Goal: Task Accomplishment & Management: Manage account settings

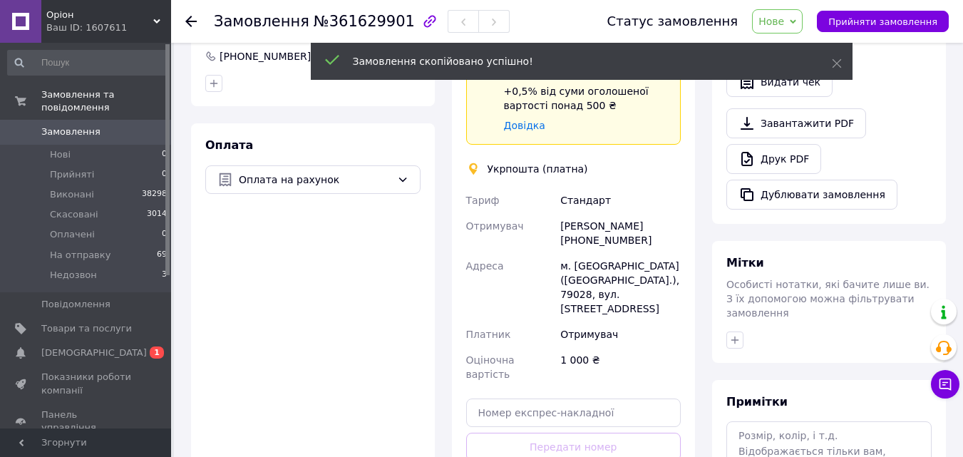
scroll to position [386, 0]
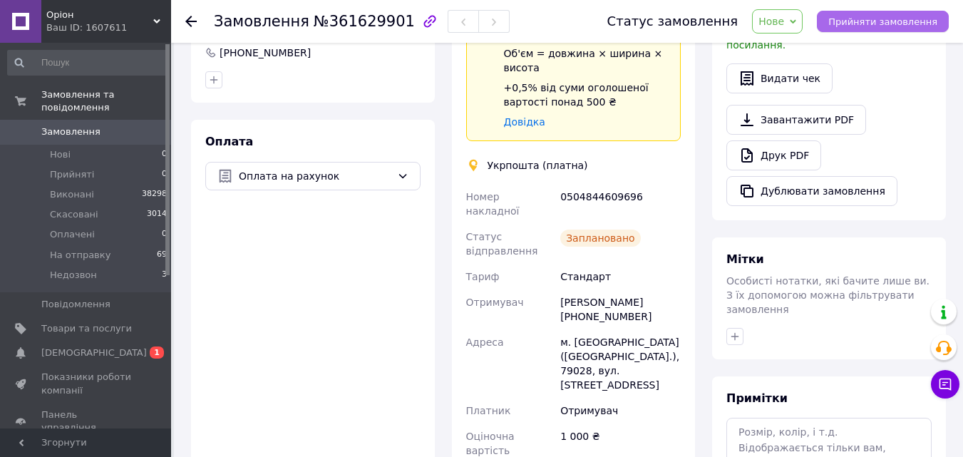
click at [896, 26] on span "Прийняти замовлення" at bounding box center [882, 21] width 109 height 11
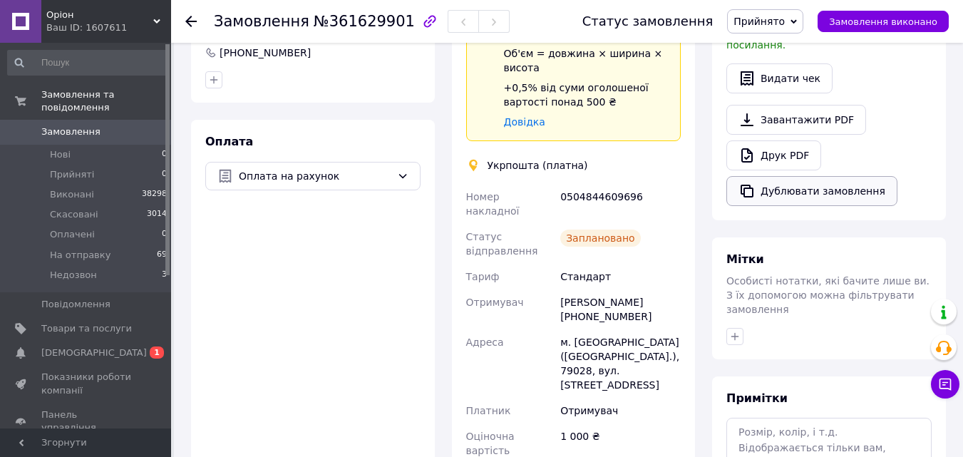
click at [793, 176] on button "Дублювати замовлення" at bounding box center [811, 191] width 171 height 30
click at [121, 170] on li "Прийняті 0" at bounding box center [87, 175] width 175 height 20
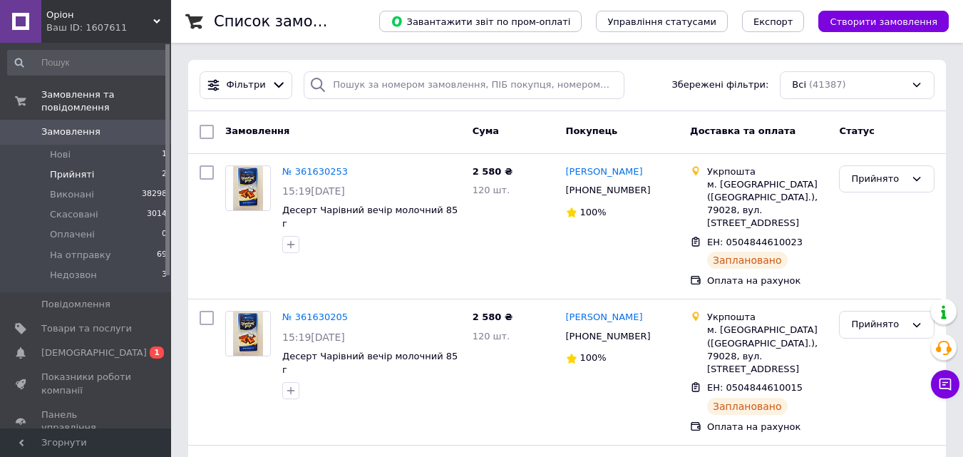
click at [127, 165] on li "Прийняті 2" at bounding box center [87, 175] width 175 height 20
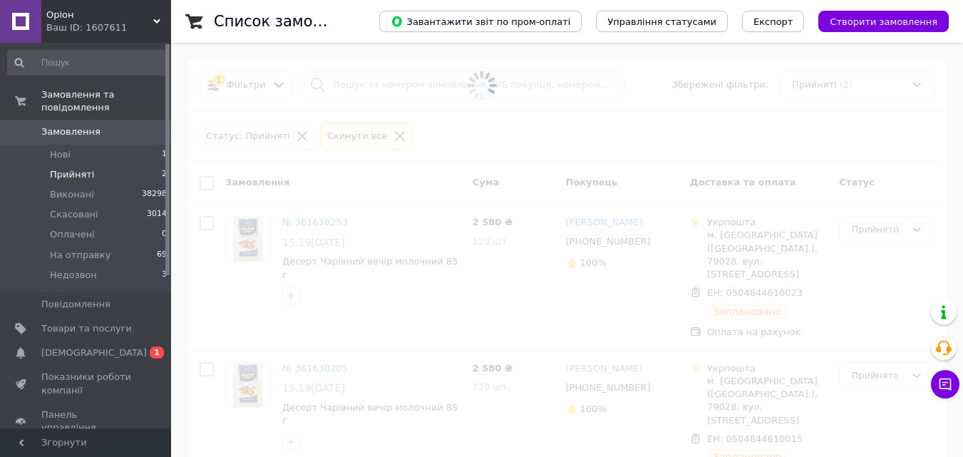
click at [127, 165] on li "Прийняті 2" at bounding box center [87, 175] width 175 height 20
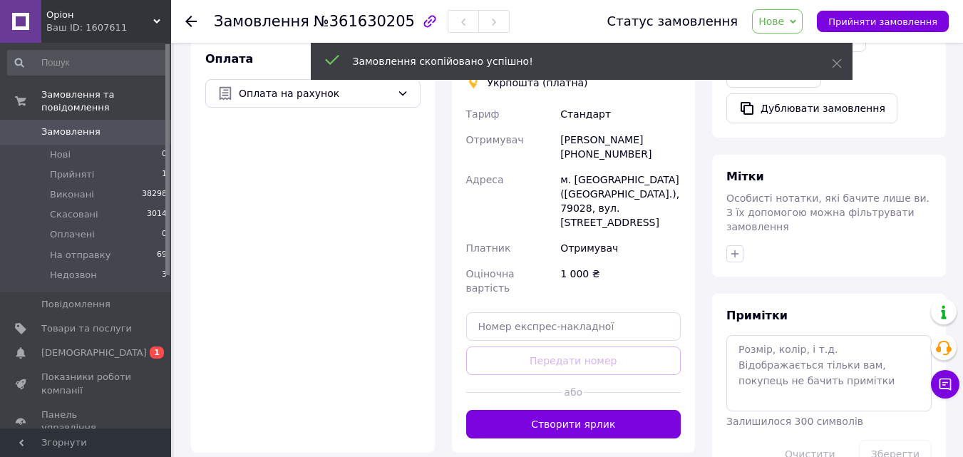
scroll to position [496, 0]
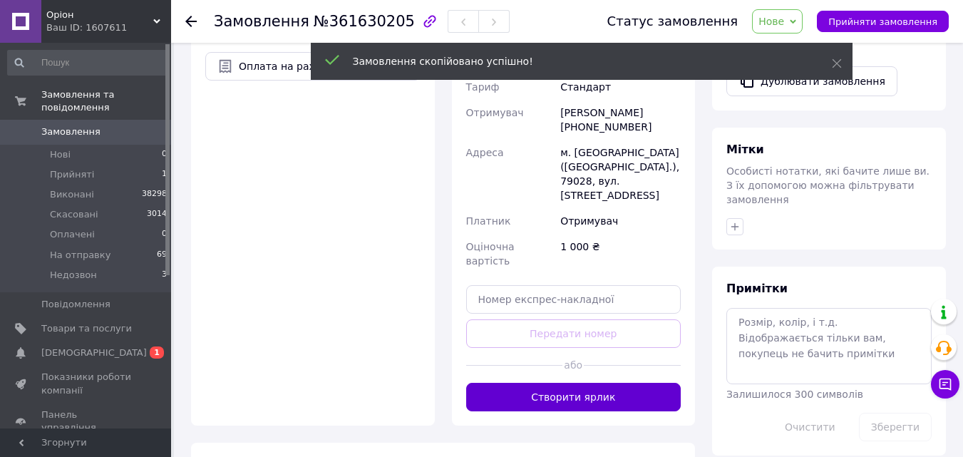
click at [548, 383] on button "Створити ярлик" at bounding box center [573, 397] width 215 height 28
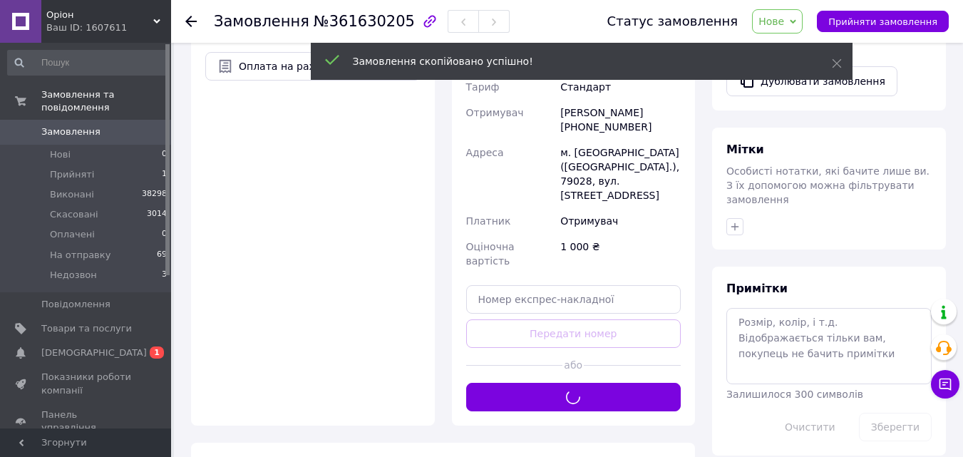
click at [893, 10] on div "Статус замовлення Нове Прийнято Виконано Скасовано Оплачено На отправку Недозво…" at bounding box center [771, 21] width 356 height 24
click at [888, 19] on span "Прийняти замовлення" at bounding box center [882, 21] width 109 height 11
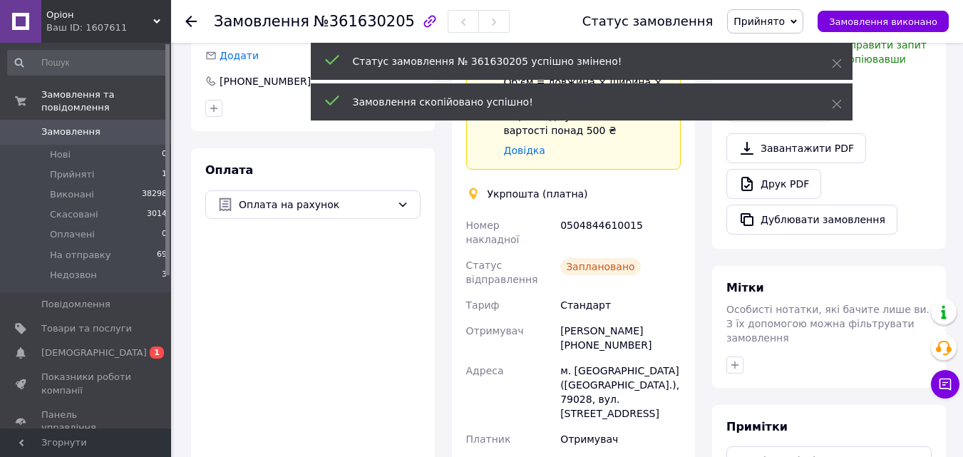
scroll to position [338, 0]
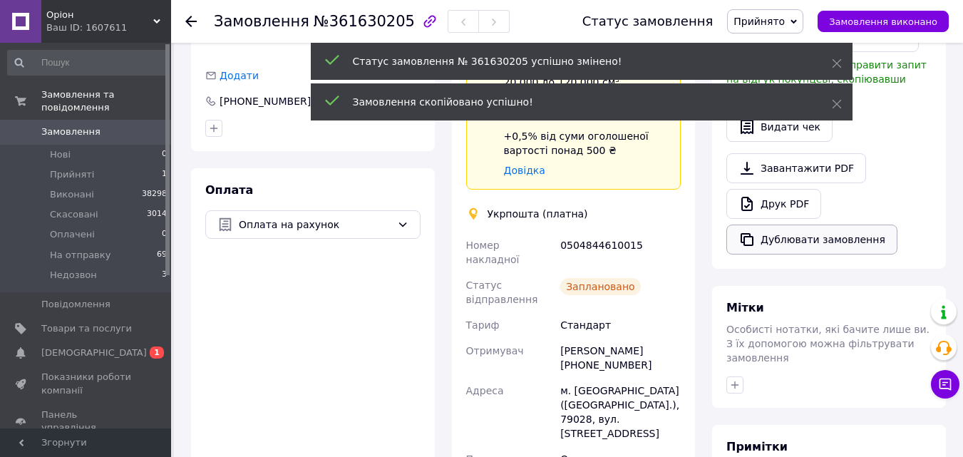
click at [789, 227] on button "Дублювати замовлення" at bounding box center [811, 239] width 171 height 30
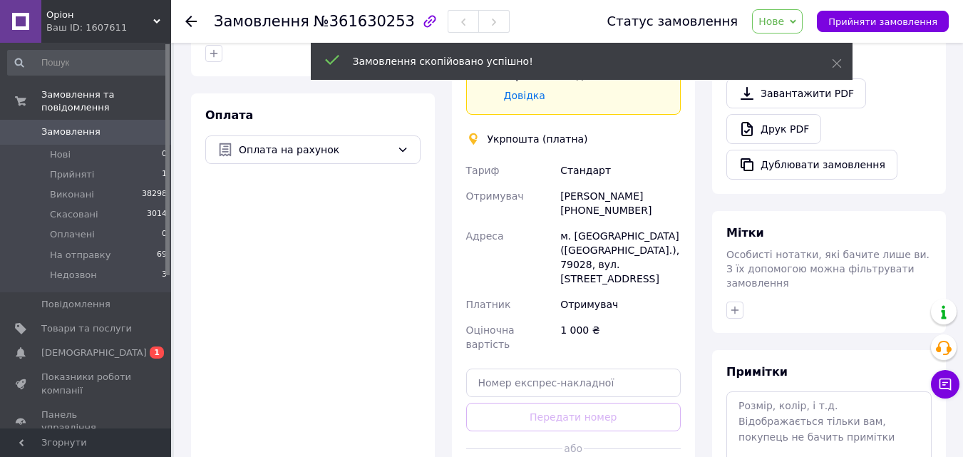
scroll to position [410, 0]
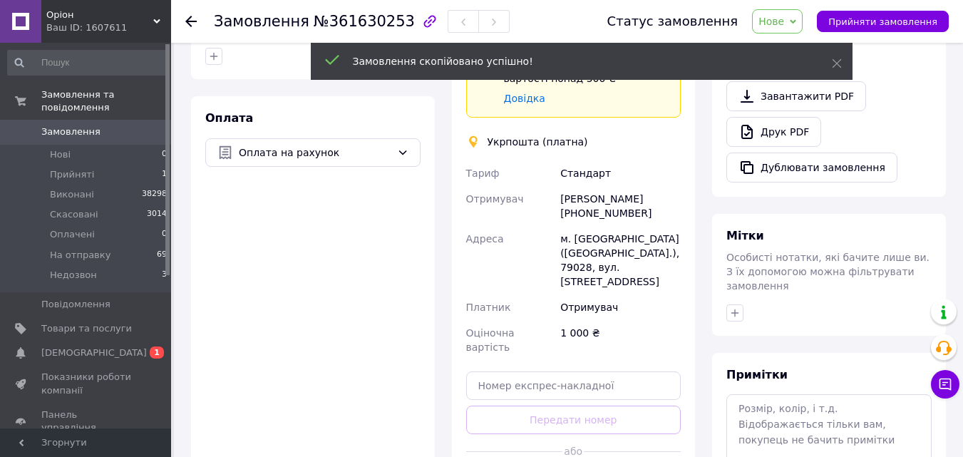
click at [886, 16] on span "Прийняти замовлення" at bounding box center [882, 21] width 109 height 11
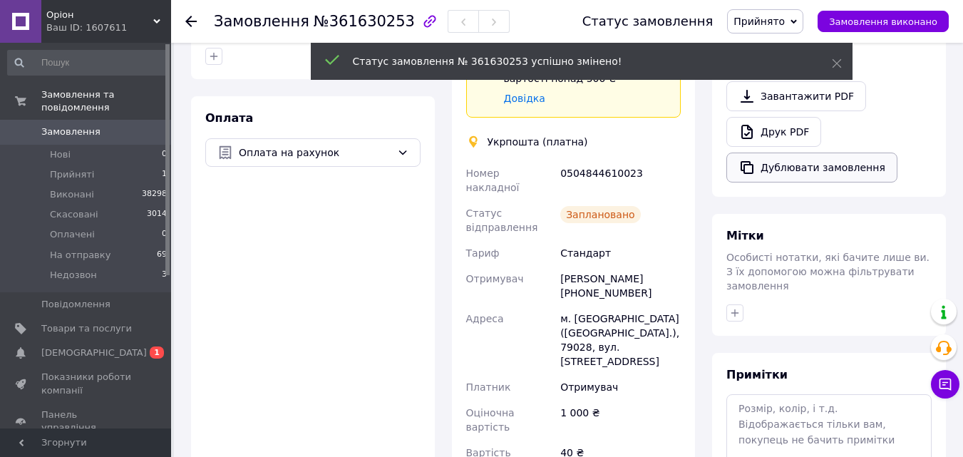
click at [777, 157] on button "Дублювати замовлення" at bounding box center [811, 167] width 171 height 30
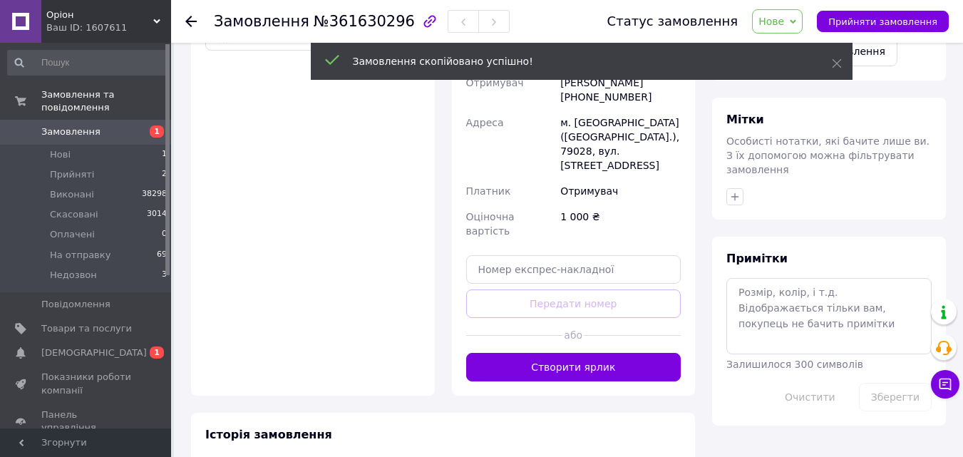
scroll to position [527, 0]
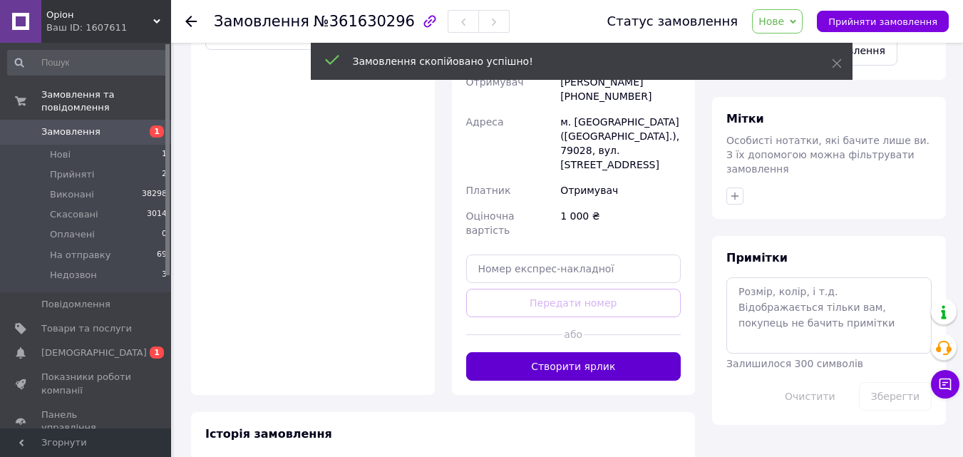
click at [576, 352] on button "Створити ярлик" at bounding box center [573, 366] width 215 height 28
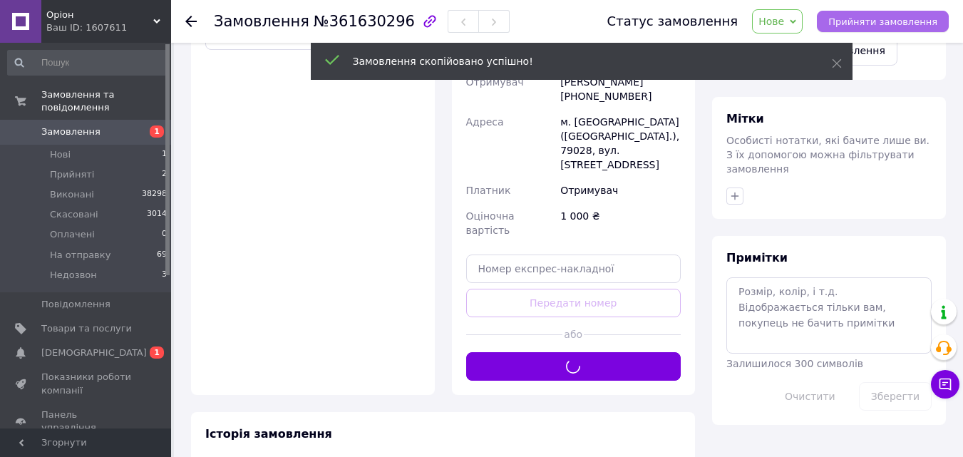
click at [866, 31] on button "Прийняти замовлення" at bounding box center [883, 21] width 132 height 21
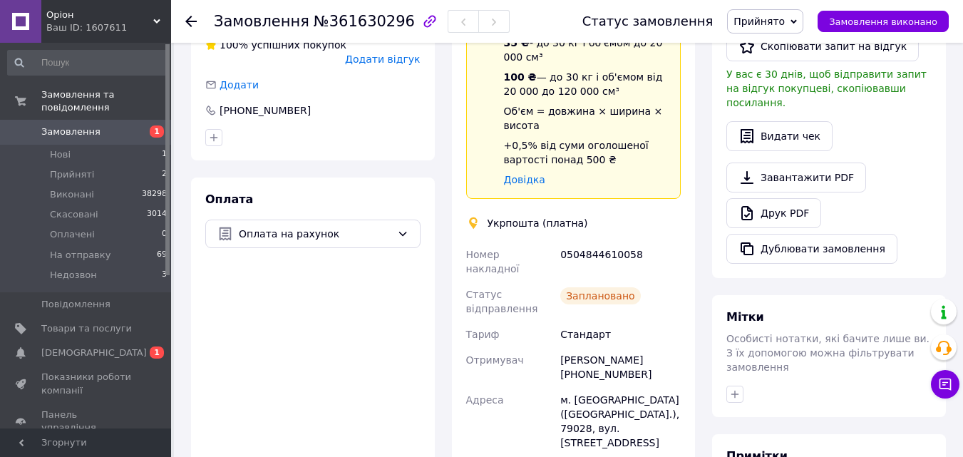
scroll to position [286, 0]
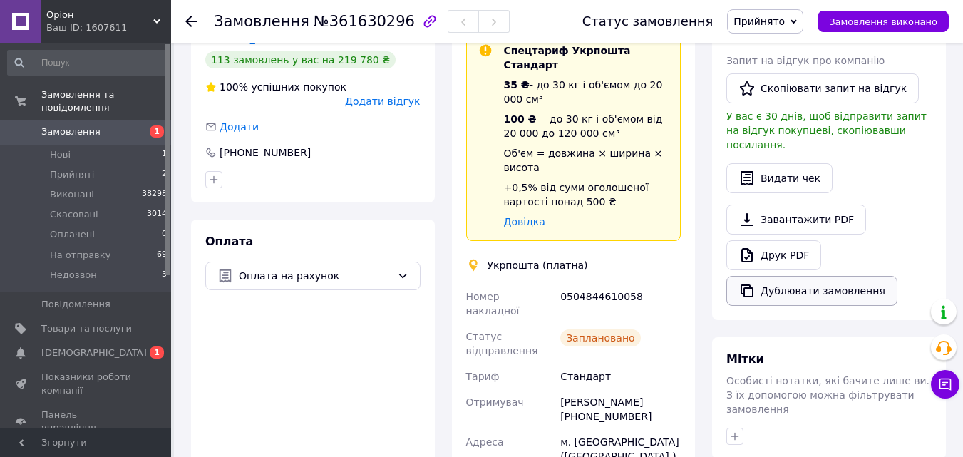
click at [745, 282] on icon "button" at bounding box center [746, 290] width 17 height 17
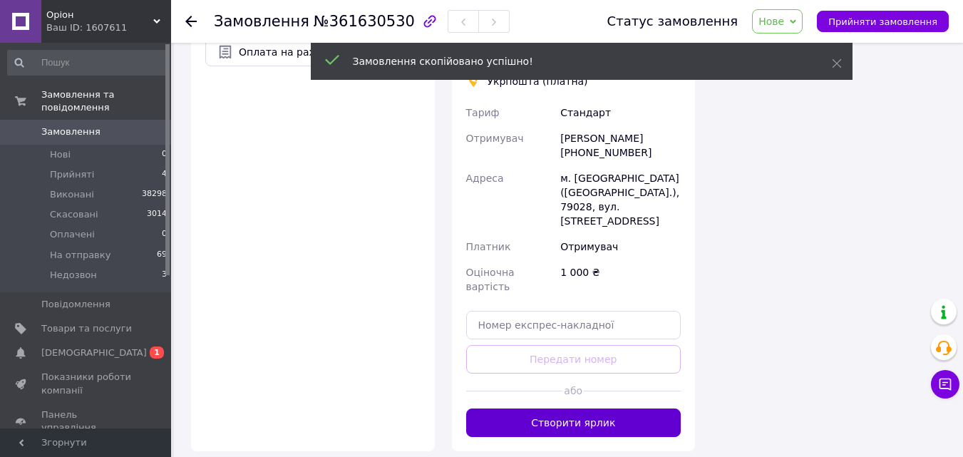
scroll to position [496, 0]
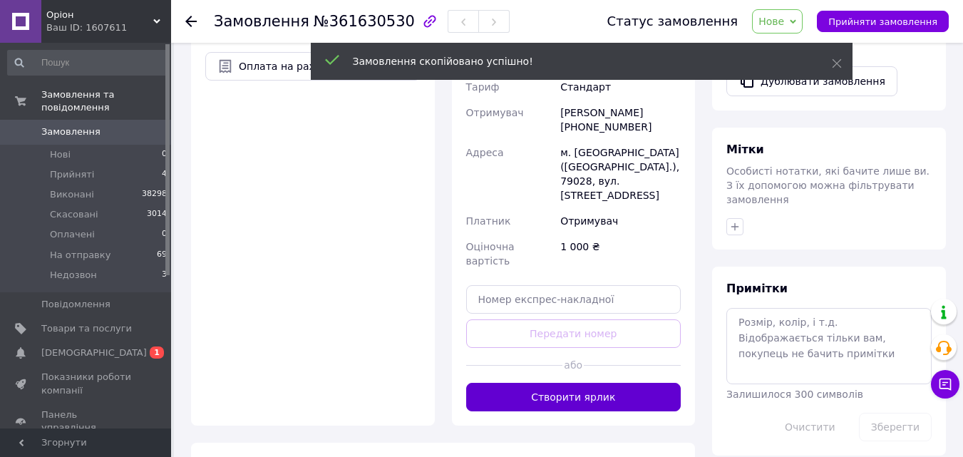
click at [559, 383] on button "Створити ярлик" at bounding box center [573, 397] width 215 height 28
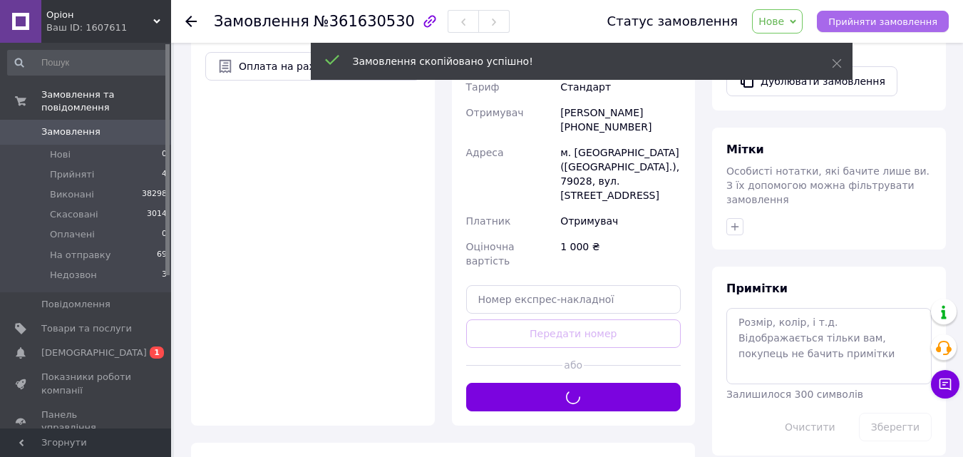
click at [881, 22] on span "Прийняти замовлення" at bounding box center [882, 21] width 109 height 11
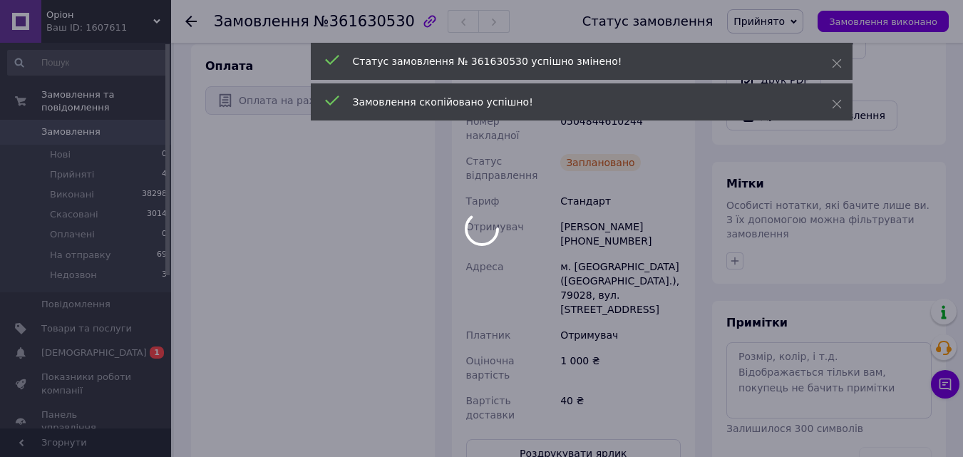
scroll to position [385, 0]
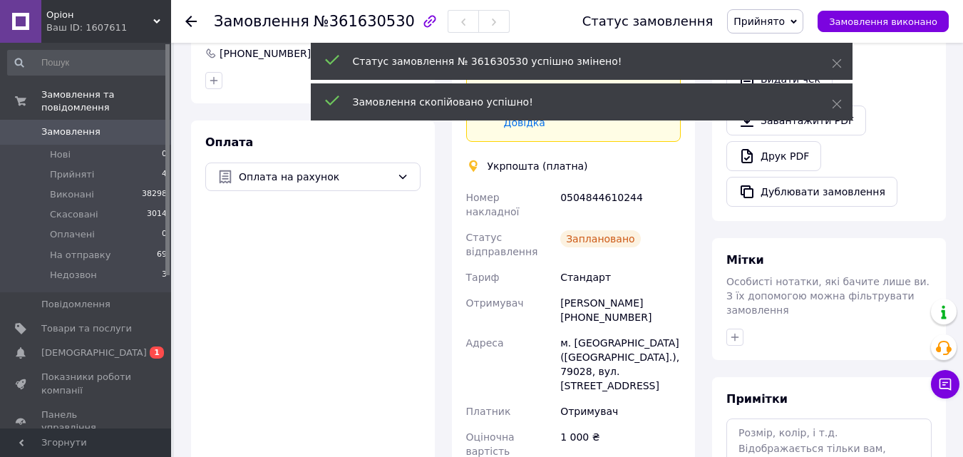
click at [777, 178] on button "Дублювати замовлення" at bounding box center [811, 192] width 171 height 30
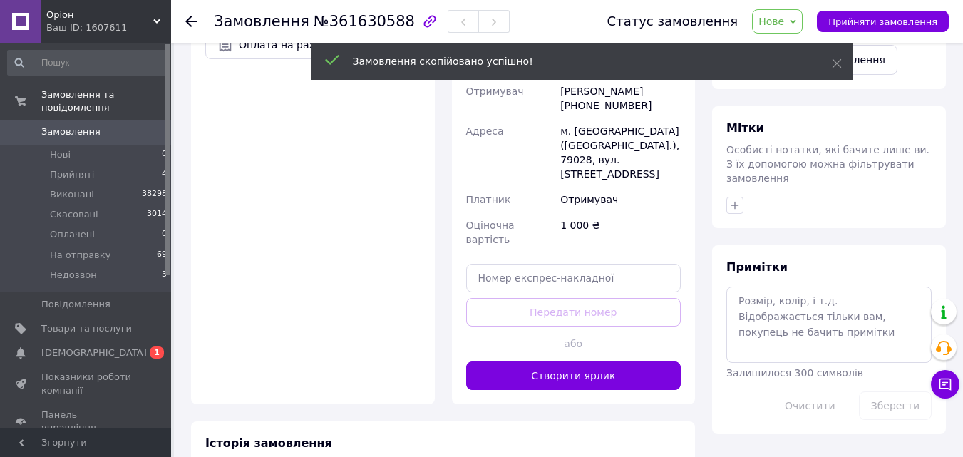
scroll to position [527, 0]
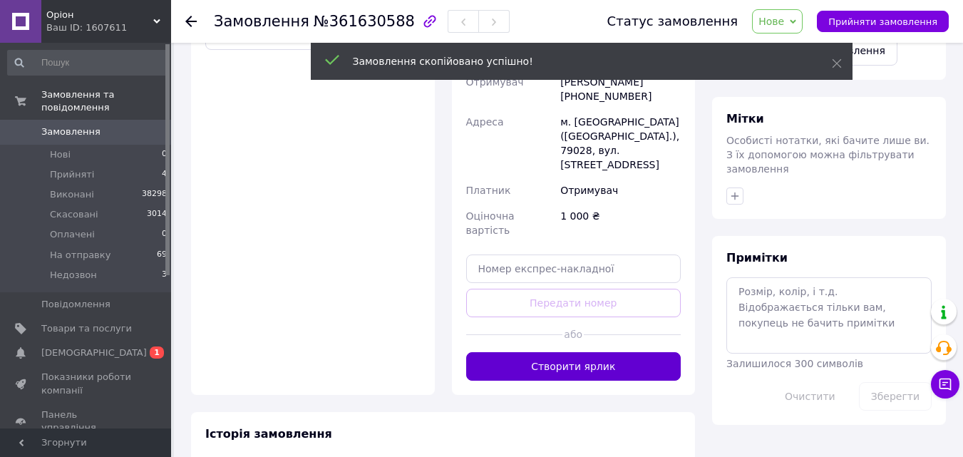
click at [594, 352] on button "Створити ярлик" at bounding box center [573, 366] width 215 height 28
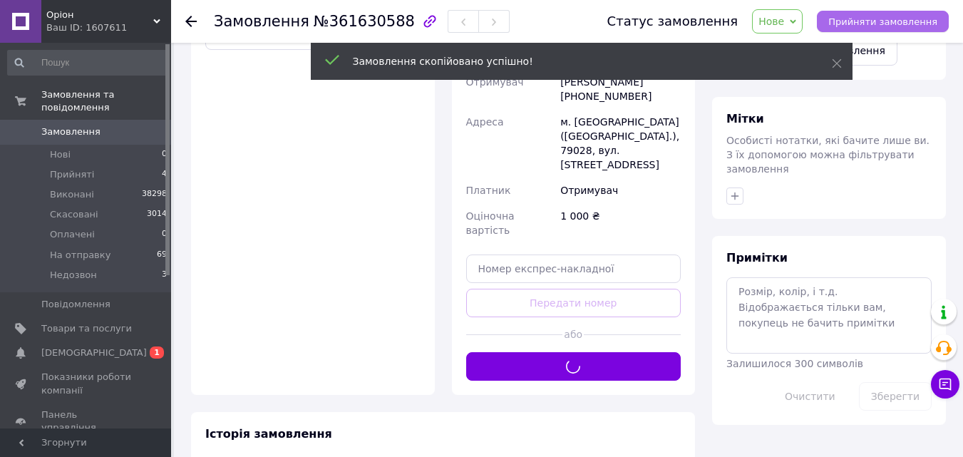
click at [892, 24] on span "Прийняти замовлення" at bounding box center [882, 21] width 109 height 11
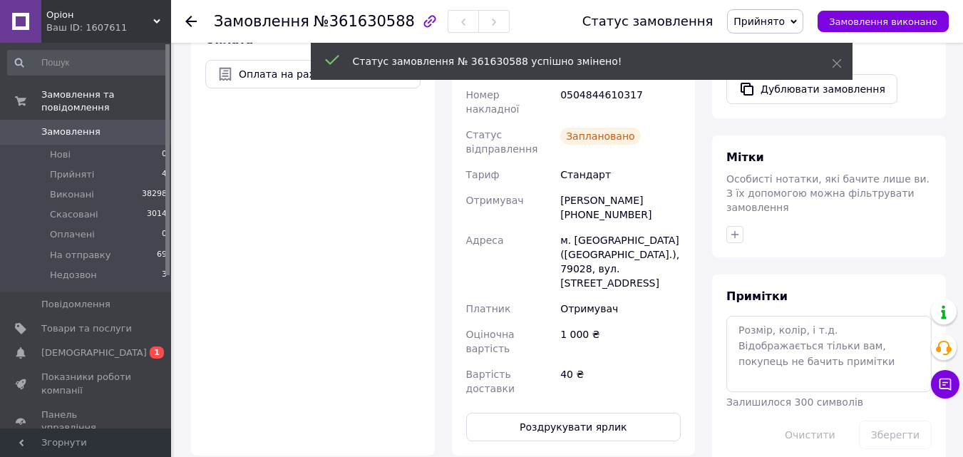
scroll to position [379, 0]
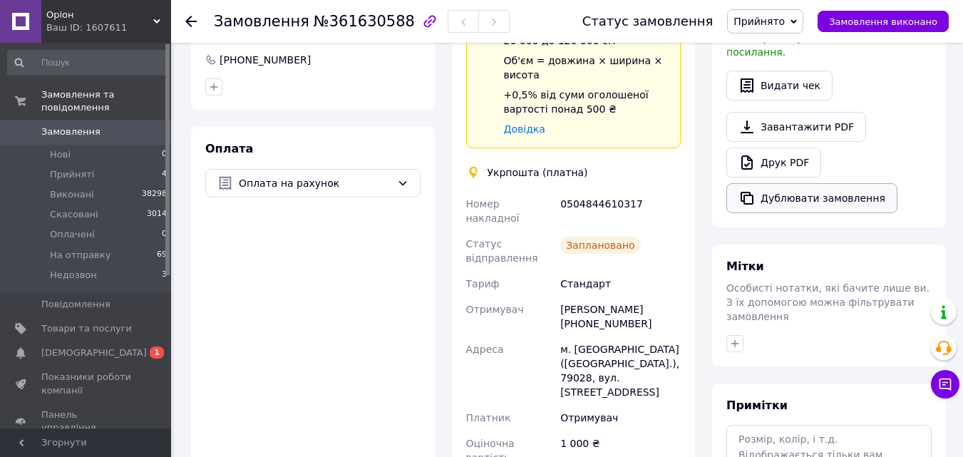
click at [807, 184] on button "Дублювати замовлення" at bounding box center [811, 198] width 171 height 30
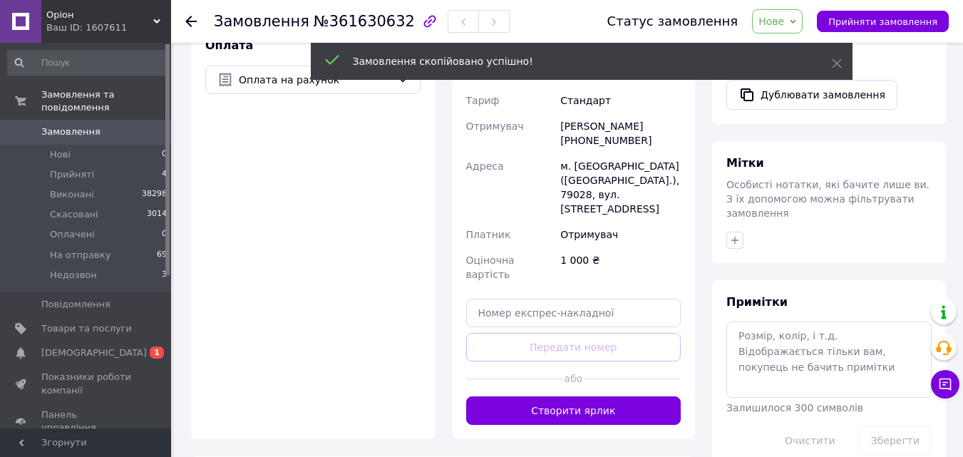
scroll to position [494, 0]
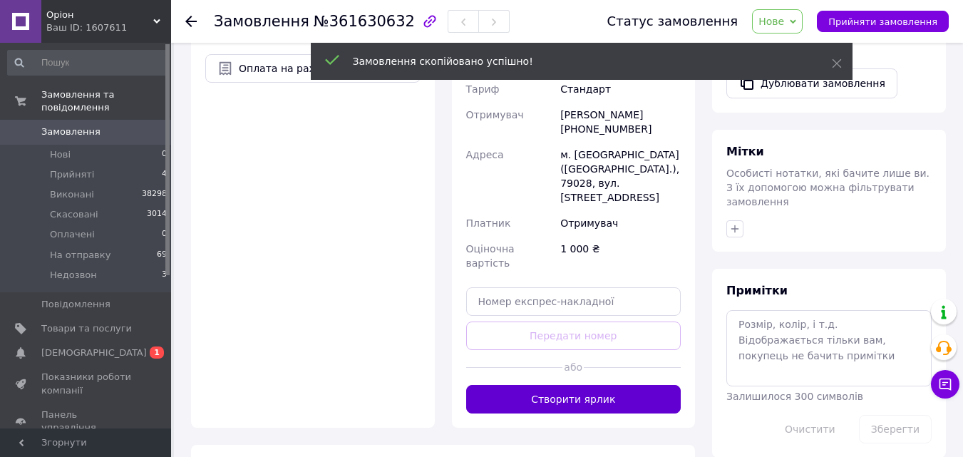
click at [598, 385] on button "Створити ярлик" at bounding box center [573, 399] width 215 height 28
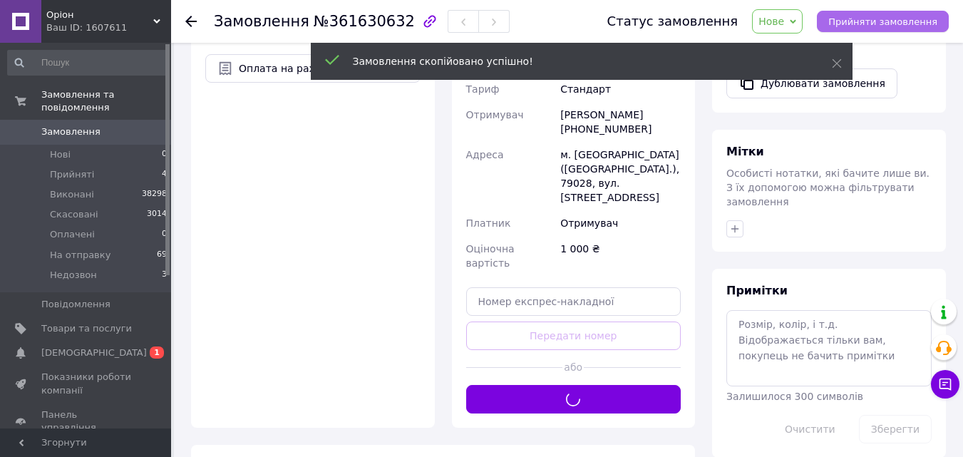
click at [857, 20] on span "Прийняти замовлення" at bounding box center [882, 21] width 109 height 11
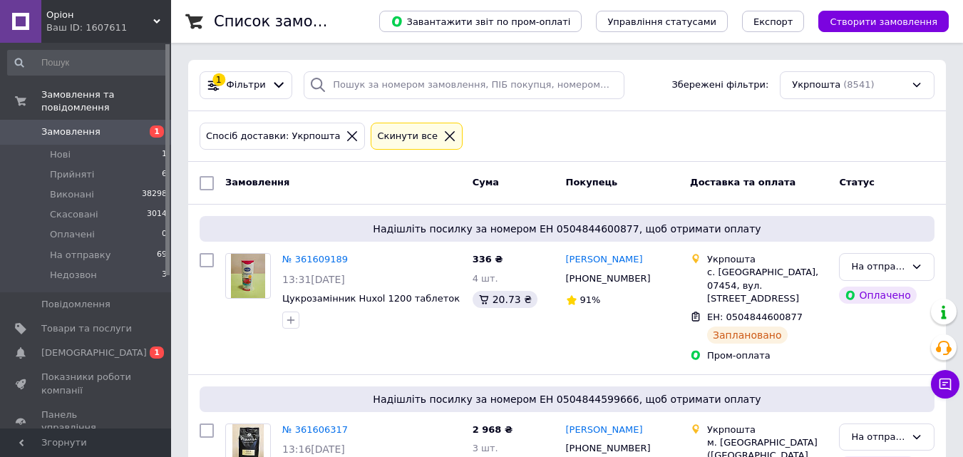
click at [209, 190] on div at bounding box center [207, 183] width 26 height 26
click at [208, 183] on input "checkbox" at bounding box center [206, 183] width 14 height 14
checkbox input "true"
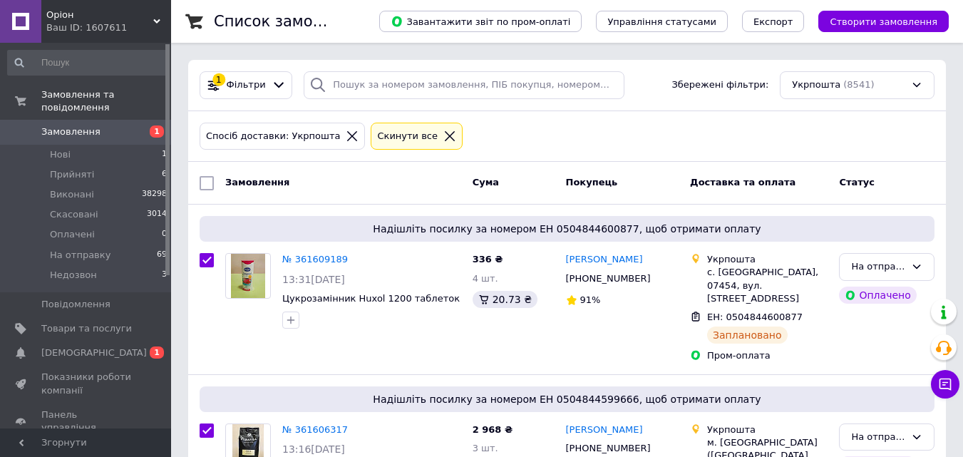
checkbox input "true"
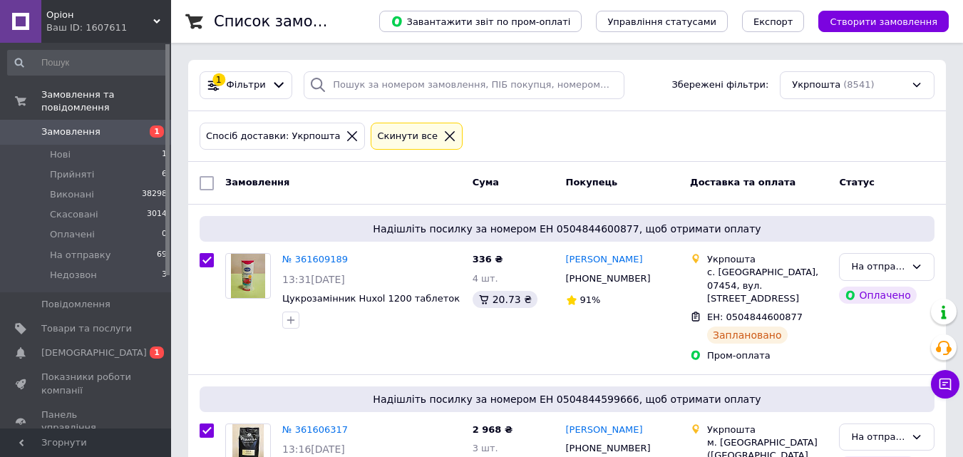
checkbox input "true"
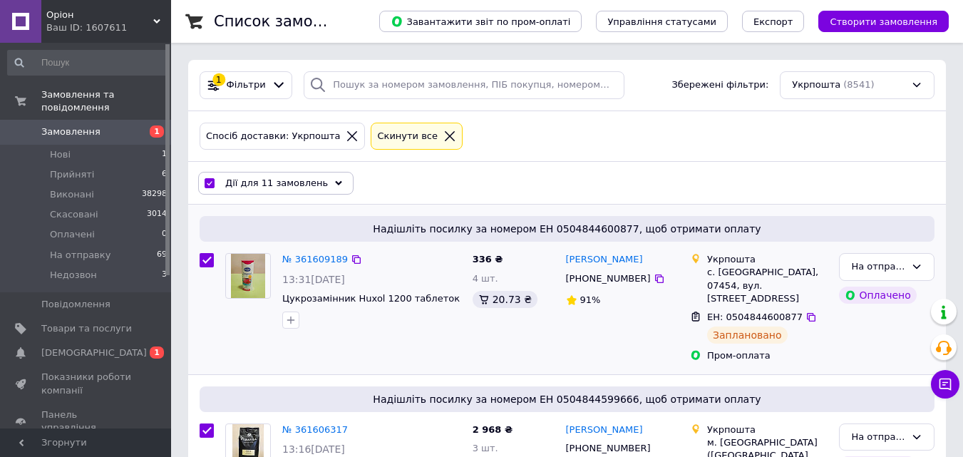
click at [750, 311] on span "ЕН: 0504844600877" at bounding box center [754, 316] width 95 height 11
copy div "ЕН: 0504844600877"
click at [750, 311] on span "ЕН: 0504844600877" at bounding box center [754, 316] width 95 height 11
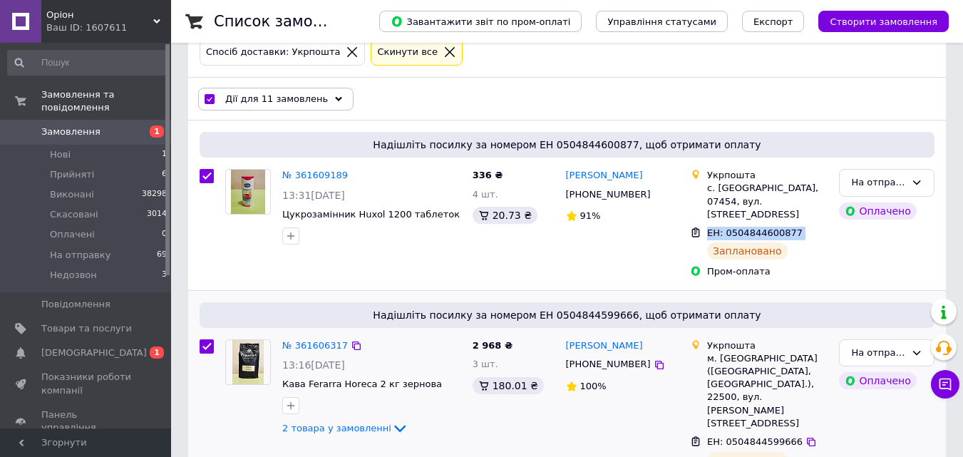
scroll to position [91, 0]
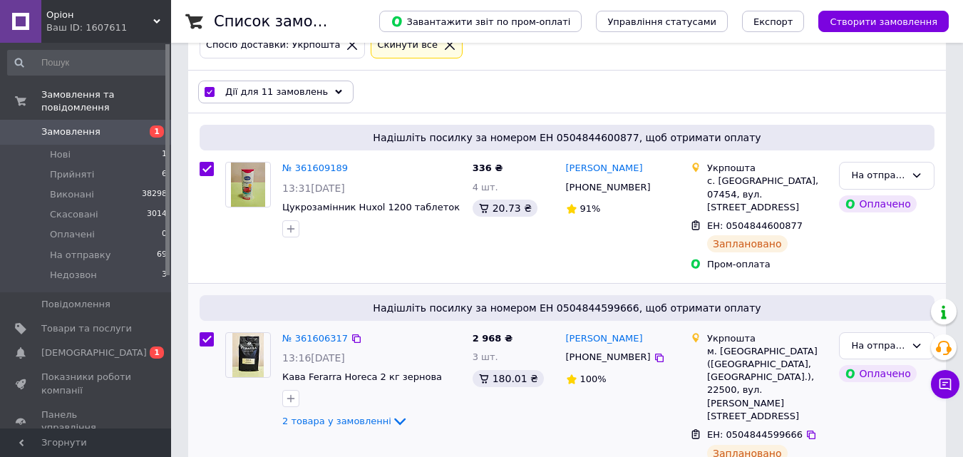
click at [737, 429] on span "ЕН: 0504844599666" at bounding box center [754, 434] width 95 height 11
copy div "ЕН: 0504844599666"
click at [737, 429] on span "ЕН: 0504844599666" at bounding box center [754, 434] width 95 height 11
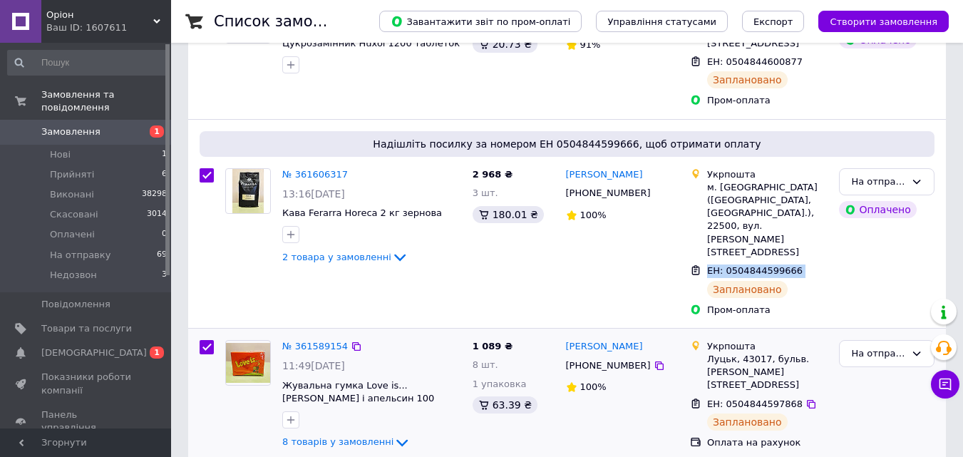
scroll to position [283, 0]
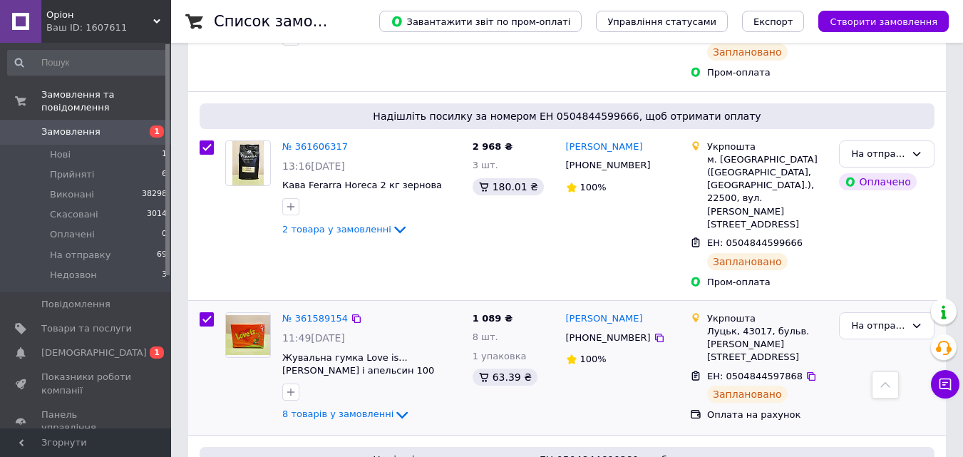
click at [740, 370] on span "ЕН: 0504844597868" at bounding box center [754, 375] width 95 height 11
copy div "ЕН: 0504844597868"
click at [740, 370] on span "ЕН: 0504844597868" at bounding box center [754, 375] width 95 height 11
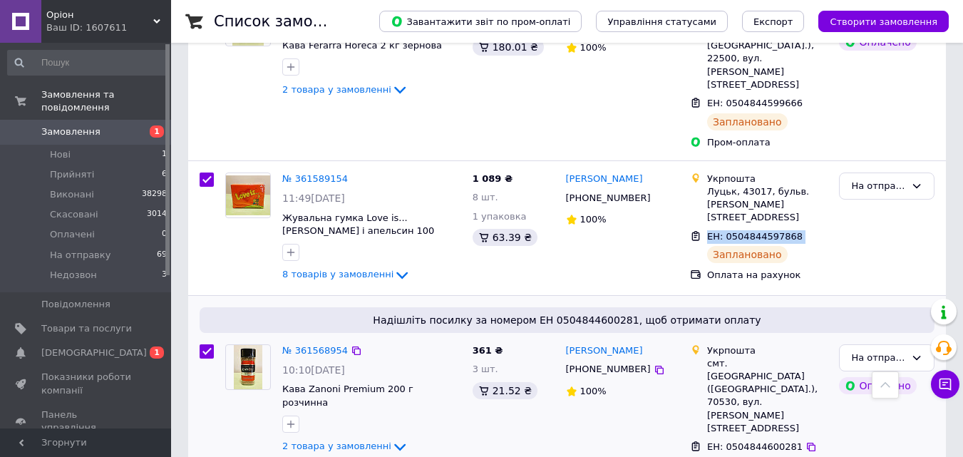
scroll to position [437, 0]
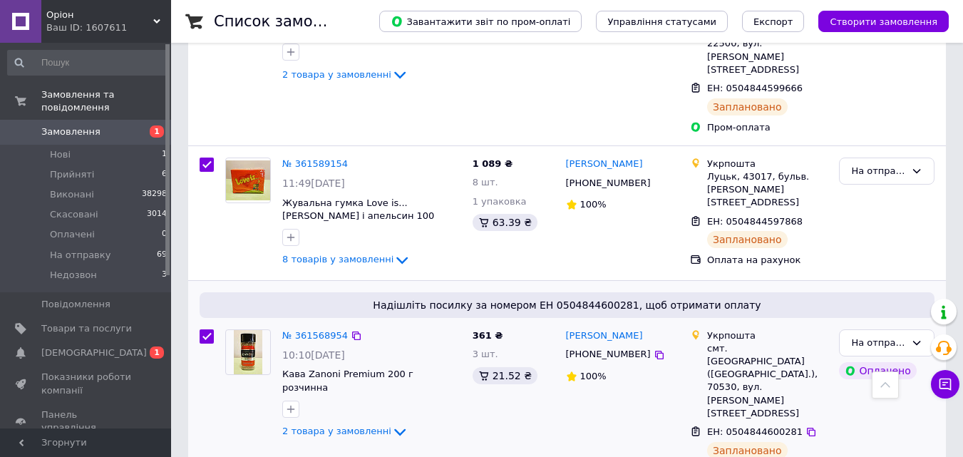
click at [732, 426] on span "ЕН: 0504844600281" at bounding box center [754, 431] width 95 height 11
copy div "ЕН: 0504844600281"
click at [732, 426] on span "ЕН: 0504844600281" at bounding box center [754, 431] width 95 height 11
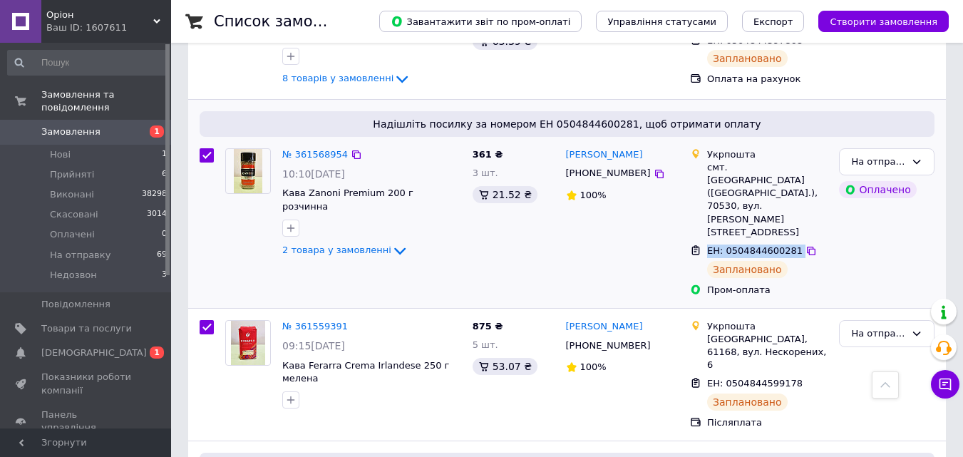
scroll to position [676, 0]
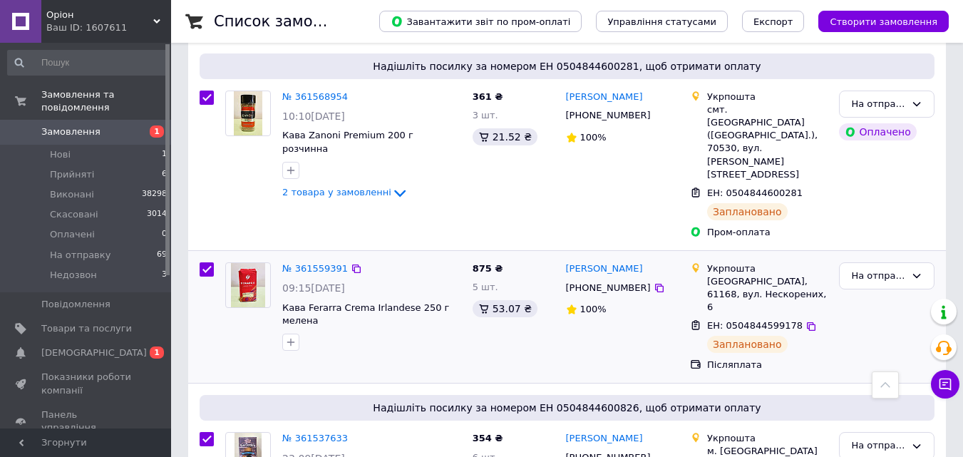
click at [744, 320] on span "ЕН: 0504844599178" at bounding box center [754, 325] width 95 height 11
copy div "ЕН: 0504844599178"
click at [744, 320] on span "ЕН: 0504844599178" at bounding box center [754, 325] width 95 height 11
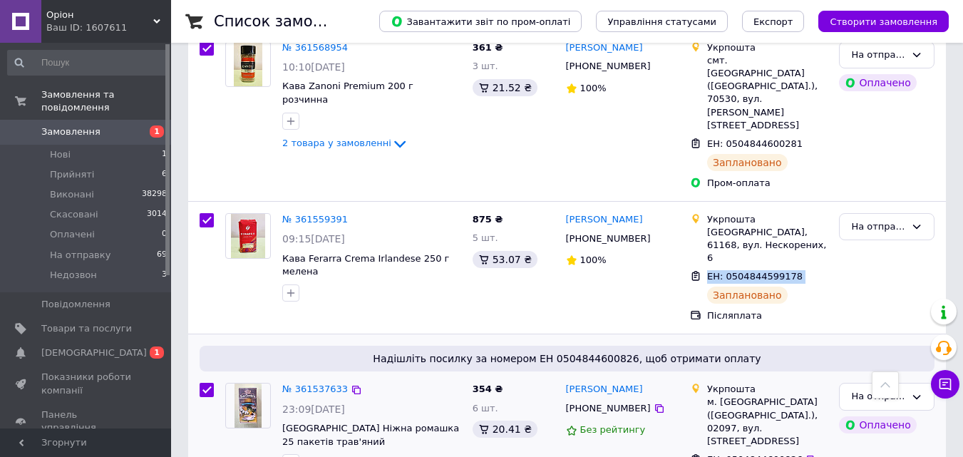
scroll to position [728, 0]
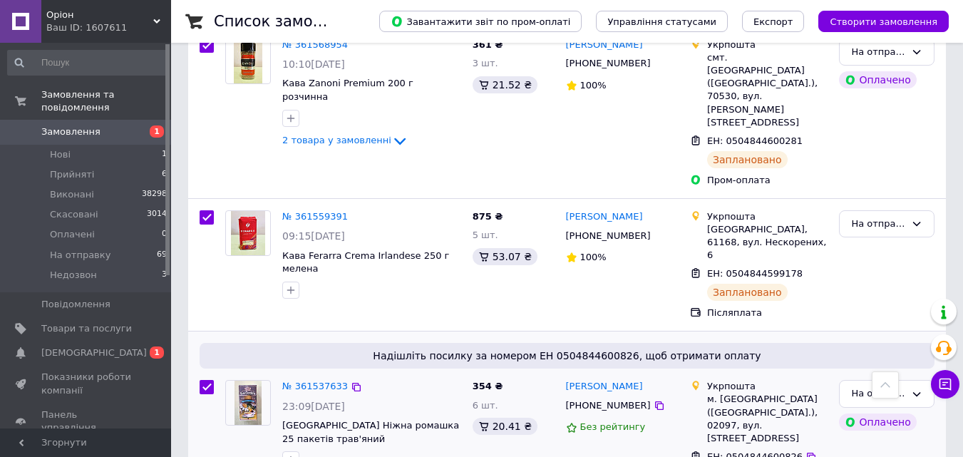
click at [735, 451] on span "ЕН: 0504844600826" at bounding box center [754, 456] width 95 height 11
copy div "ЕН: 0504844600826"
click at [735, 451] on span "ЕН: 0504844600826" at bounding box center [754, 456] width 95 height 11
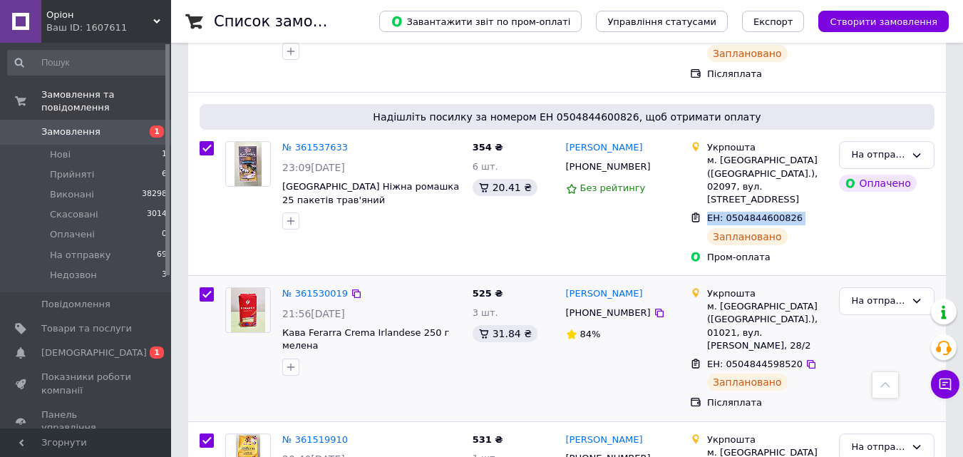
scroll to position [983, 0]
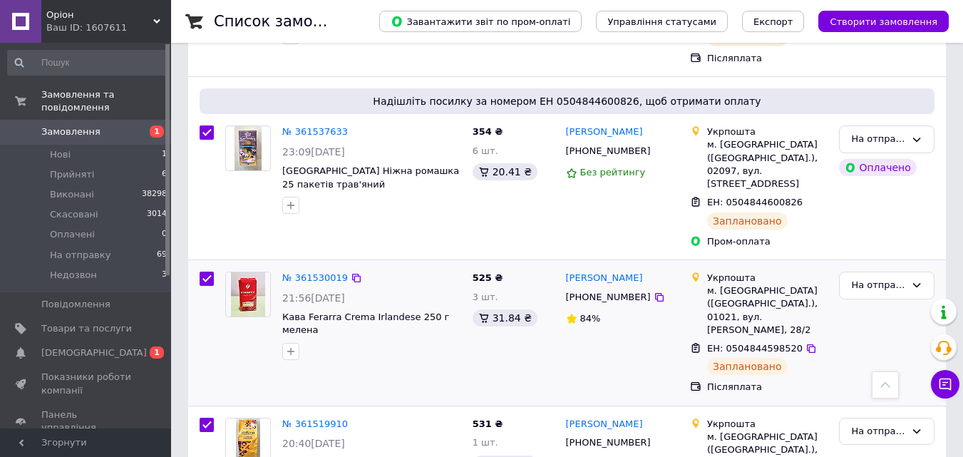
click at [773, 343] on span "ЕН: 0504844598520" at bounding box center [754, 348] width 95 height 11
copy div "ЕН: 0504844598520"
click at [773, 343] on span "ЕН: 0504844598520" at bounding box center [754, 348] width 95 height 11
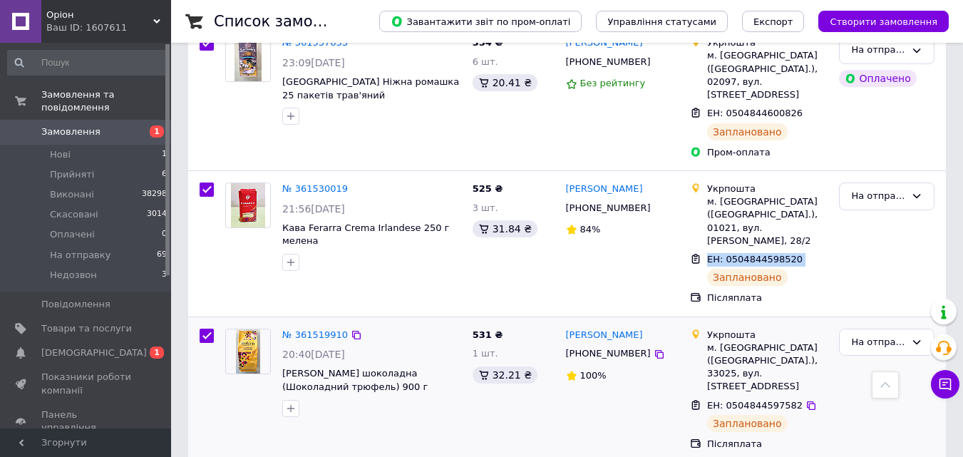
scroll to position [1077, 0]
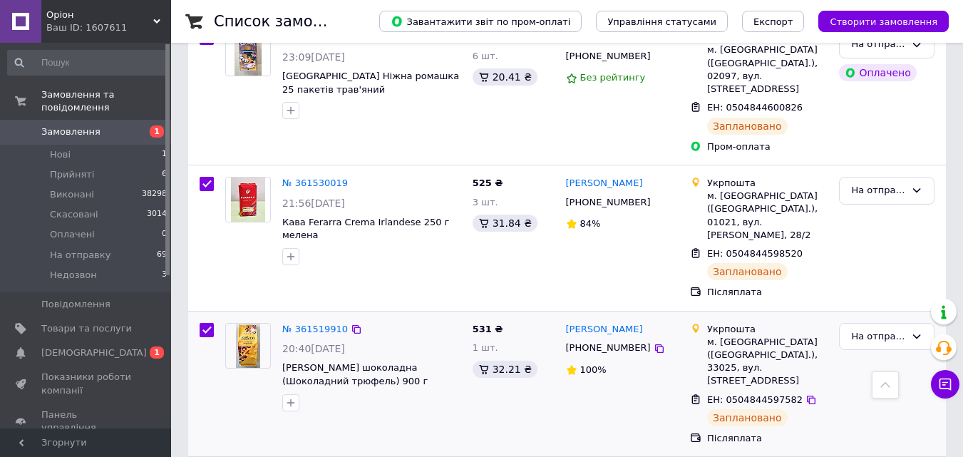
click at [747, 394] on span "ЕН: 0504844597582" at bounding box center [754, 399] width 95 height 11
copy div "ЕН: 0504844597582"
click at [747, 394] on span "ЕН: 0504844597582" at bounding box center [754, 399] width 95 height 11
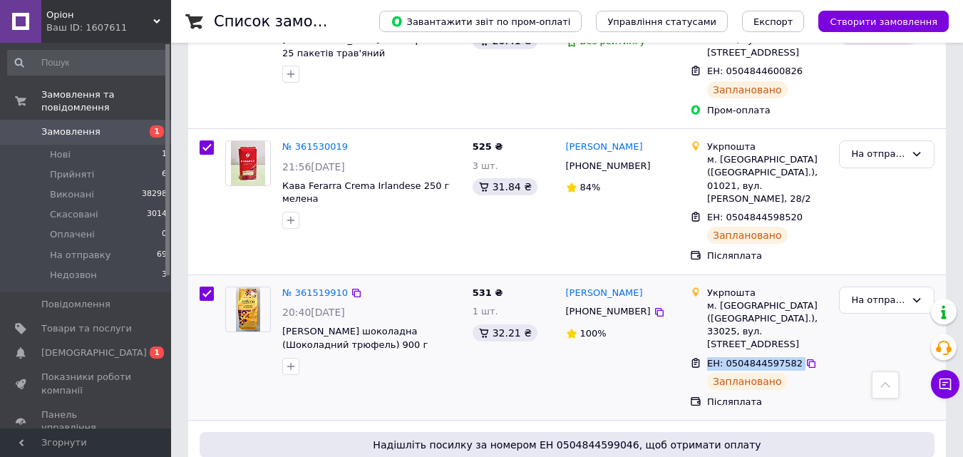
scroll to position [1178, 0]
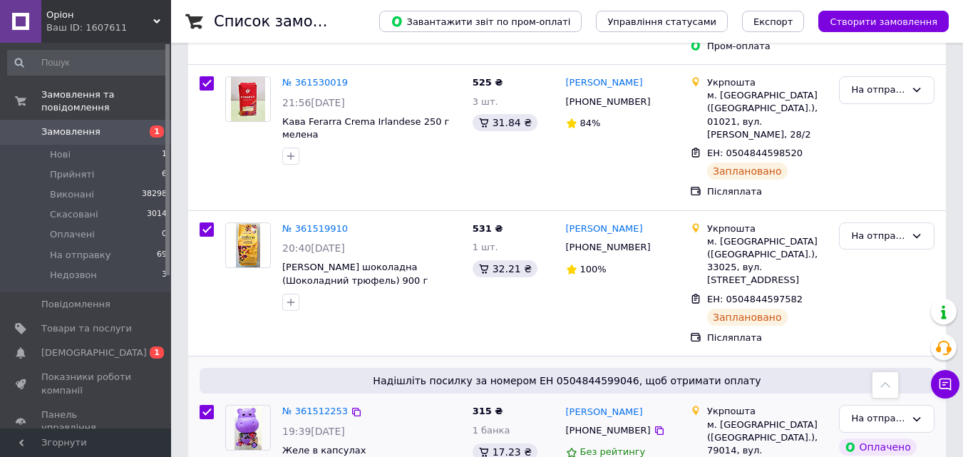
copy div "ЕН: 0504844599046"
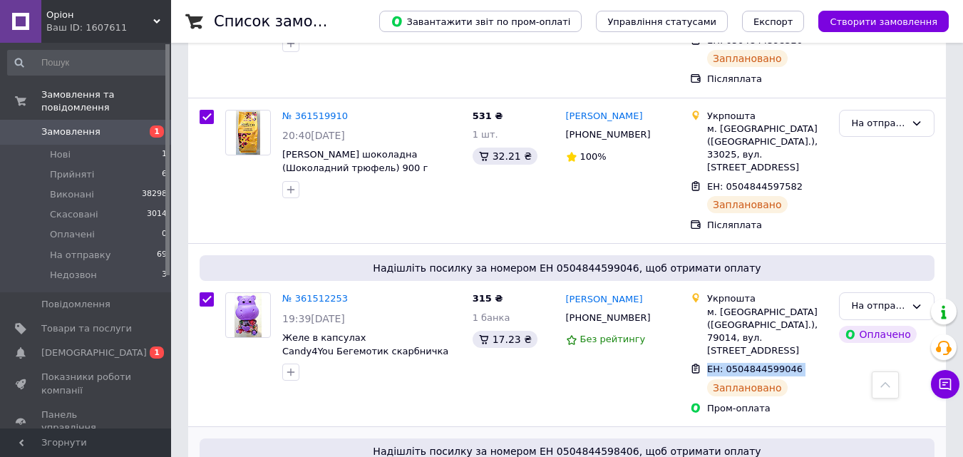
scroll to position [1316, 0]
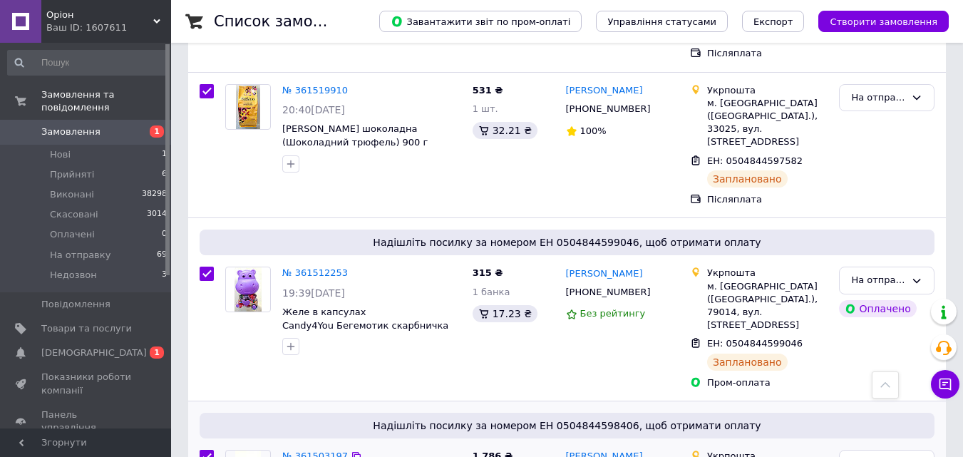
copy div "ЕН: 0504844598406"
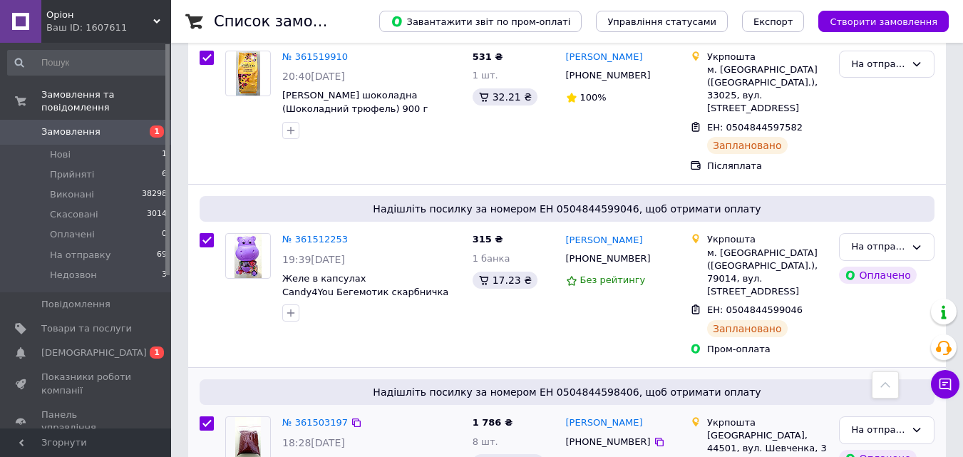
scroll to position [1399, 0]
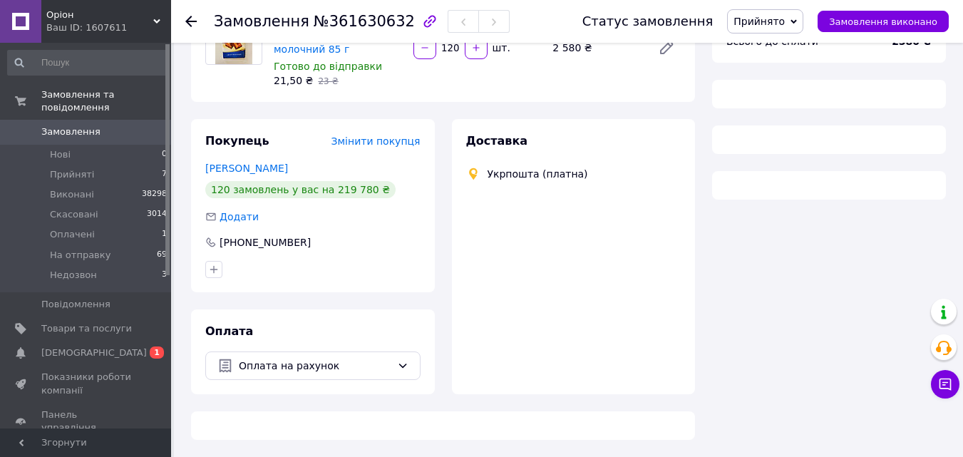
scroll to position [195, 0]
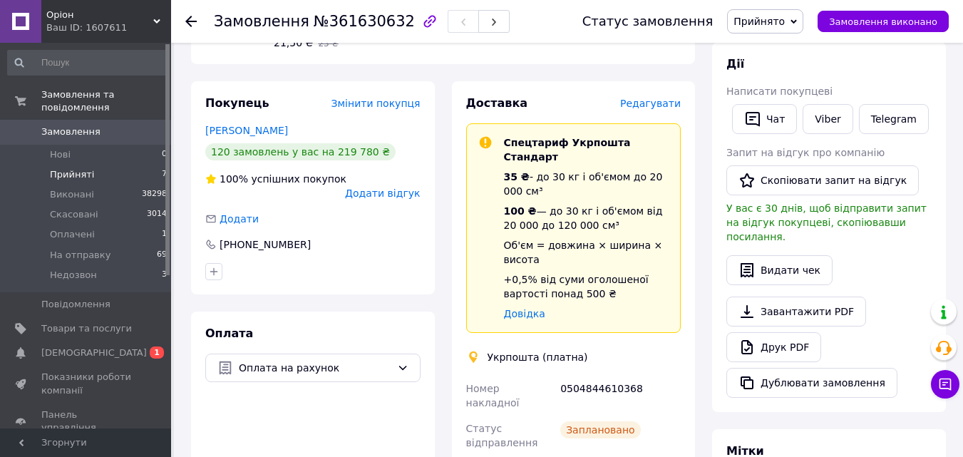
click at [157, 165] on li "Прийняті 7" at bounding box center [87, 175] width 175 height 20
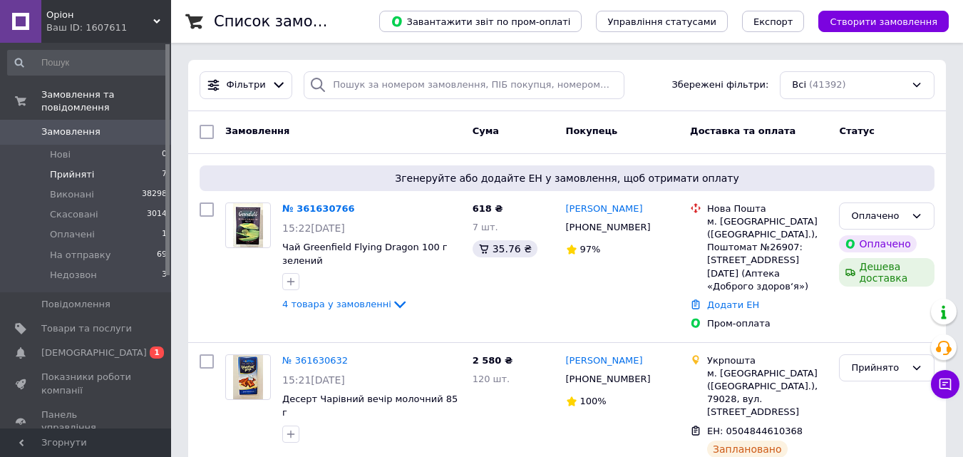
click at [121, 165] on li "Прийняті 7" at bounding box center [87, 175] width 175 height 20
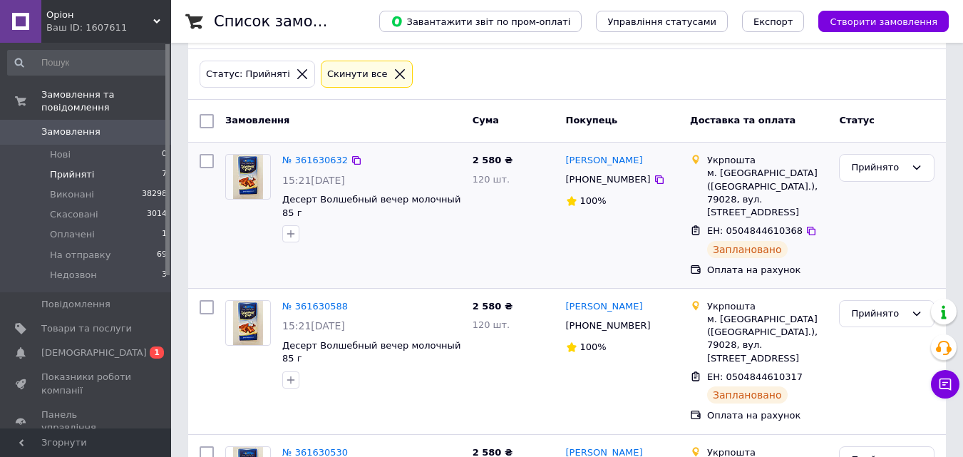
scroll to position [71, 0]
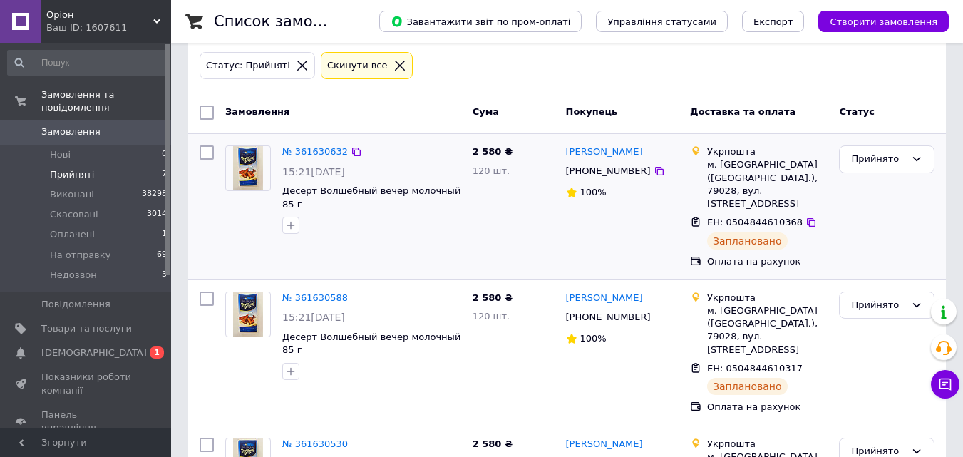
click at [749, 217] on span "ЕН: 0504844610368" at bounding box center [754, 222] width 95 height 11
copy div "ЕН: 0504844610368"
click at [749, 217] on span "ЕН: 0504844610368" at bounding box center [754, 222] width 95 height 11
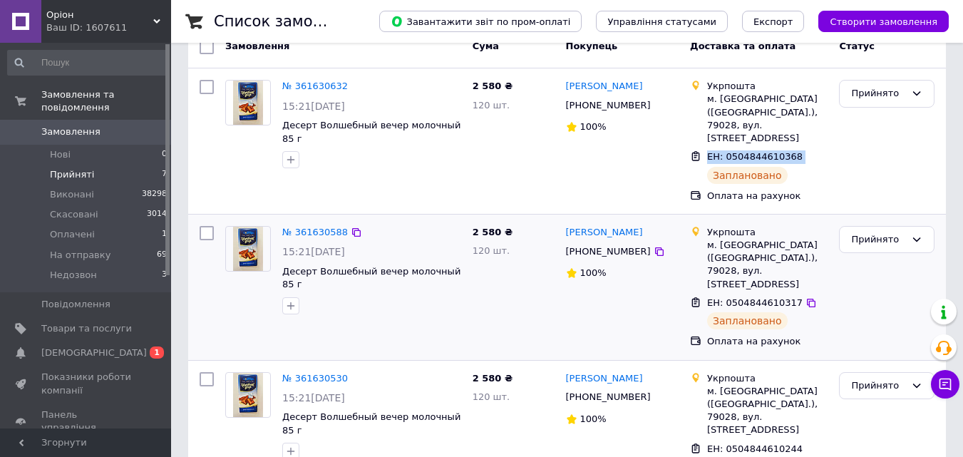
scroll to position [138, 0]
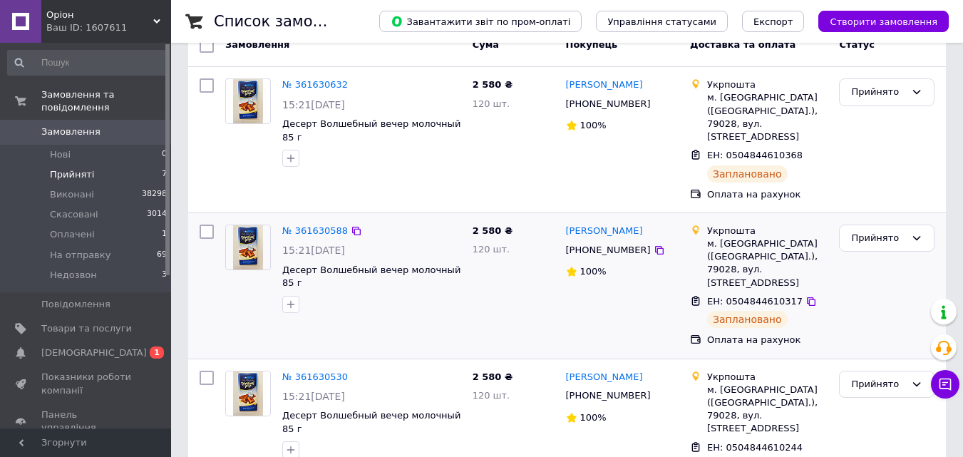
click at [747, 296] on span "ЕН: 0504844610317" at bounding box center [754, 301] width 95 height 11
copy div "ЕН: 0504844610317"
click at [747, 296] on span "ЕН: 0504844610317" at bounding box center [754, 301] width 95 height 11
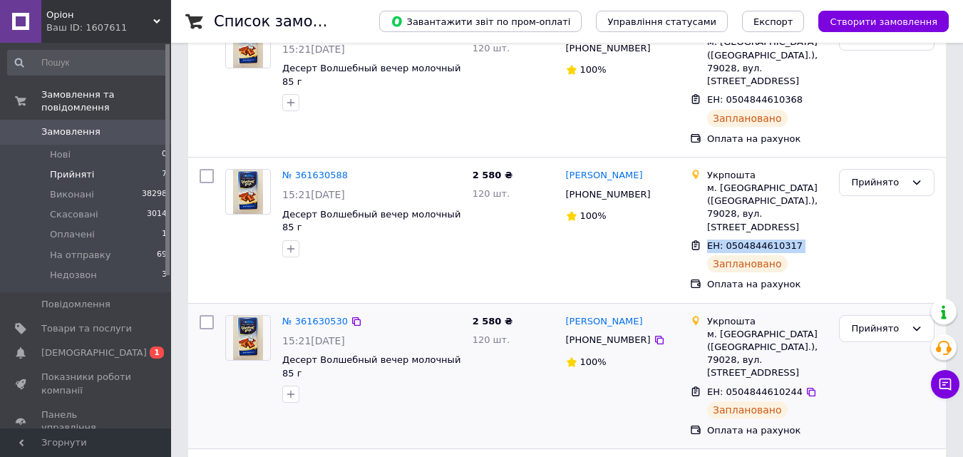
scroll to position [207, 0]
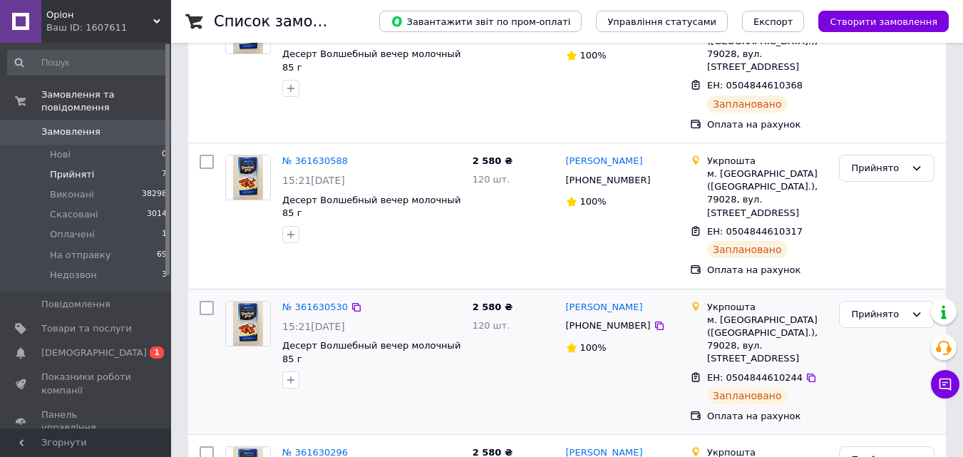
click at [735, 387] on div "Заплановано" at bounding box center [747, 395] width 81 height 17
click at [735, 372] on span "ЕН: 0504844610244" at bounding box center [754, 377] width 95 height 11
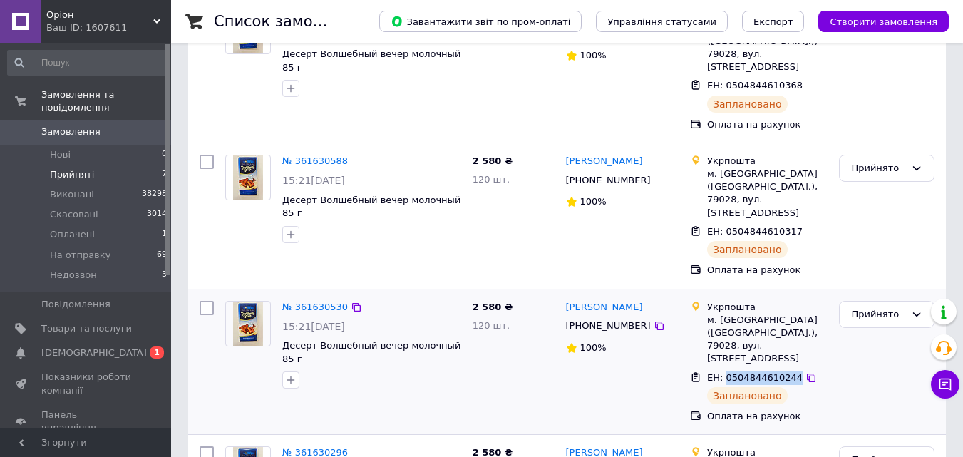
click at [735, 372] on span "ЕН: 0504844610244" at bounding box center [754, 377] width 95 height 11
copy div "ЕН: 0504844610244"
click at [735, 372] on span "ЕН: 0504844610244" at bounding box center [754, 377] width 95 height 11
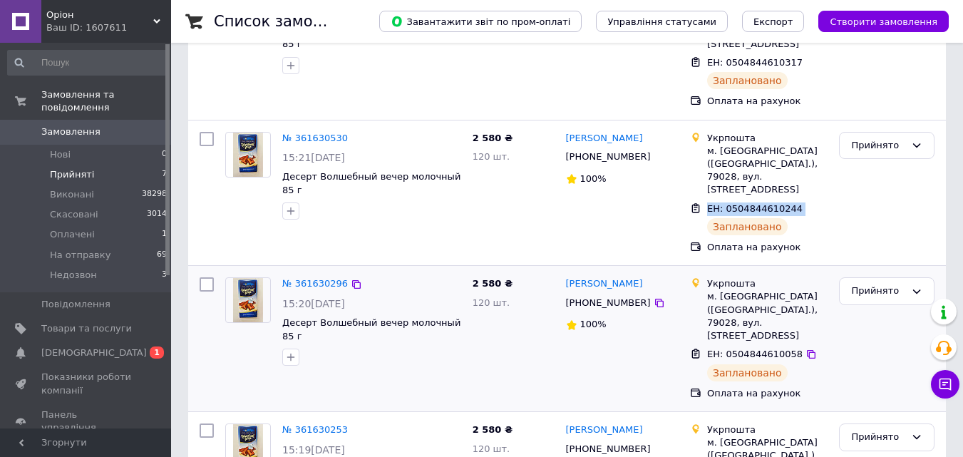
scroll to position [385, 0]
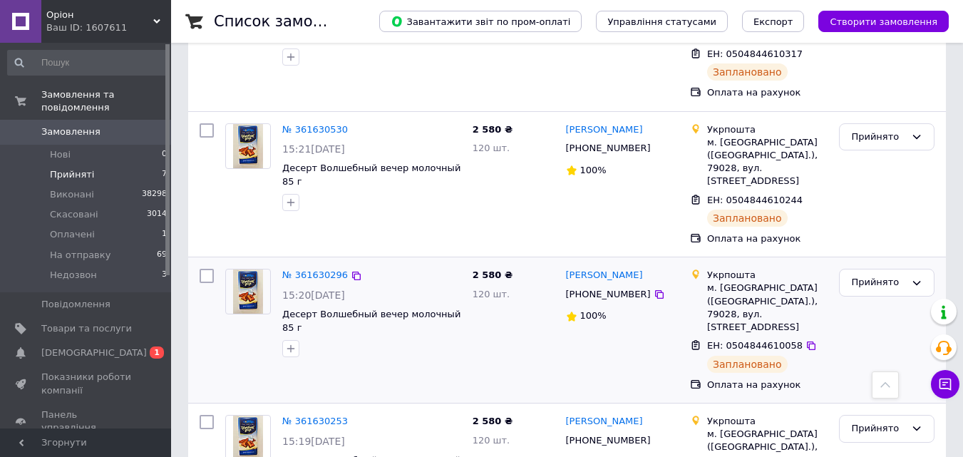
click at [744, 340] on span "ЕН: 0504844610058" at bounding box center [754, 345] width 95 height 11
copy div "ЕН: 0504844610058"
click at [744, 340] on span "ЕН: 0504844610058" at bounding box center [754, 345] width 95 height 11
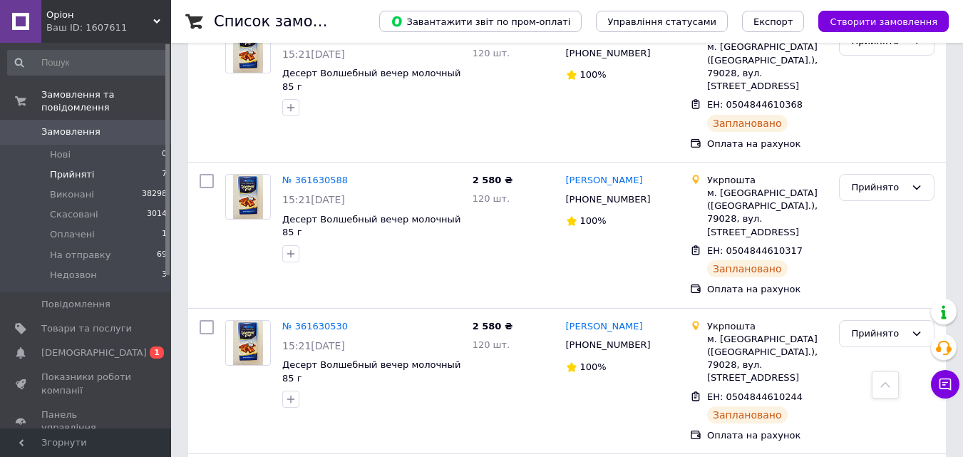
scroll to position [0, 0]
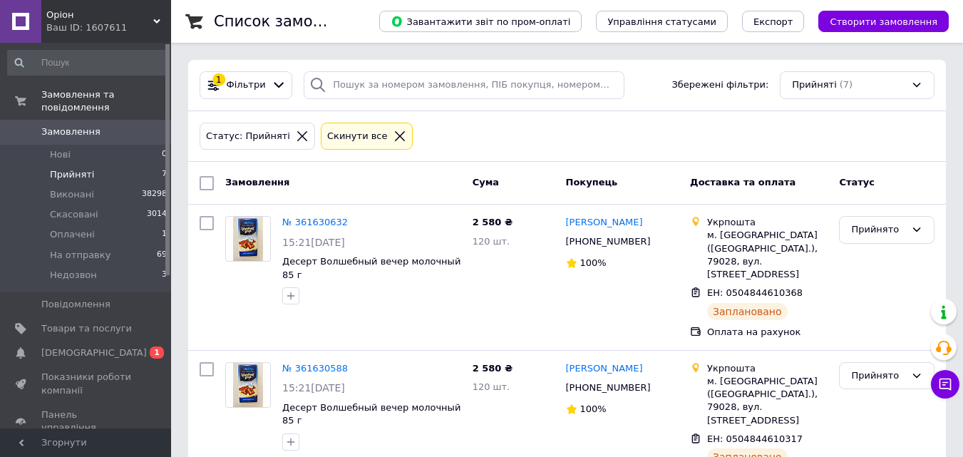
click at [209, 182] on input "checkbox" at bounding box center [206, 183] width 14 height 14
checkbox input "true"
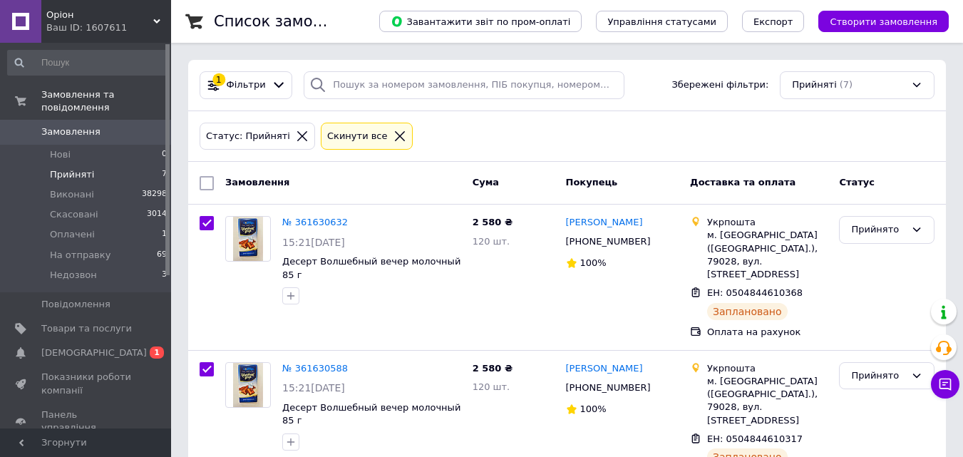
checkbox input "true"
click at [280, 182] on span "Дії для 7 замовлень" at bounding box center [273, 183] width 97 height 13
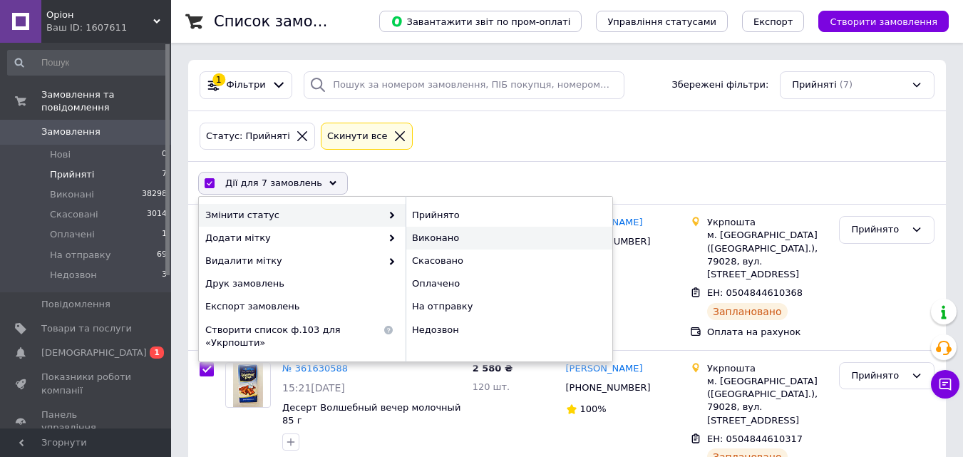
click at [412, 237] on div "Виконано" at bounding box center [508, 238] width 207 height 23
checkbox input "false"
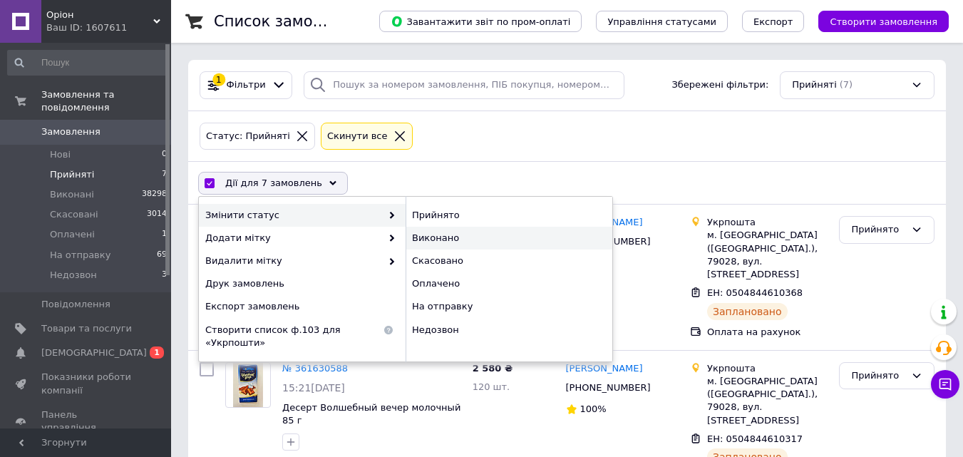
checkbox input "false"
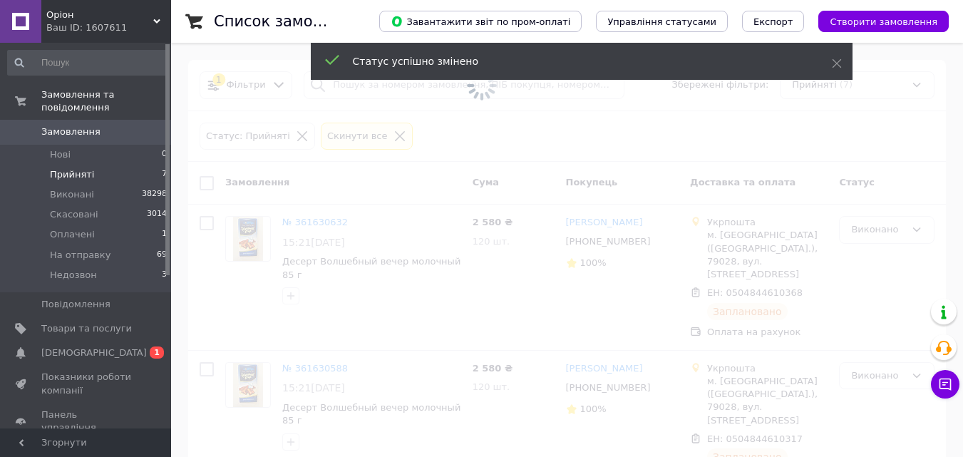
click at [375, 138] on span at bounding box center [481, 86] width 963 height 172
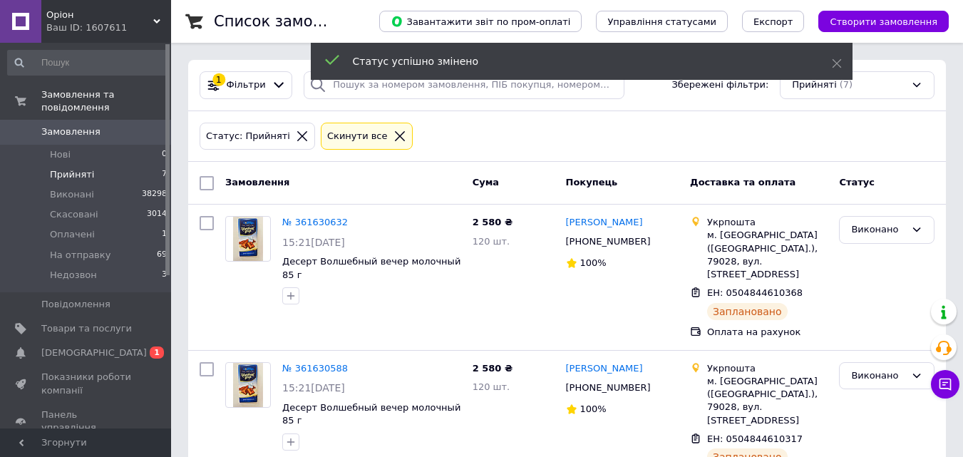
click at [395, 135] on icon at bounding box center [400, 136] width 10 height 10
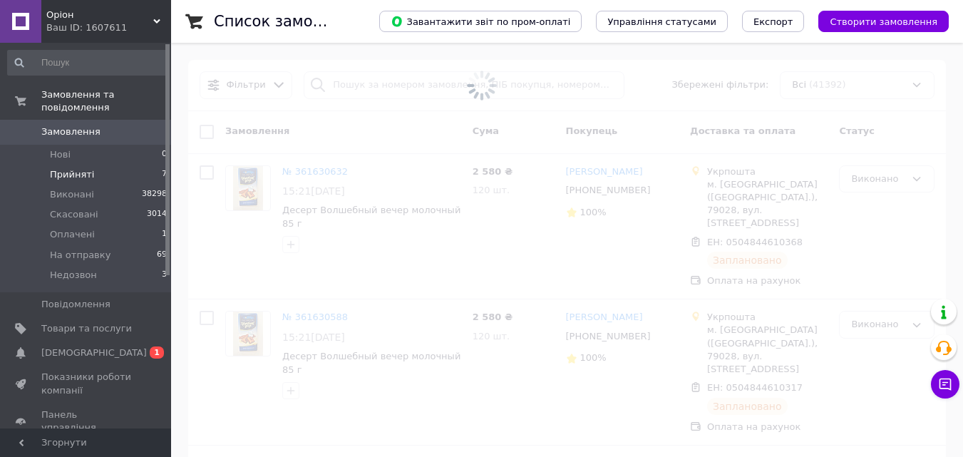
click at [375, 88] on span at bounding box center [481, 86] width 963 height 172
click at [402, 83] on span at bounding box center [481, 86] width 963 height 172
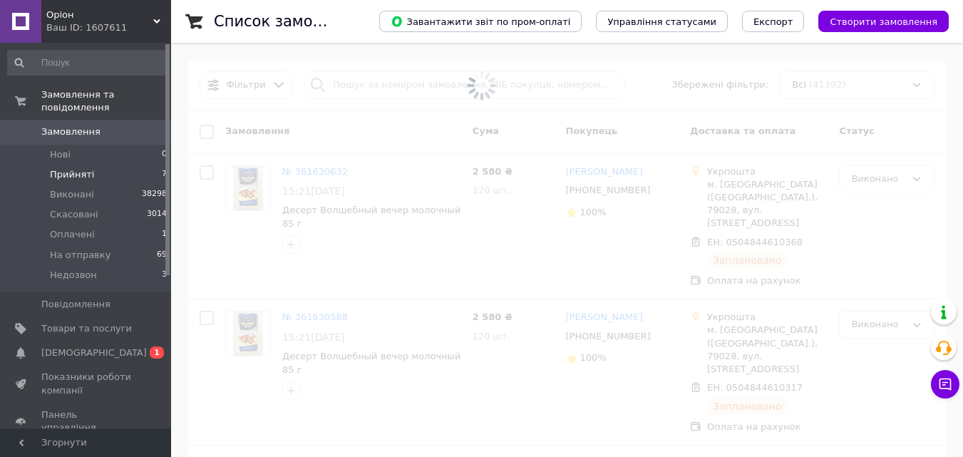
click at [402, 83] on span at bounding box center [481, 86] width 963 height 172
click at [402, 83] on input "search" at bounding box center [464, 85] width 320 height 28
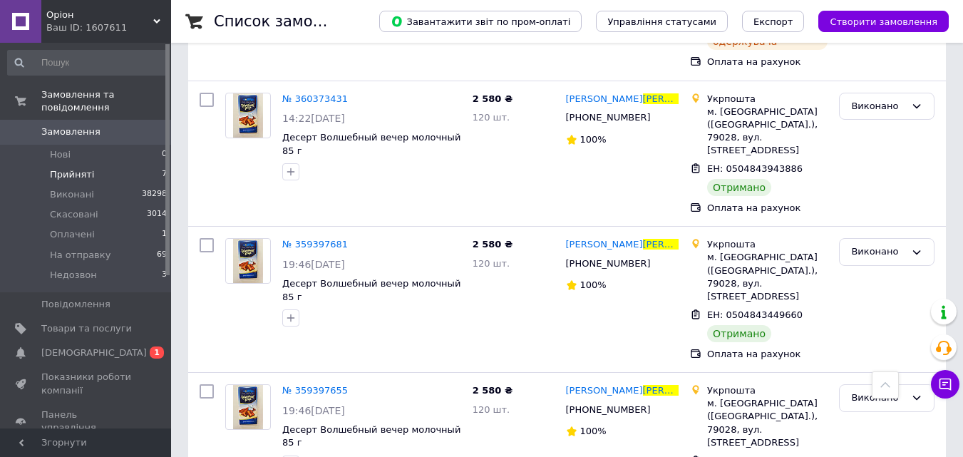
scroll to position [2690, 0]
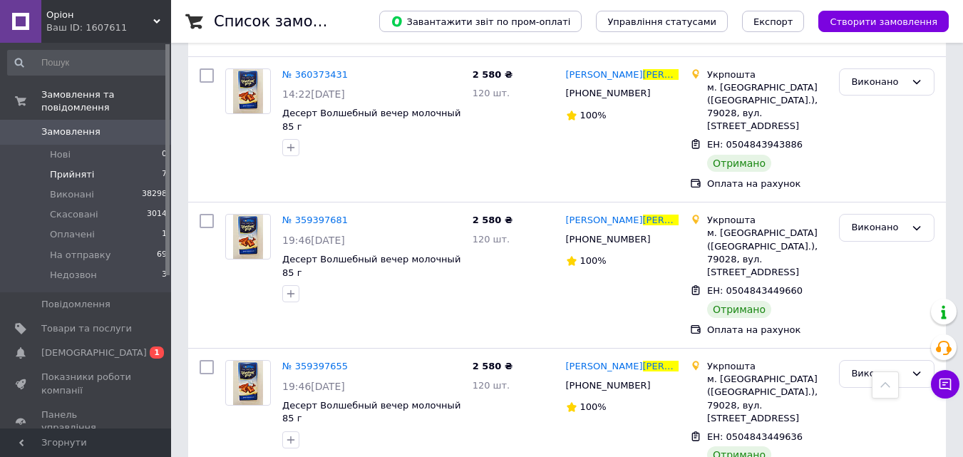
type input "чубак"
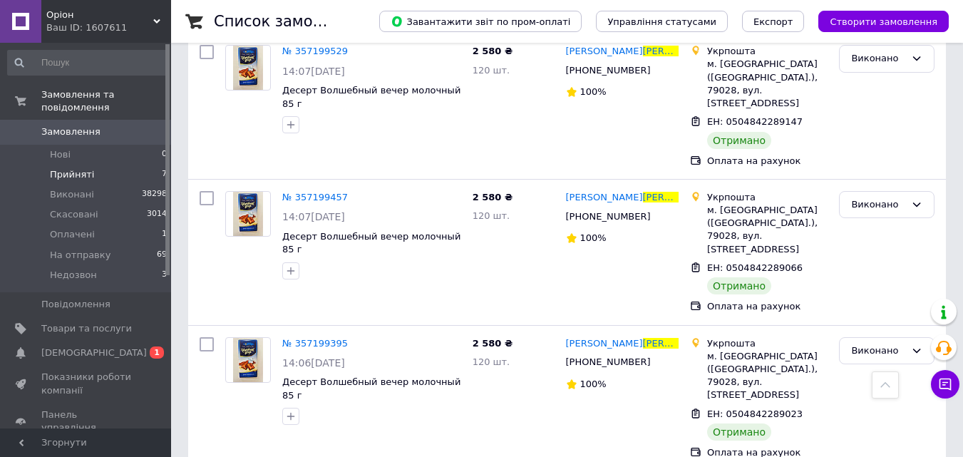
scroll to position [3949, 0]
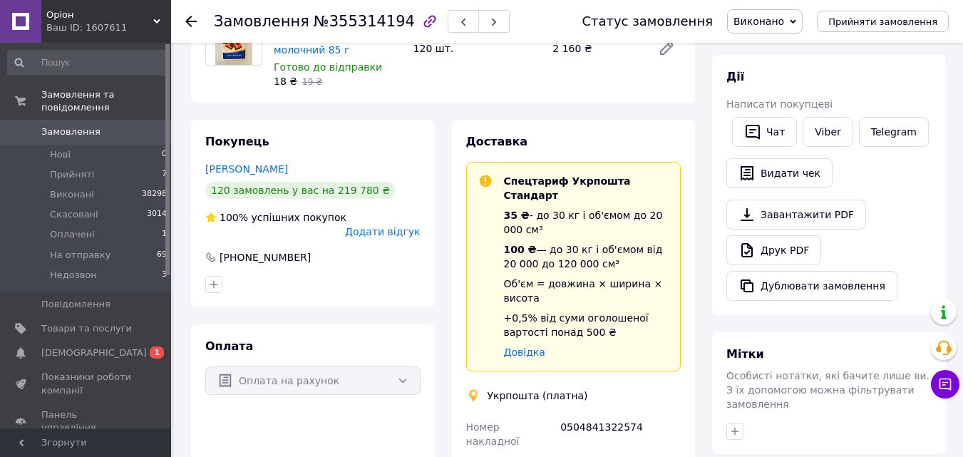
scroll to position [185, 0]
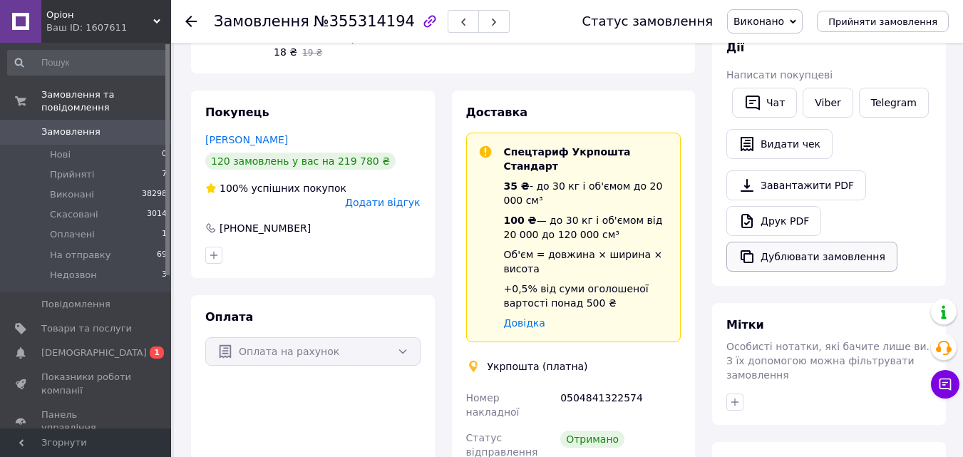
click at [762, 267] on button "Дублювати замовлення" at bounding box center [811, 257] width 171 height 30
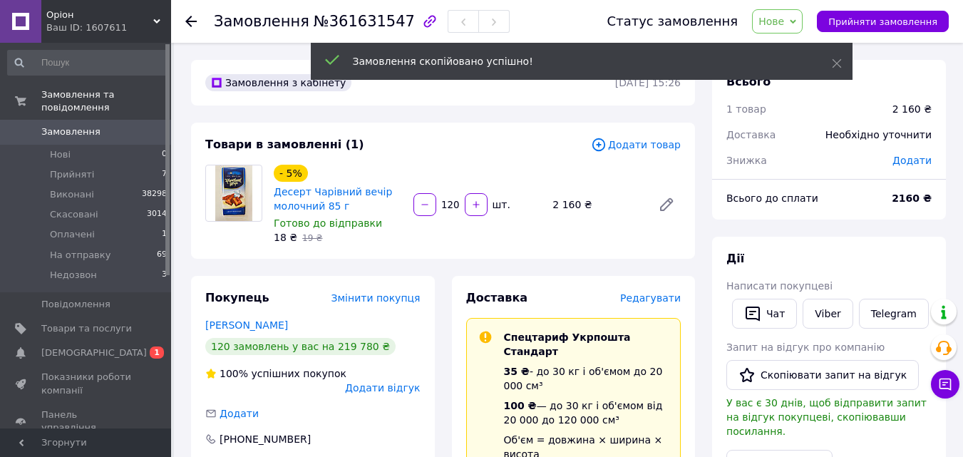
click at [653, 299] on span "Редагувати" at bounding box center [650, 297] width 61 height 11
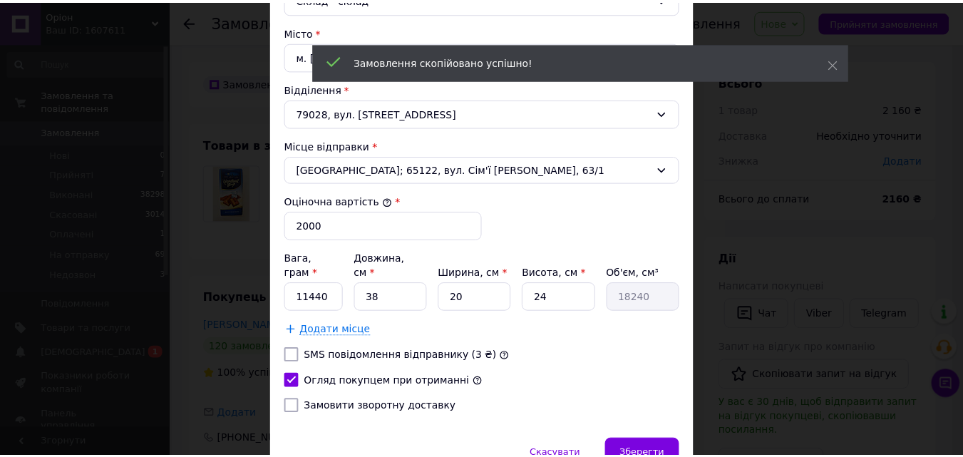
scroll to position [486, 0]
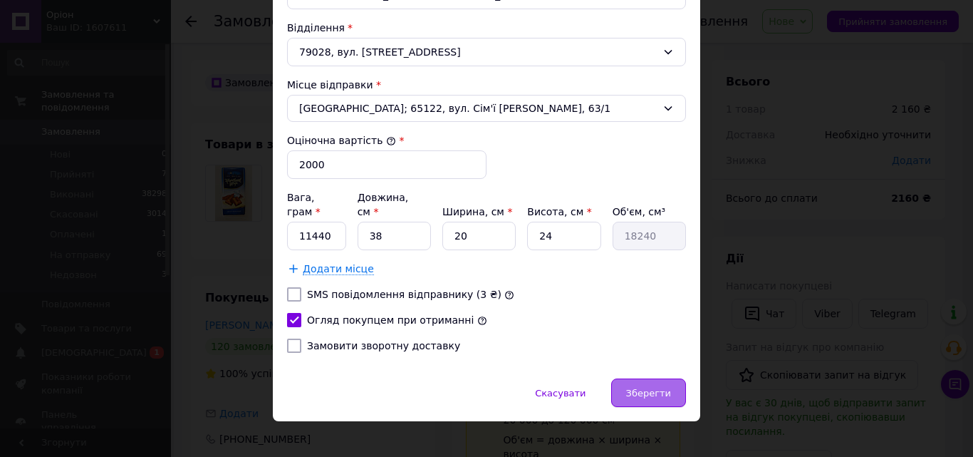
click at [648, 388] on span "Зберегти" at bounding box center [648, 393] width 45 height 11
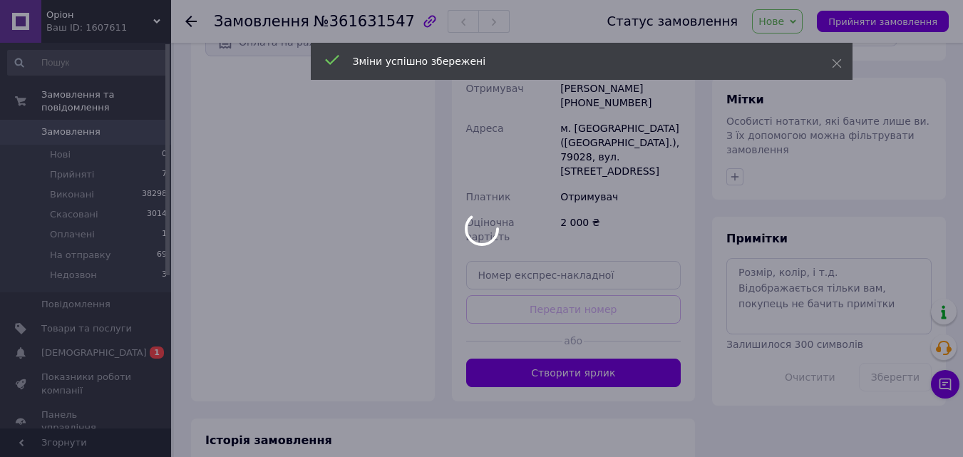
scroll to position [527, 0]
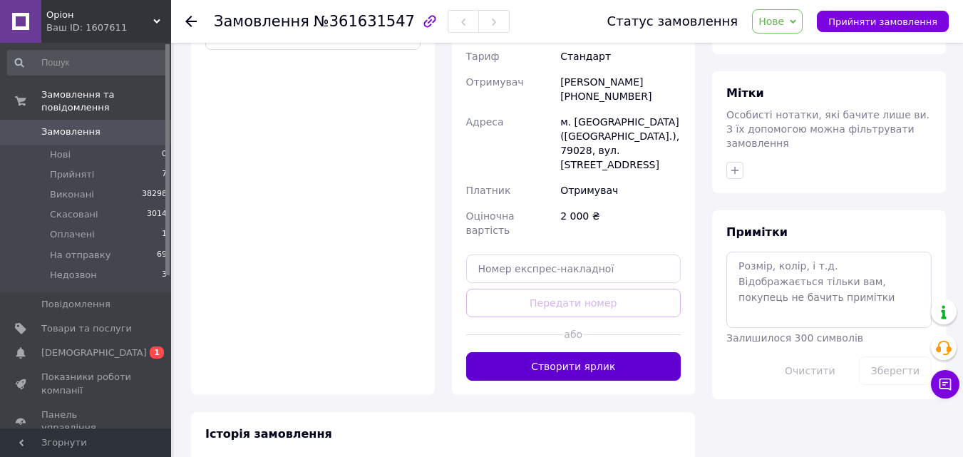
click at [617, 352] on button "Створити ярлик" at bounding box center [573, 366] width 215 height 28
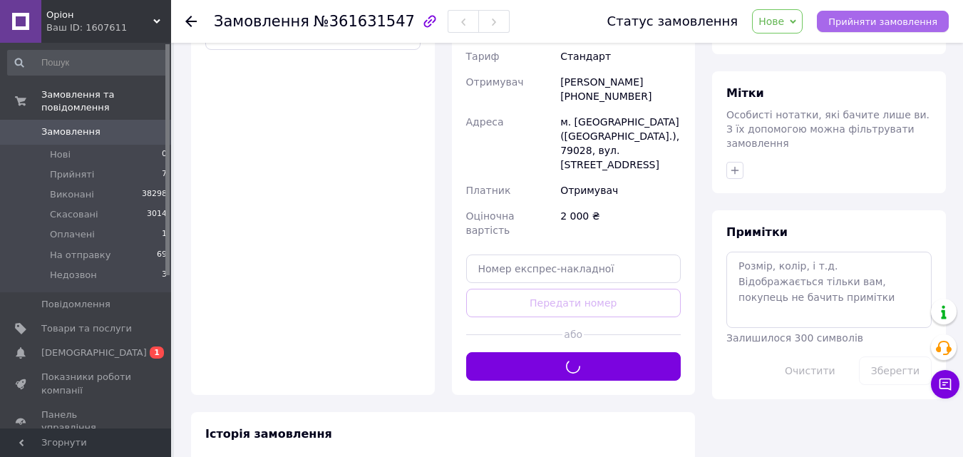
click at [873, 14] on button "Прийняти замовлення" at bounding box center [883, 21] width 132 height 21
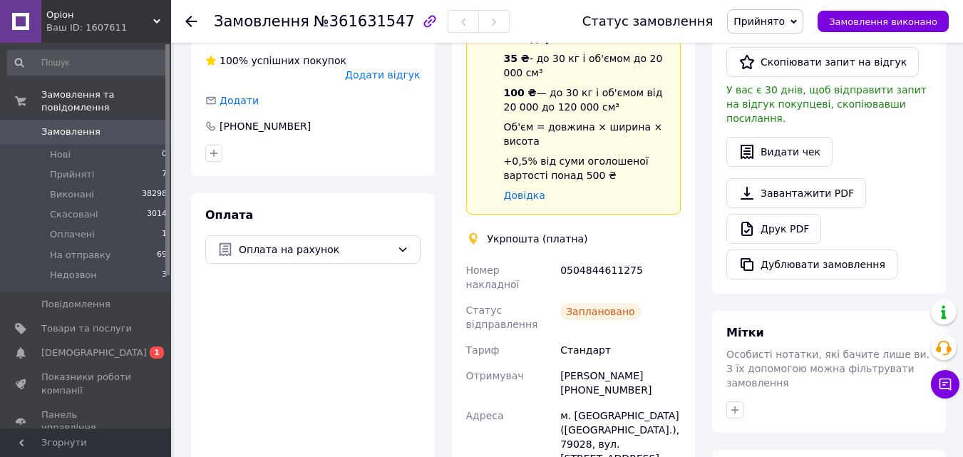
scroll to position [289, 0]
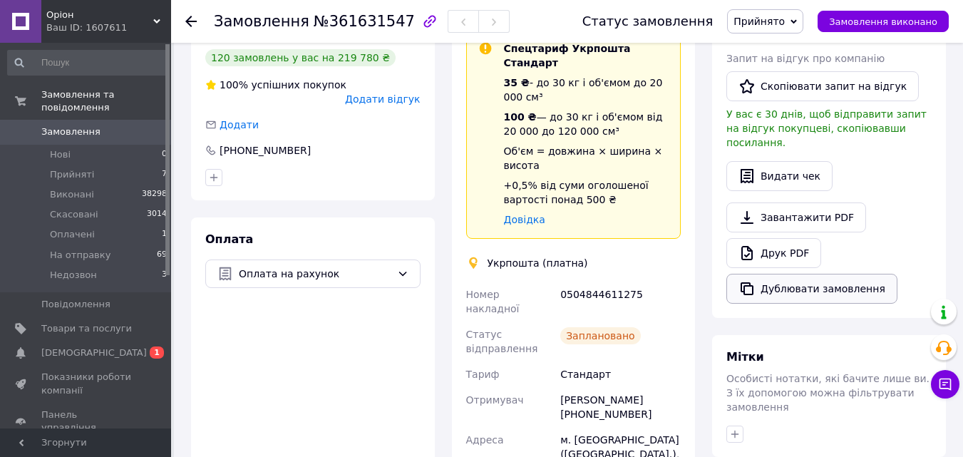
click at [784, 281] on button "Дублювати замовлення" at bounding box center [811, 289] width 171 height 30
click at [133, 346] on span "0 1" at bounding box center [151, 352] width 39 height 13
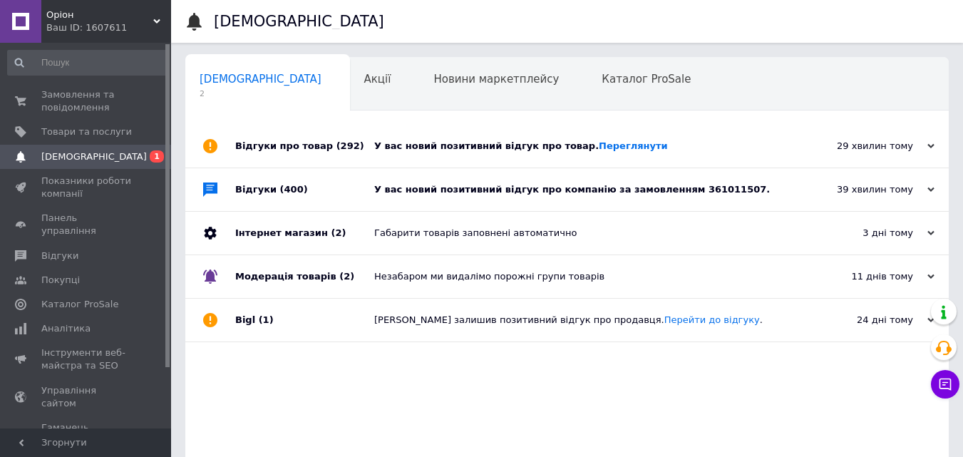
click at [447, 185] on div "У вас новий позитивний відгук про компанію за замовленням 361011507." at bounding box center [583, 189] width 418 height 13
click at [448, 139] on div "У вас новий позитивний відгук про товар. [GEOGRAPHIC_DATA]" at bounding box center [583, 146] width 418 height 43
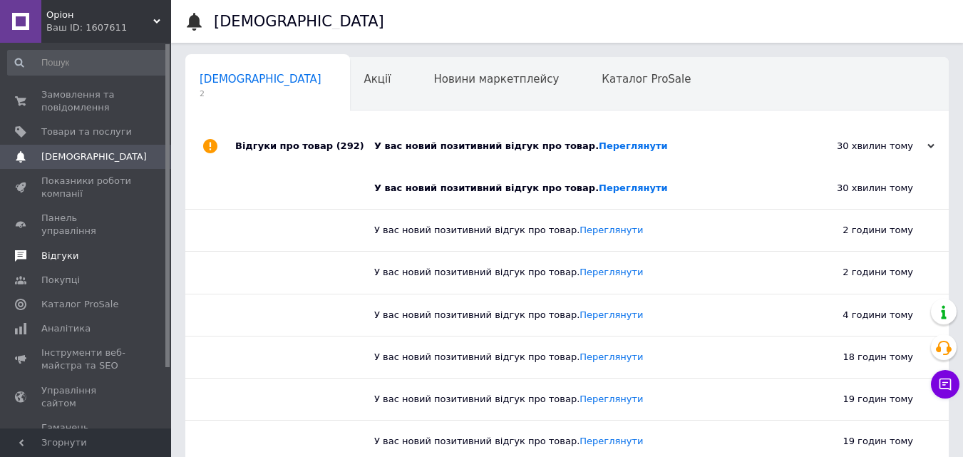
click at [111, 249] on span "Відгуки" at bounding box center [86, 255] width 90 height 13
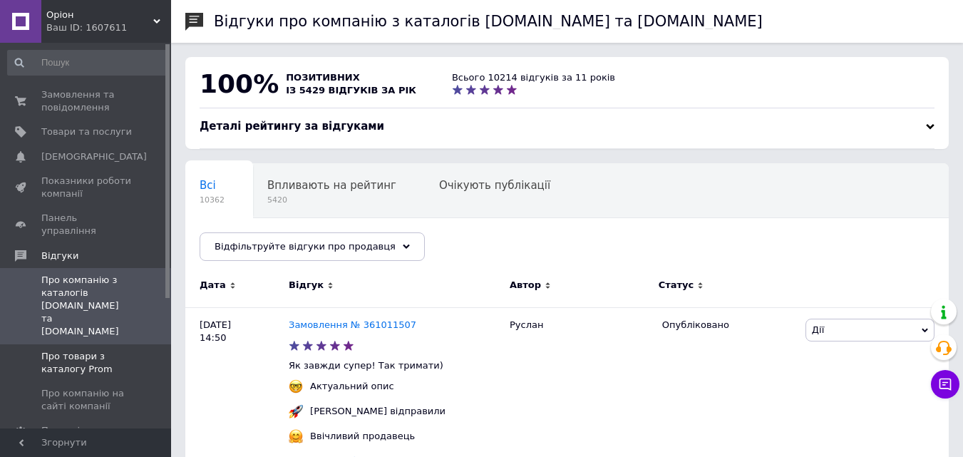
click at [96, 350] on span "Про товари з каталогу Prom" at bounding box center [86, 363] width 90 height 26
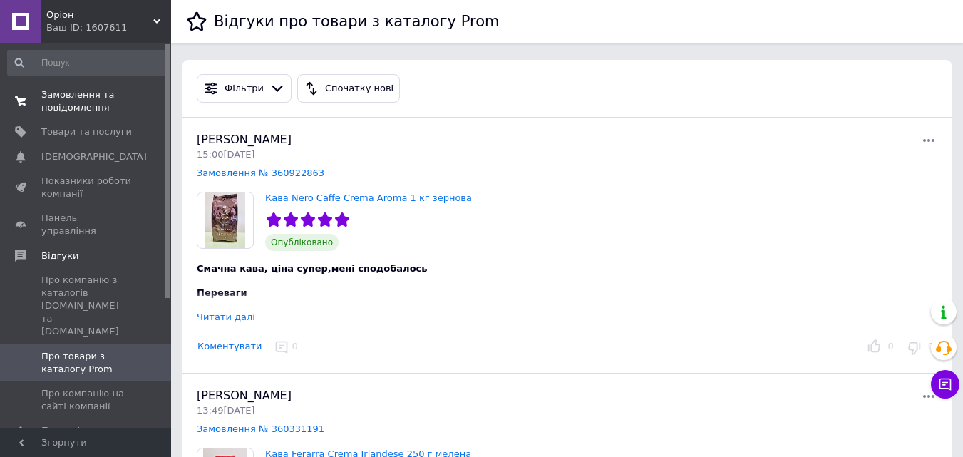
click at [89, 100] on span "Замовлення та повідомлення" at bounding box center [86, 101] width 90 height 26
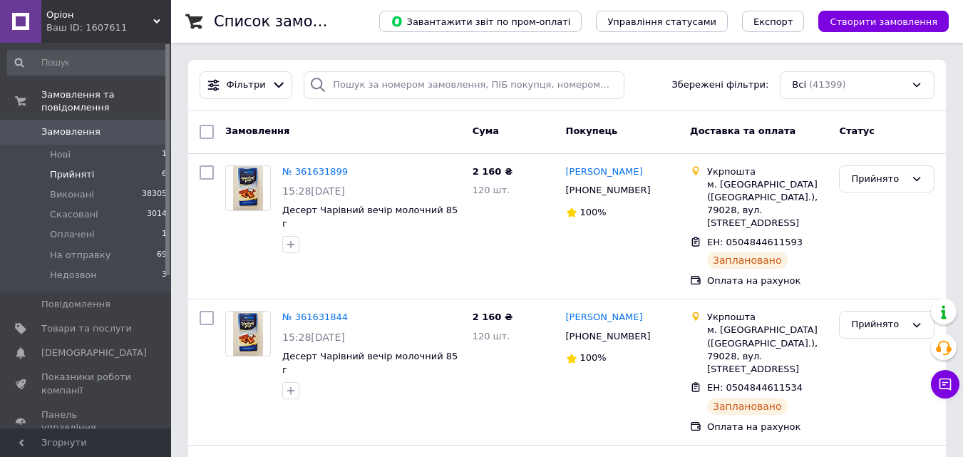
click at [124, 165] on li "Прийняті 6" at bounding box center [87, 175] width 175 height 20
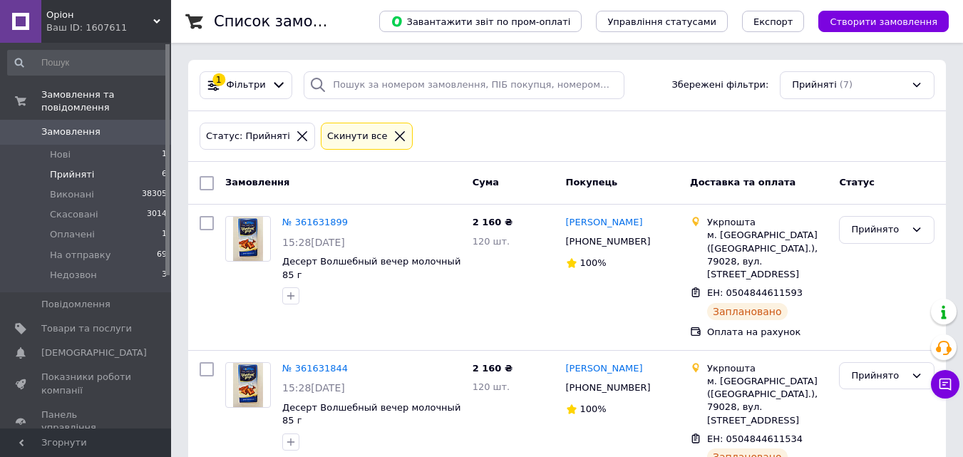
click at [200, 180] on input "checkbox" at bounding box center [206, 183] width 14 height 14
checkbox input "true"
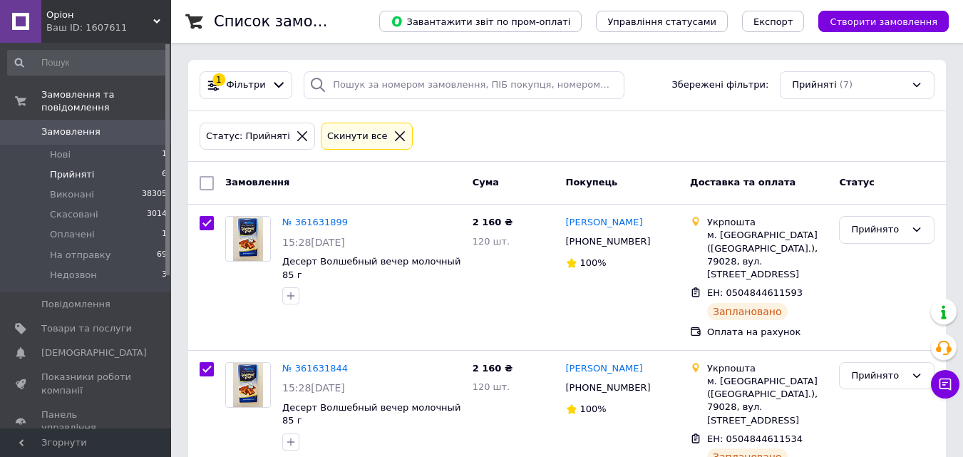
checkbox input "true"
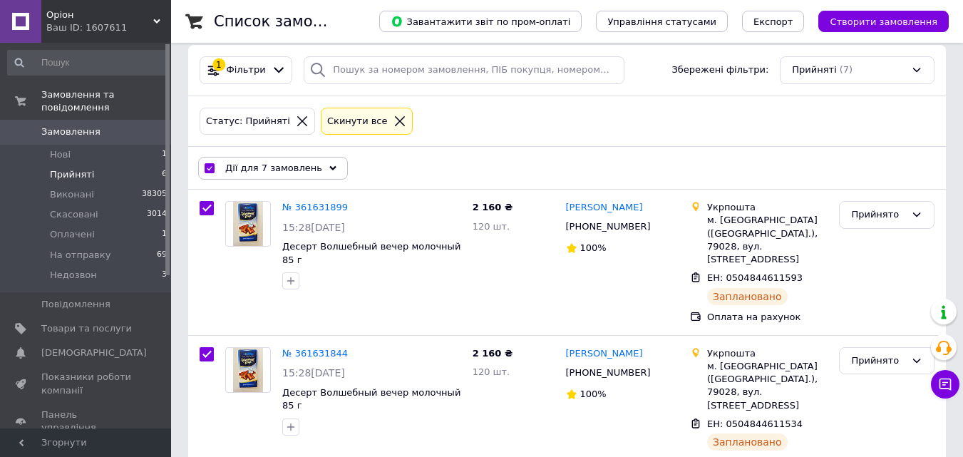
scroll to position [11, 0]
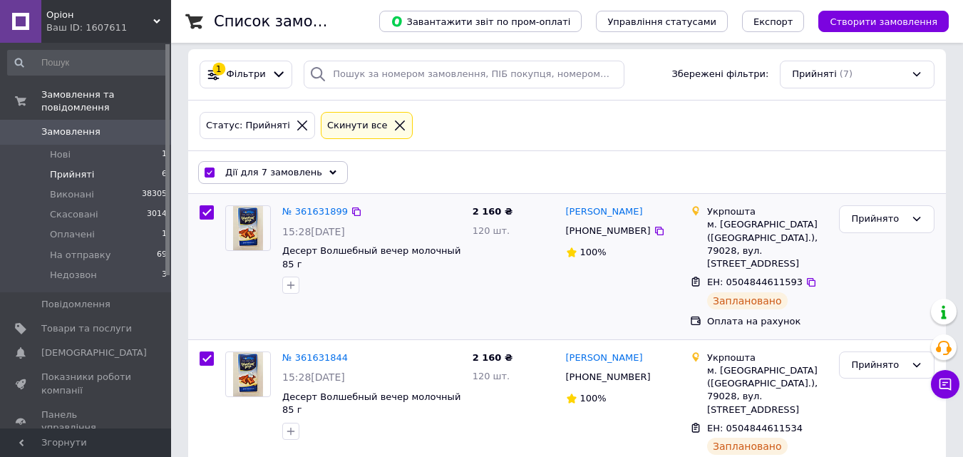
click at [750, 276] on span "ЕН: 0504844611593" at bounding box center [754, 281] width 95 height 11
copy div "ЕН: 0504844611593"
click at [750, 276] on span "ЕН: 0504844611593" at bounding box center [754, 281] width 95 height 11
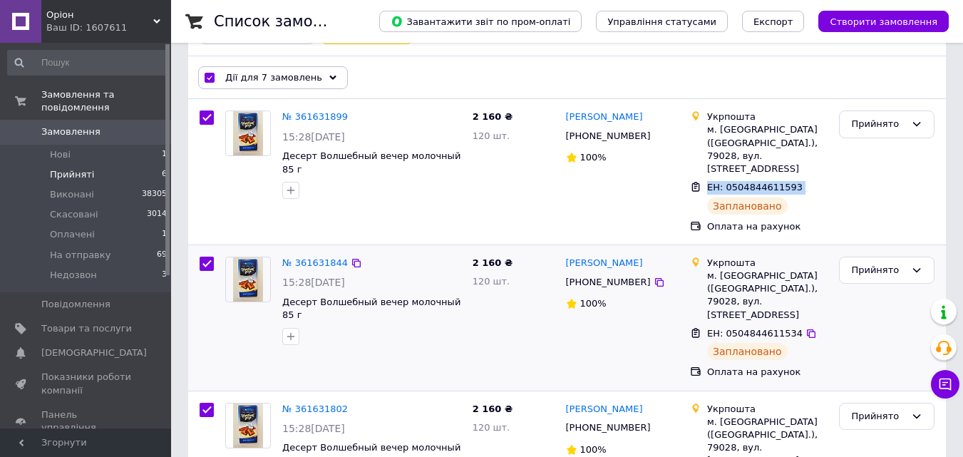
scroll to position [110, 0]
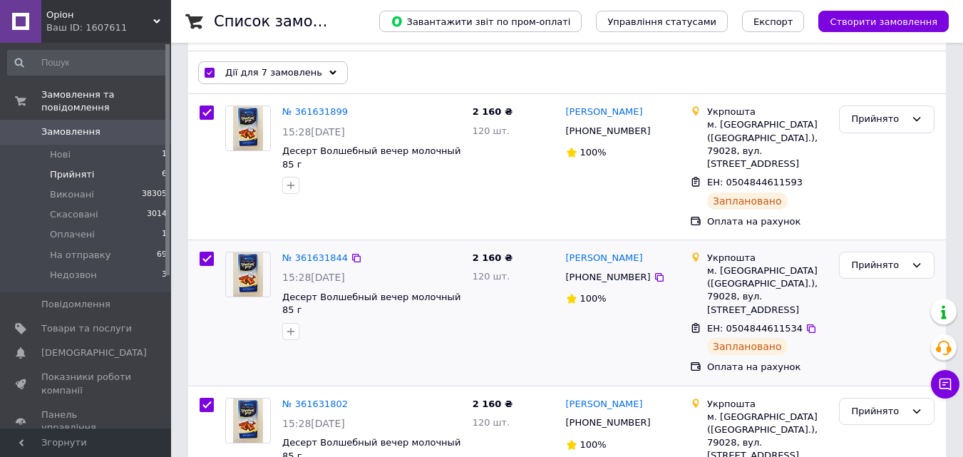
click at [741, 319] on div "ЕН: 0504844611534 Заплановано" at bounding box center [767, 338] width 126 height 39
copy div "ЕН: 0504844611534"
click at [416, 452] on div "№ 361631802 15:28, 12.09.2025 Десерт Волшебный вечер молочный 85 г 2 160 ₴ 120 …" at bounding box center [566, 458] width 757 height 145
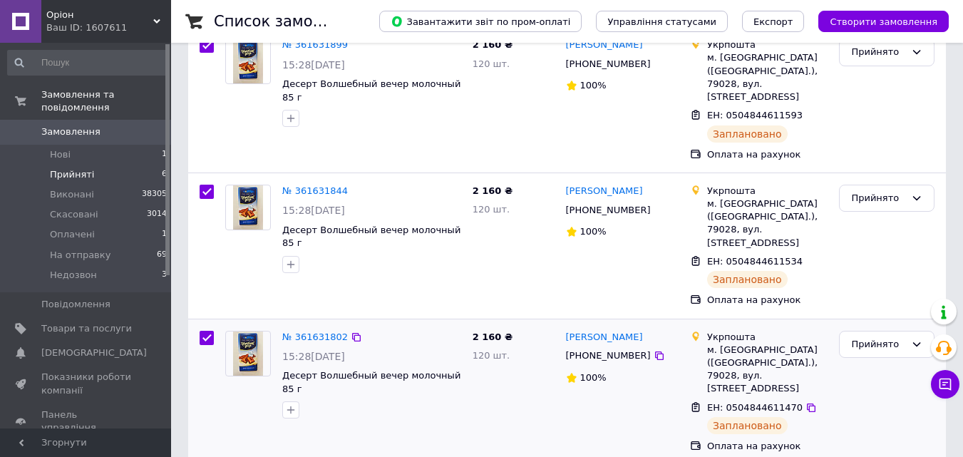
scroll to position [185, 0]
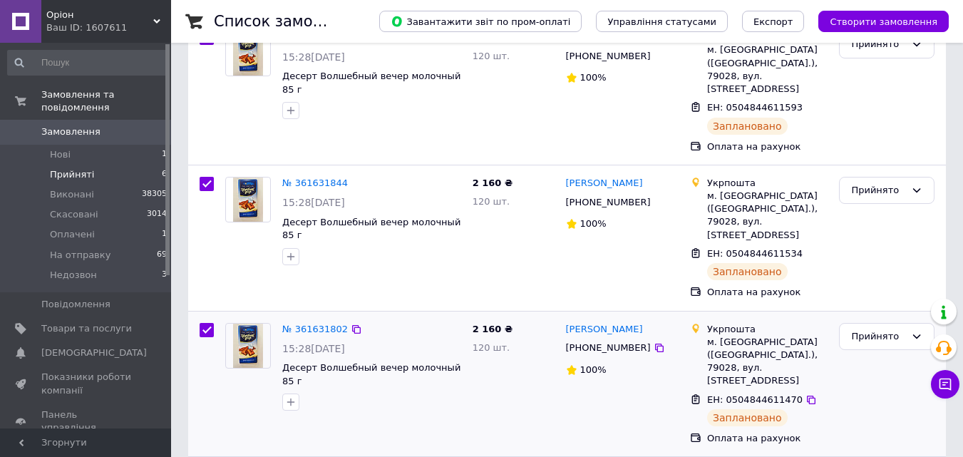
click at [725, 394] on span "ЕН: 0504844611470" at bounding box center [754, 399] width 95 height 11
copy div "ЕН: 0504844611470"
click at [725, 394] on span "ЕН: 0504844611470" at bounding box center [754, 399] width 95 height 11
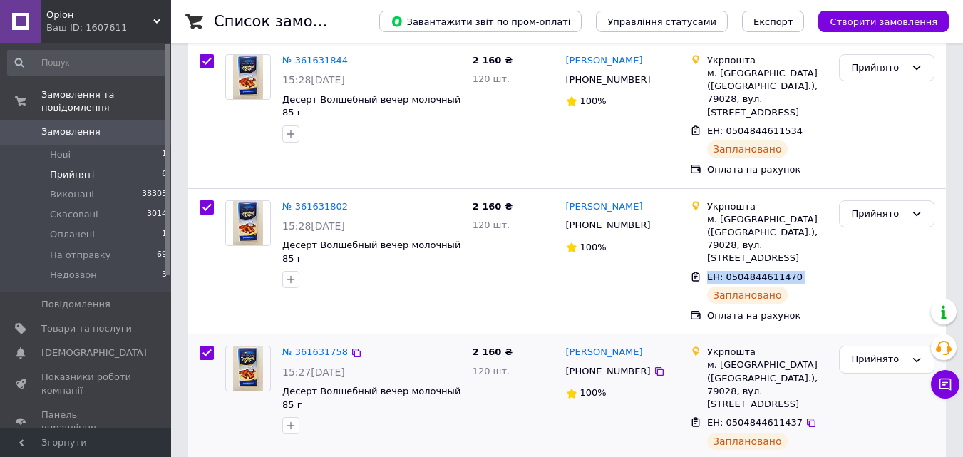
scroll to position [316, 0]
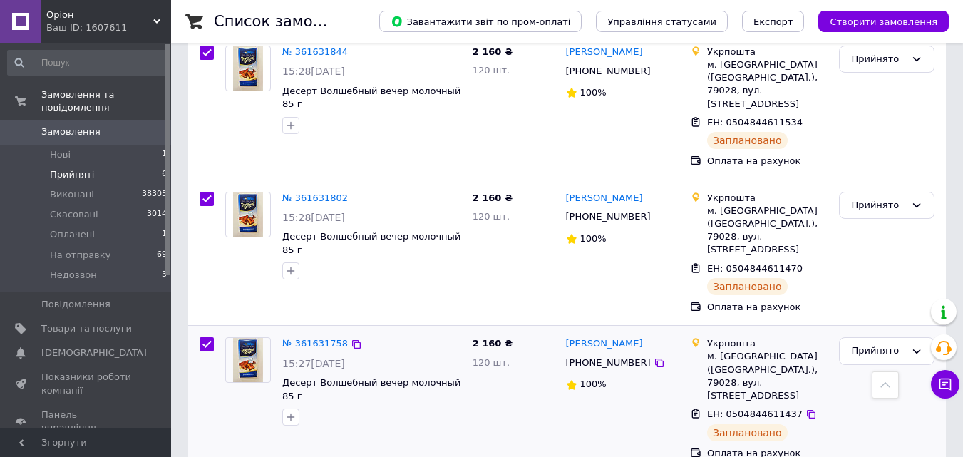
click at [750, 406] on div "ЕН: 0504844611437" at bounding box center [754, 414] width 98 height 16
copy div "ЕН: 0504844611437"
click at [750, 406] on div "ЕН: 0504844611437" at bounding box center [754, 414] width 98 height 16
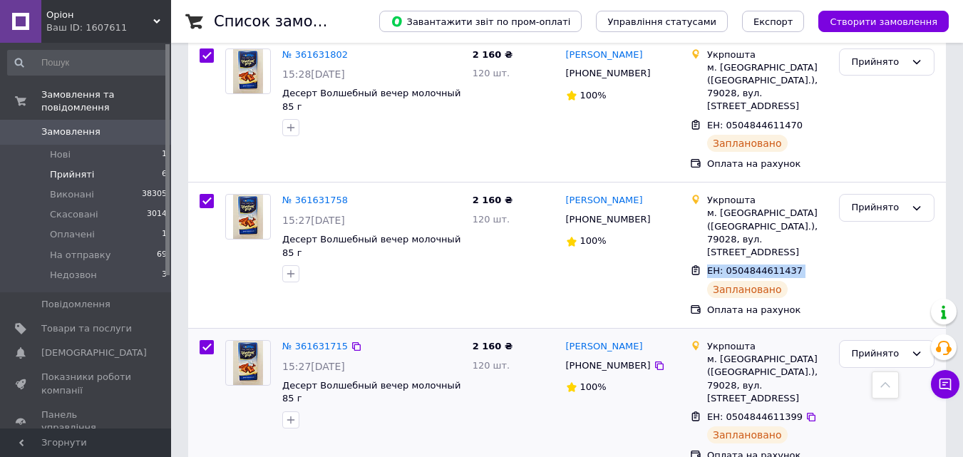
scroll to position [469, 0]
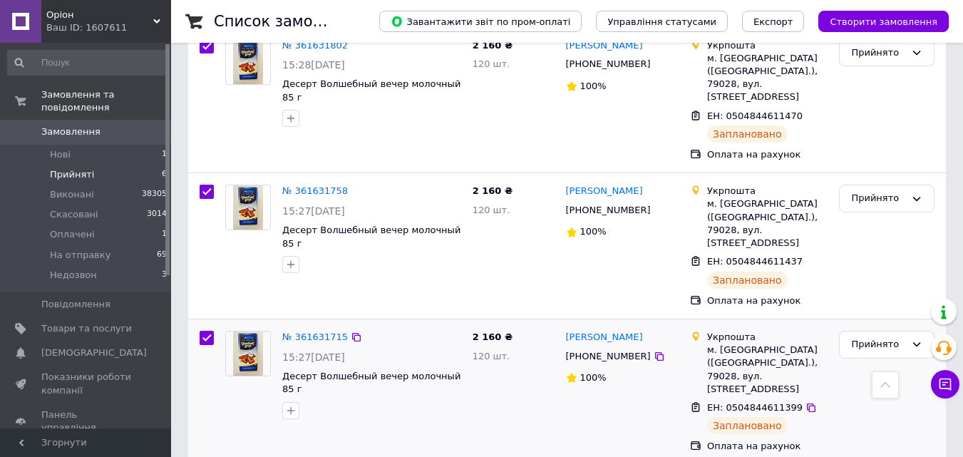
click at [735, 402] on span "ЕН: 0504844611399" at bounding box center [754, 407] width 95 height 11
copy div "ЕН: 0504844611399"
click at [735, 402] on span "ЕН: 0504844611399" at bounding box center [754, 407] width 95 height 11
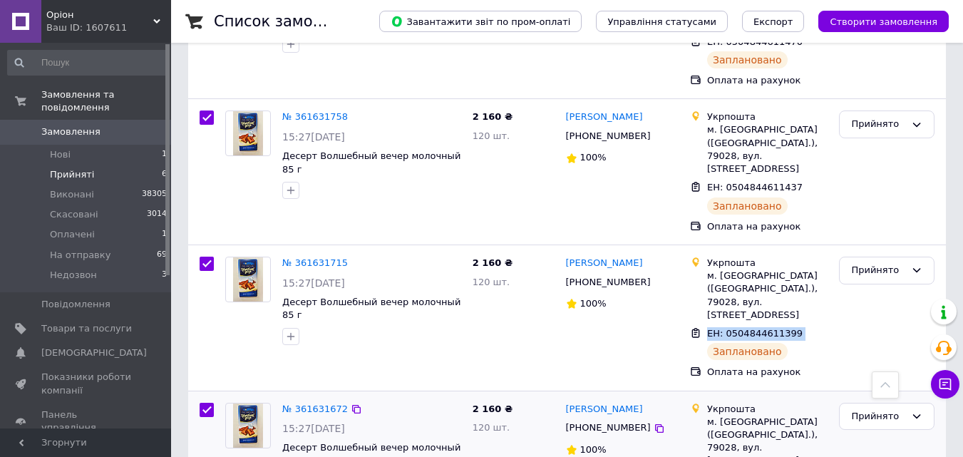
scroll to position [546, 0]
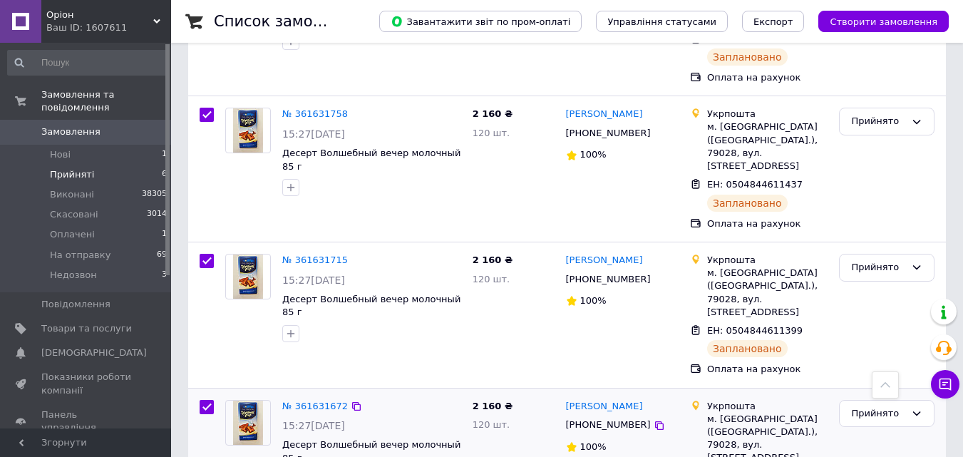
copy div "ЕН: 0504844611313"
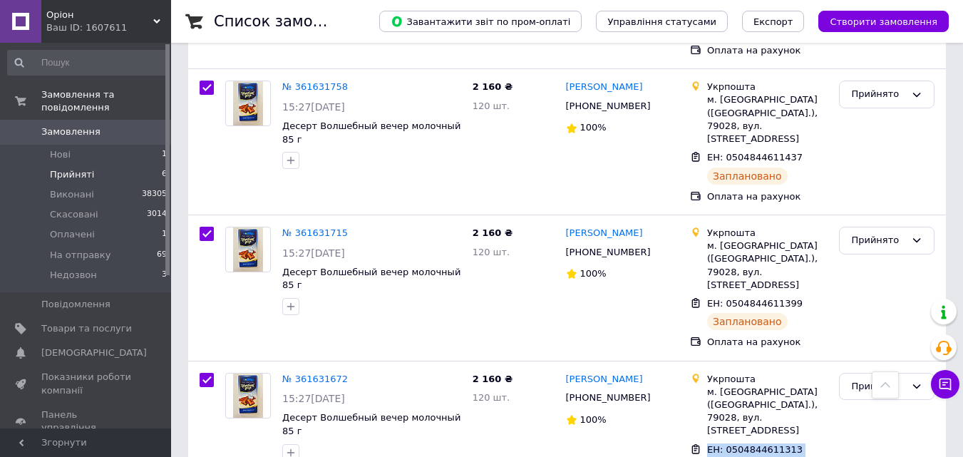
scroll to position [603, 0]
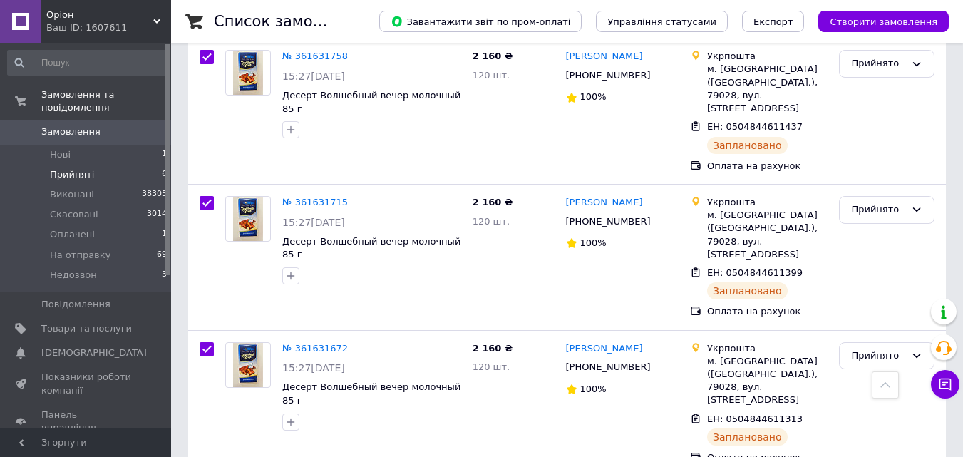
copy div "ЕН: 0504844611275"
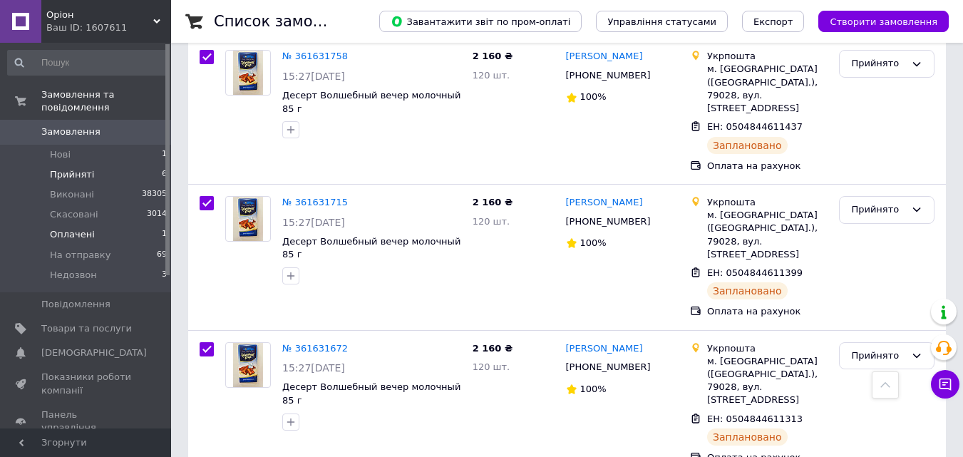
click at [129, 224] on li "Оплачені 1" at bounding box center [87, 234] width 175 height 20
checkbox input "false"
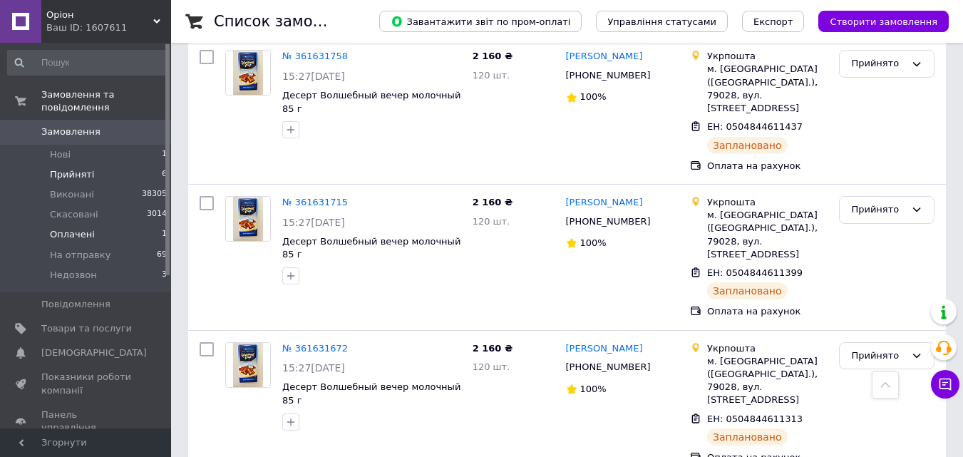
checkbox input "false"
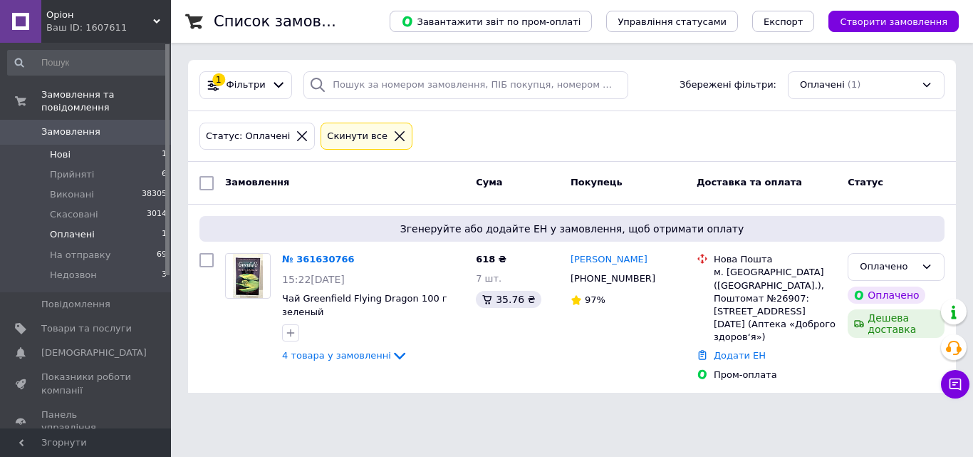
click at [128, 145] on li "Нові 1" at bounding box center [87, 155] width 175 height 20
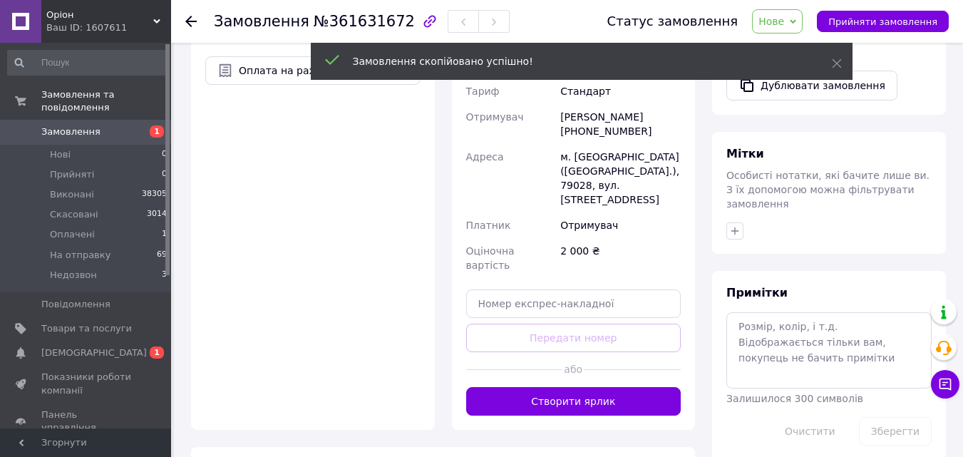
scroll to position [527, 0]
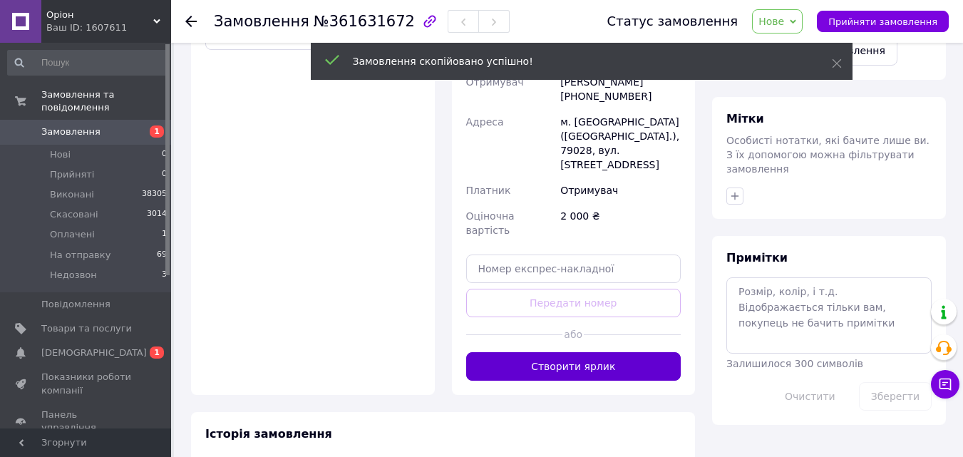
click at [631, 352] on button "Створити ярлик" at bounding box center [573, 366] width 215 height 28
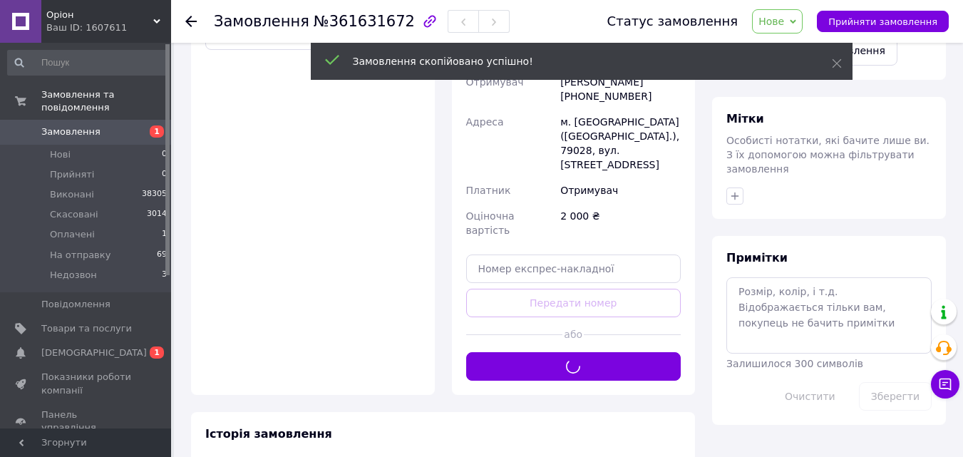
click at [854, 10] on div "Статус замовлення Нове Прийнято Виконано Скасовано Оплачено На отправку Недозво…" at bounding box center [771, 21] width 356 height 24
click at [854, 22] on span "Прийняти замовлення" at bounding box center [882, 21] width 109 height 11
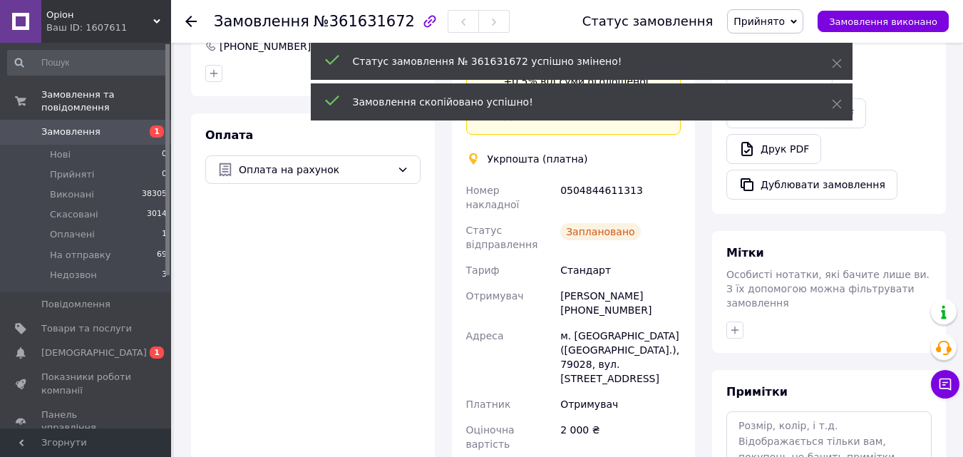
scroll to position [373, 0]
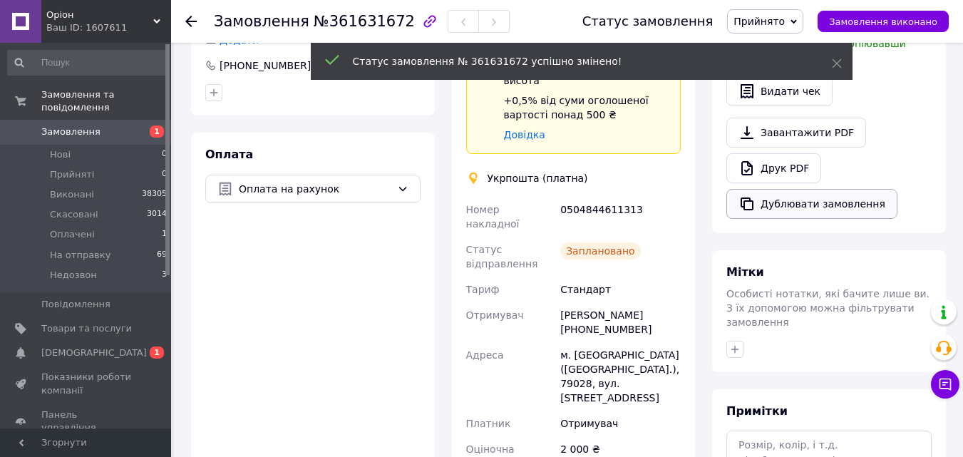
click at [765, 203] on button "Дублювати замовлення" at bounding box center [811, 204] width 171 height 30
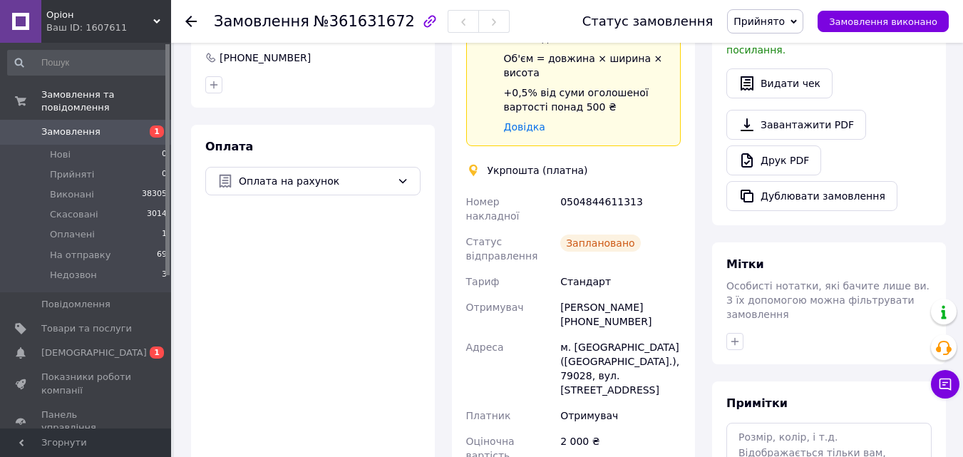
scroll to position [395, 0]
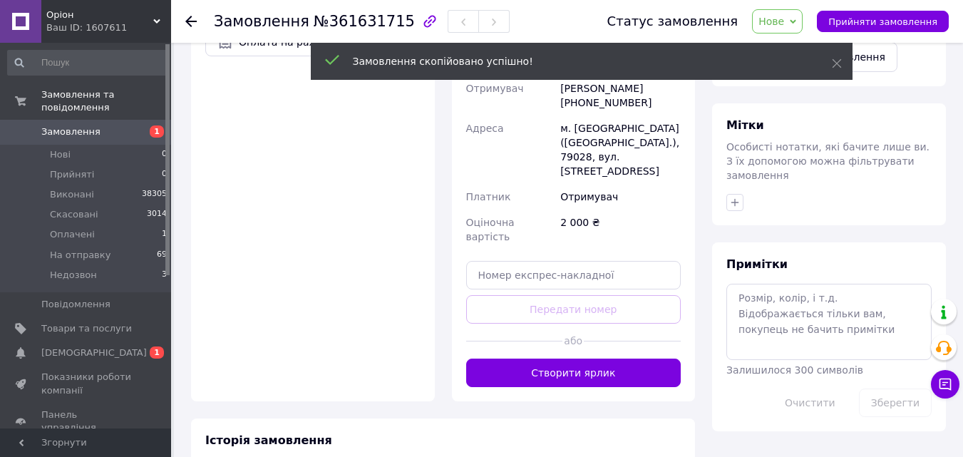
scroll to position [527, 0]
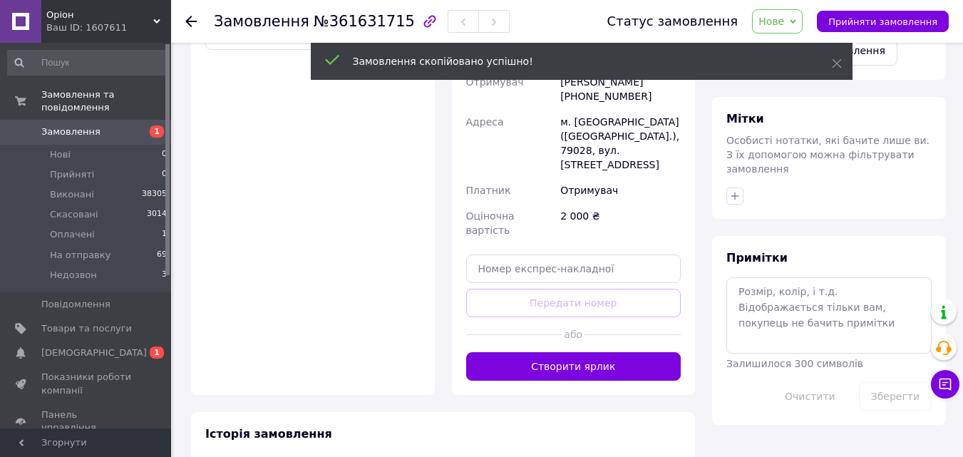
click at [603, 325] on div "Доставка Редагувати Спецтариф Укрпошта Стандарт 35 ₴ - до 30 кг і об'ємом до 20…" at bounding box center [574, 72] width 244 height 646
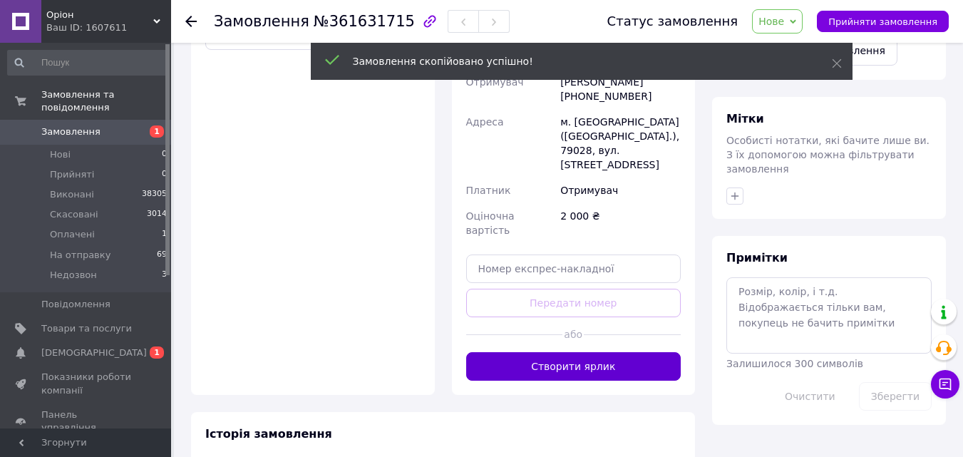
click at [609, 352] on button "Створити ярлик" at bounding box center [573, 366] width 215 height 28
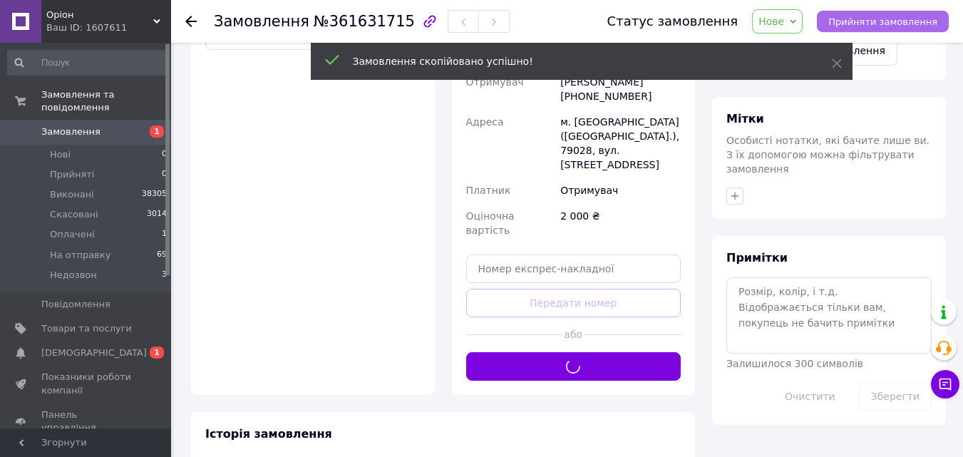
click at [848, 16] on span "Прийняти замовлення" at bounding box center [882, 21] width 109 height 11
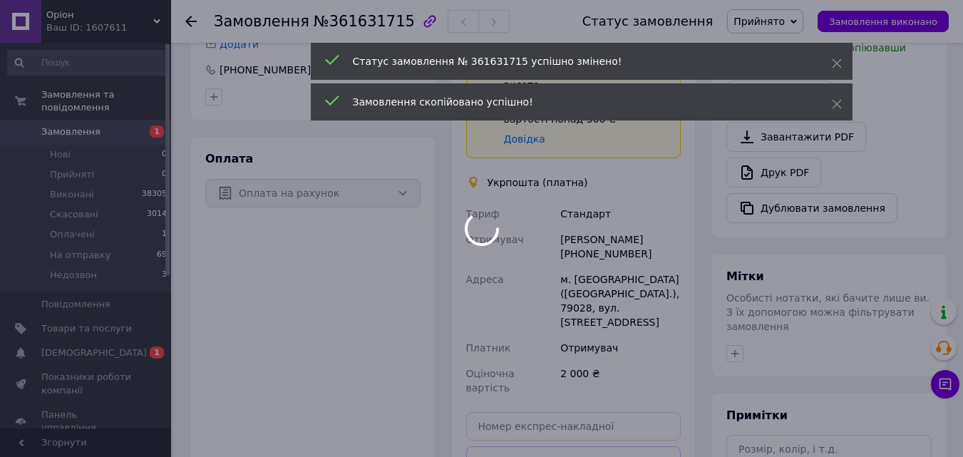
scroll to position [351, 0]
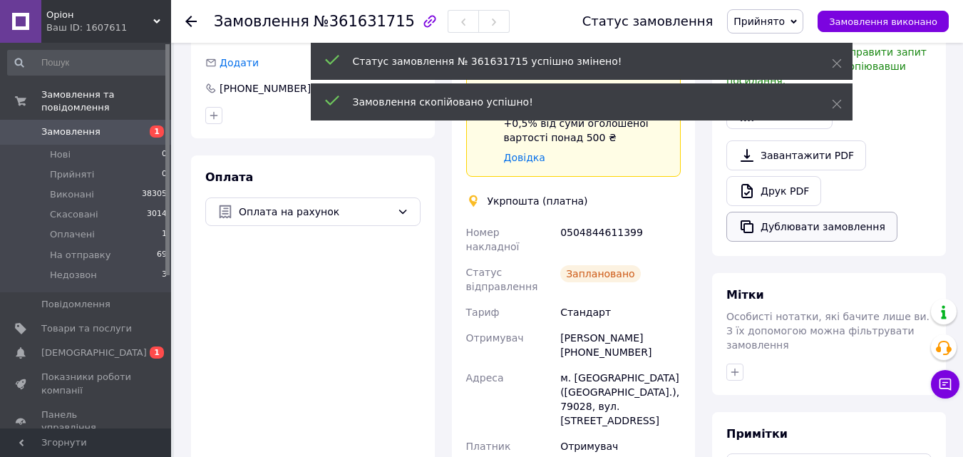
click at [788, 212] on button "Дублювати замовлення" at bounding box center [811, 227] width 171 height 30
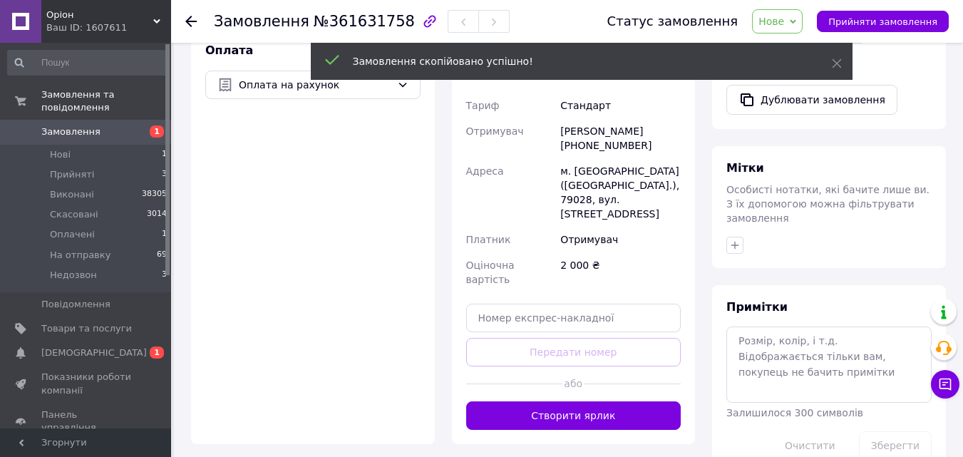
scroll to position [496, 0]
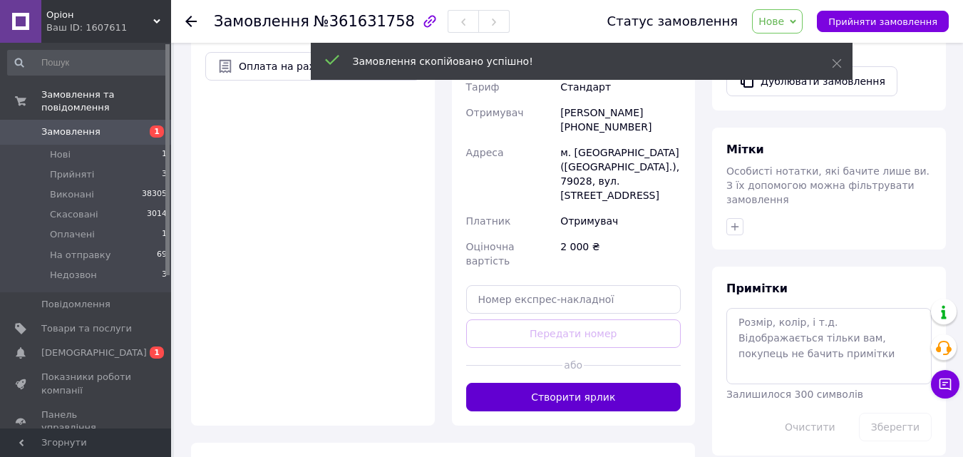
click at [576, 383] on button "Створити ярлик" at bounding box center [573, 397] width 215 height 28
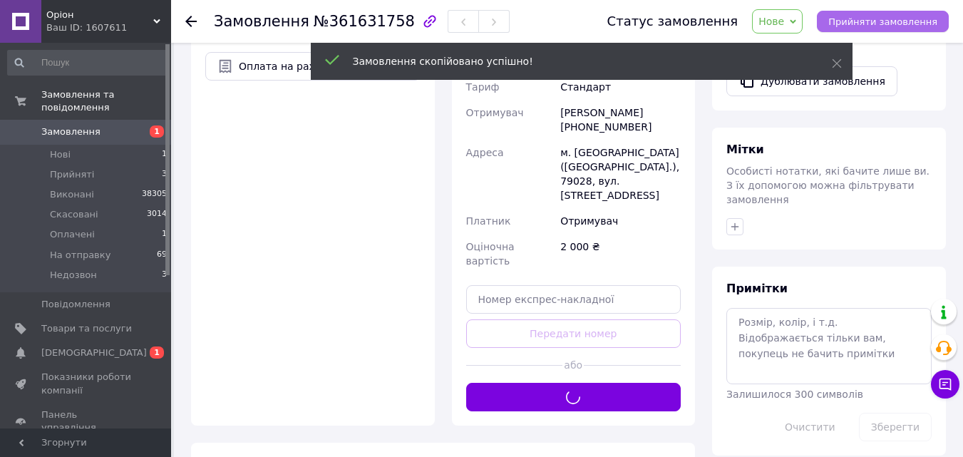
click at [905, 19] on span "Прийняти замовлення" at bounding box center [882, 21] width 109 height 11
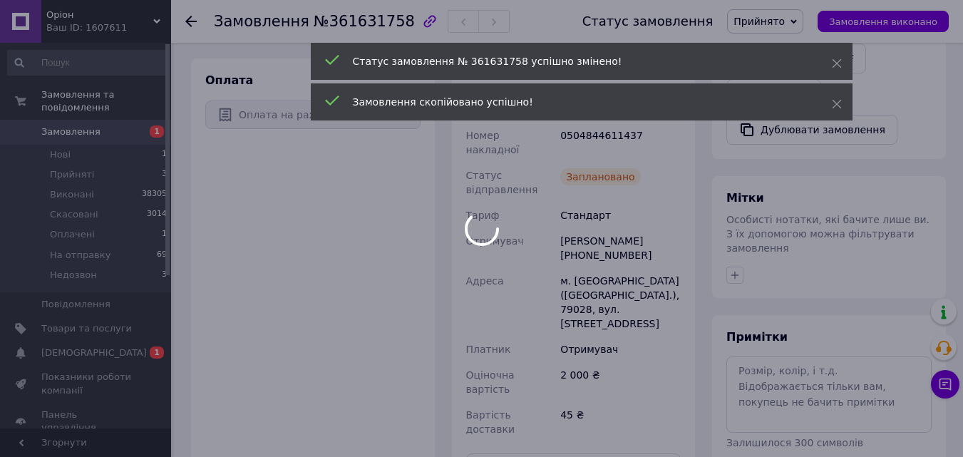
scroll to position [442, 0]
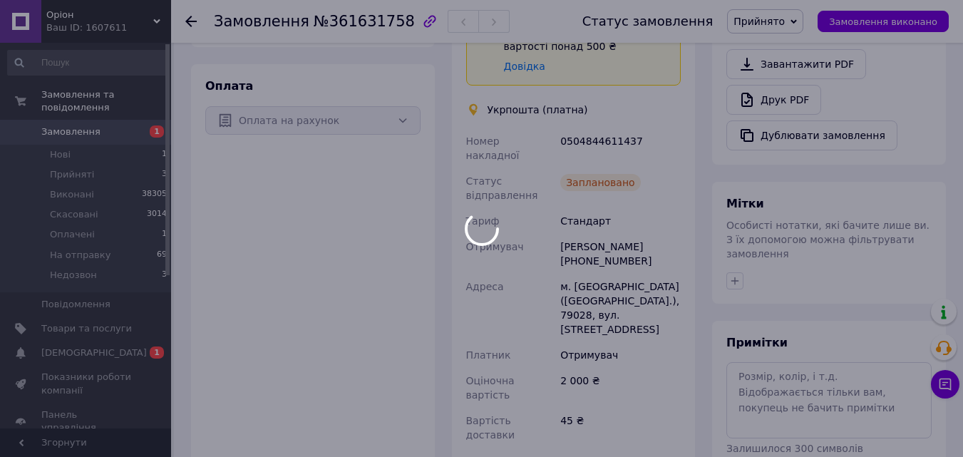
click at [862, 120] on div at bounding box center [481, 228] width 963 height 457
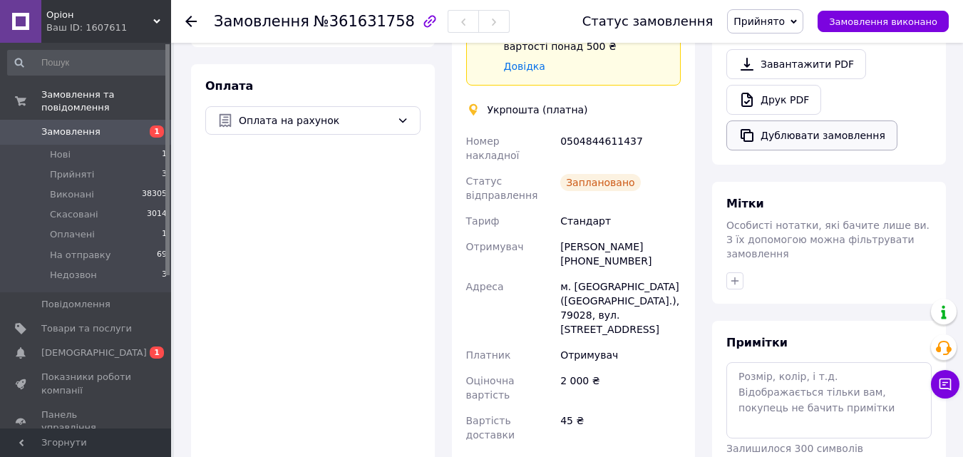
click at [793, 120] on button "Дублювати замовлення" at bounding box center [811, 135] width 171 height 30
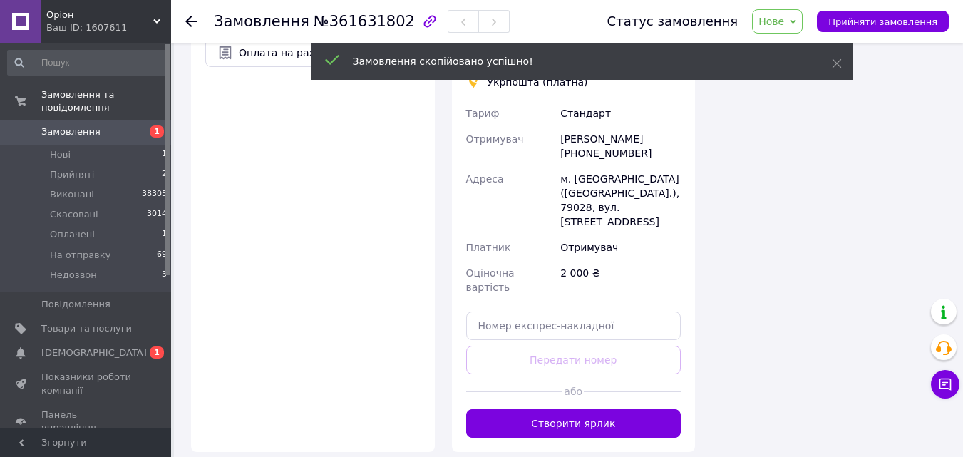
scroll to position [496, 0]
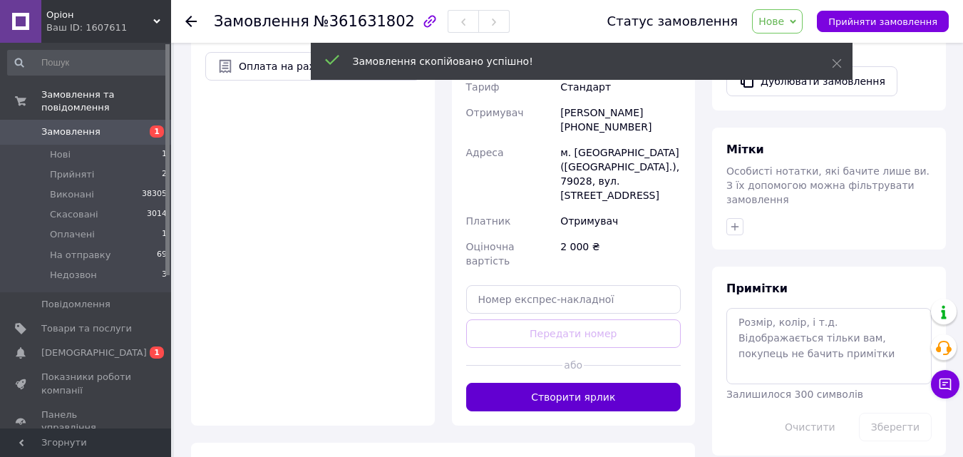
click at [575, 383] on button "Створити ярлик" at bounding box center [573, 397] width 215 height 28
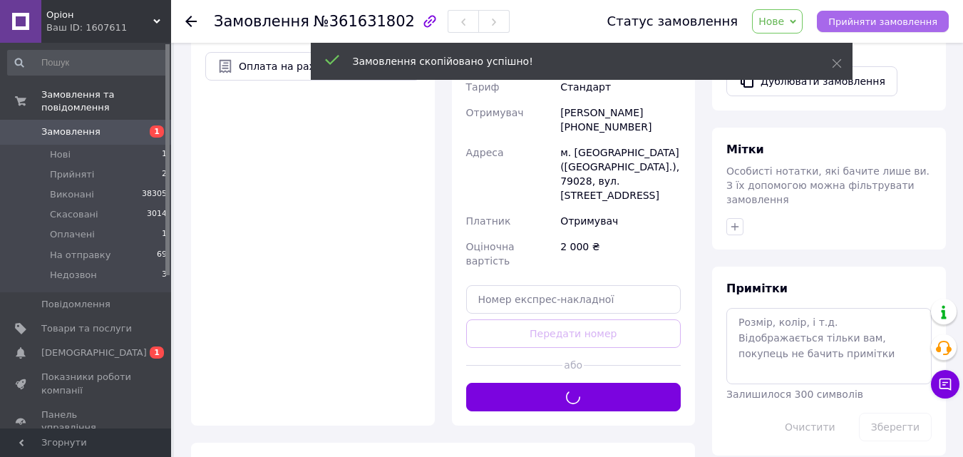
click at [870, 19] on span "Прийняти замовлення" at bounding box center [882, 21] width 109 height 11
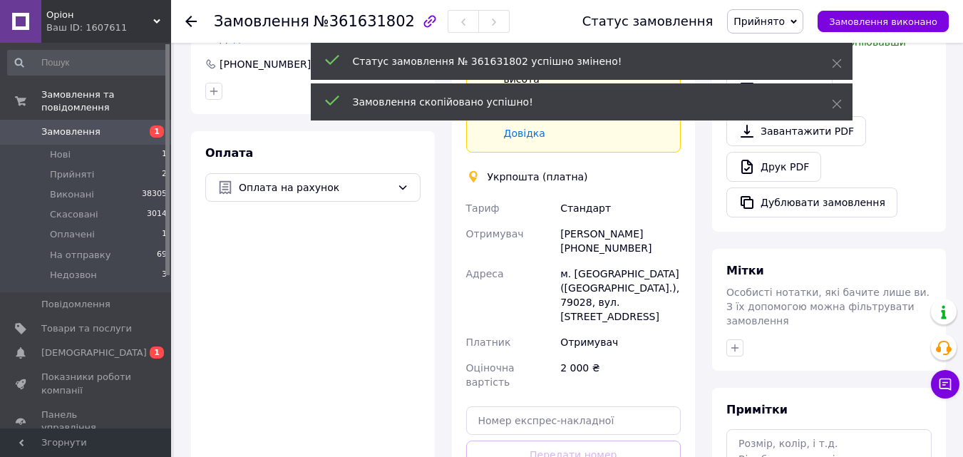
scroll to position [363, 0]
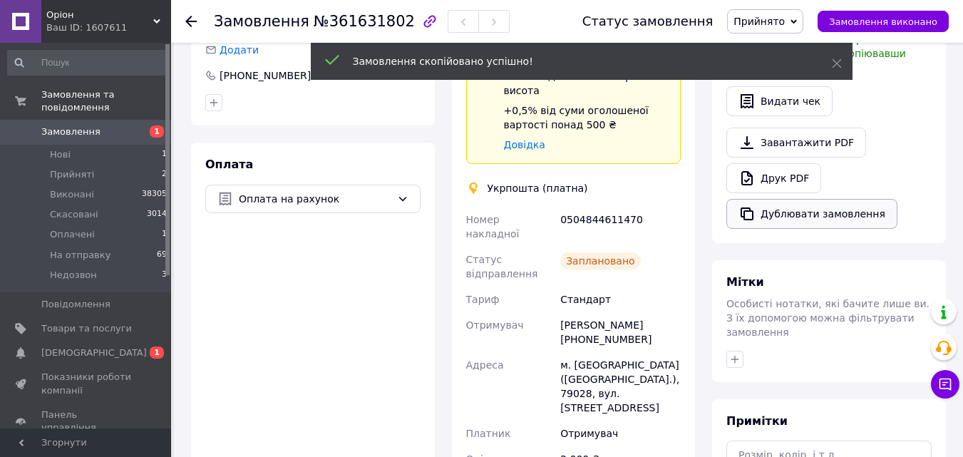
click at [783, 199] on button "Дублювати замовлення" at bounding box center [811, 214] width 171 height 30
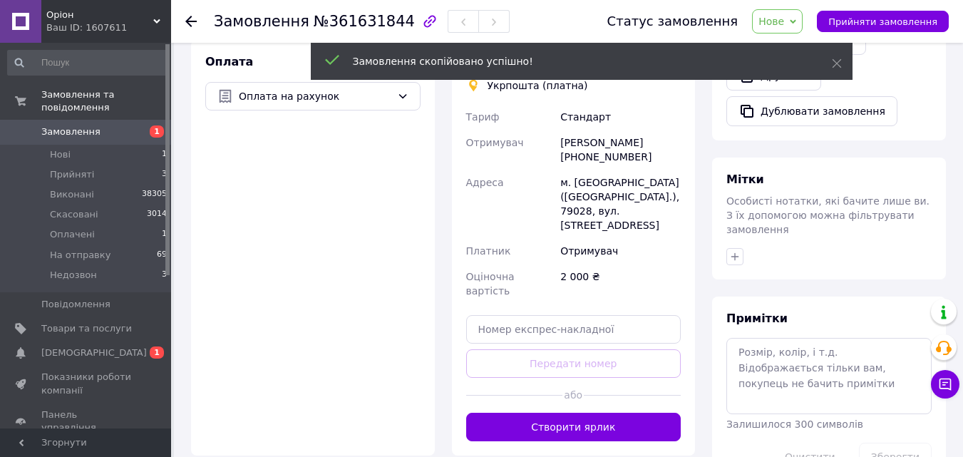
scroll to position [527, 0]
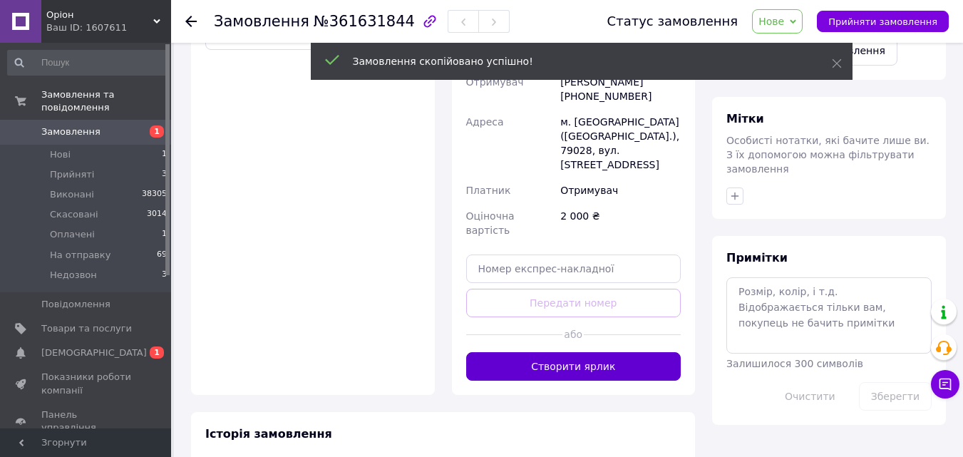
click at [573, 352] on button "Створити ярлик" at bounding box center [573, 366] width 215 height 28
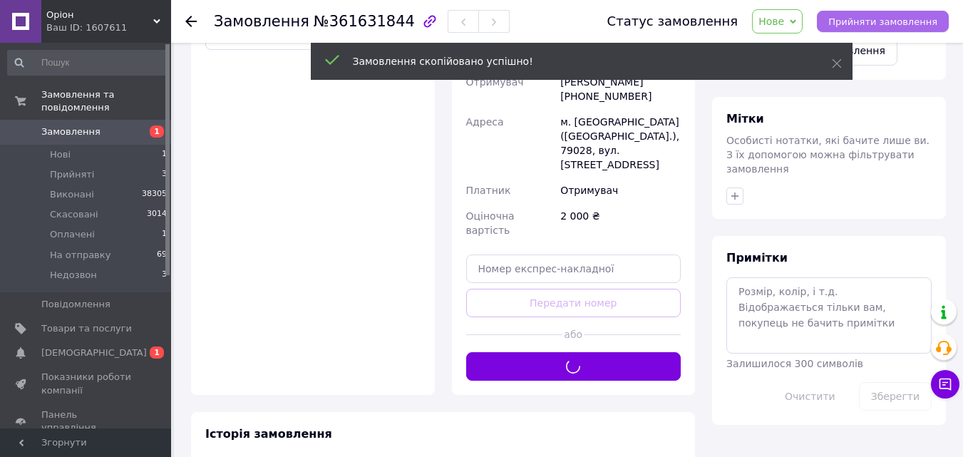
click at [854, 20] on span "Прийняти замовлення" at bounding box center [882, 21] width 109 height 11
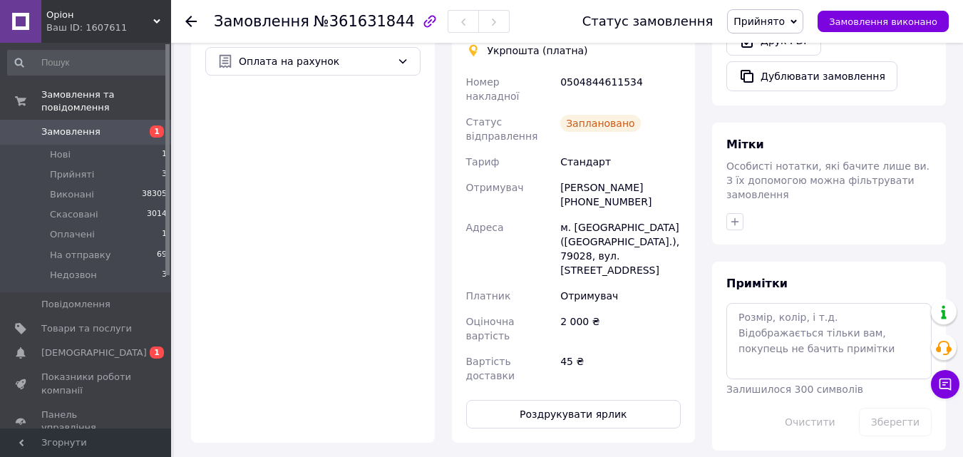
scroll to position [440, 0]
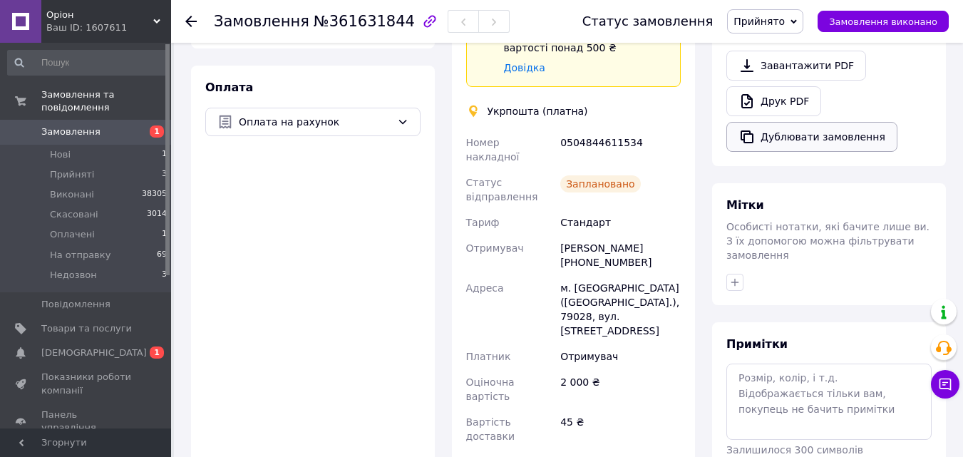
click at [836, 122] on button "Дублювати замовлення" at bounding box center [811, 137] width 171 height 30
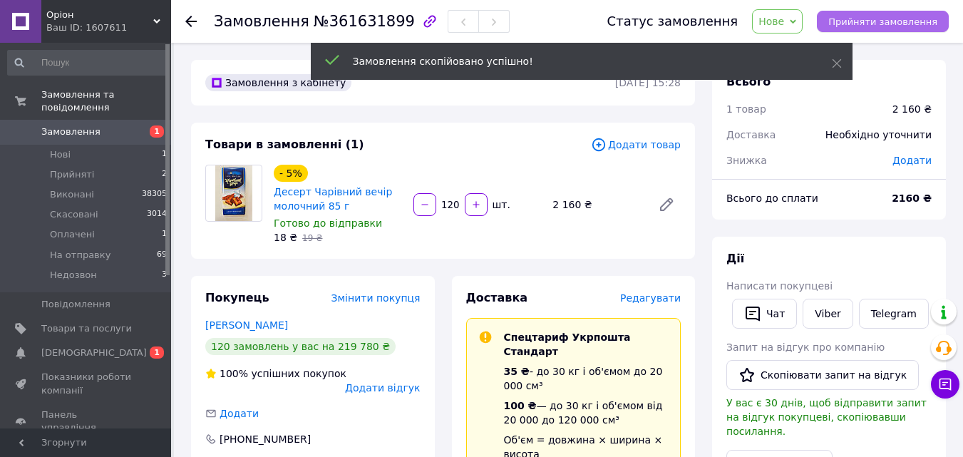
click at [898, 12] on button "Прийняти замовлення" at bounding box center [883, 21] width 132 height 21
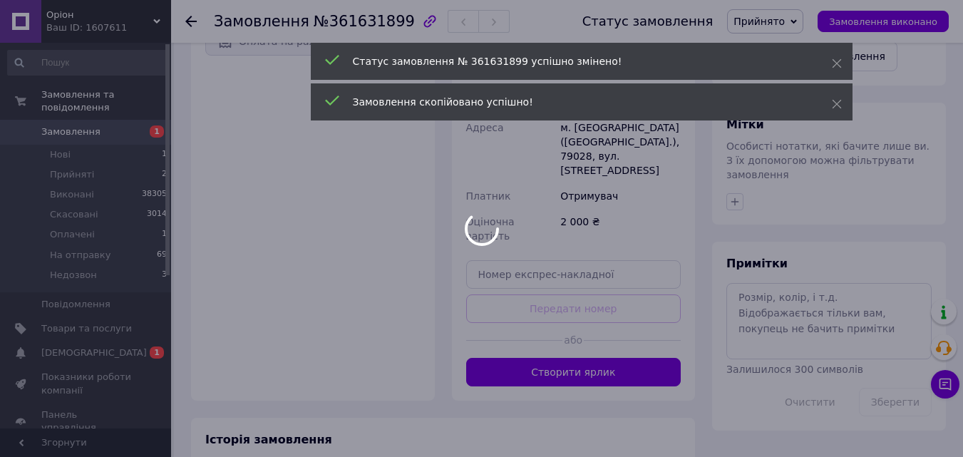
scroll to position [527, 0]
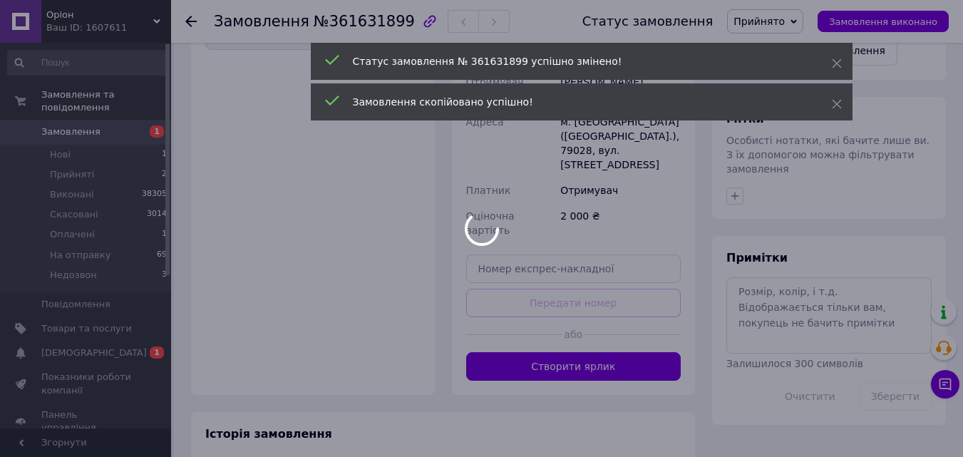
click at [612, 301] on div at bounding box center [481, 228] width 963 height 457
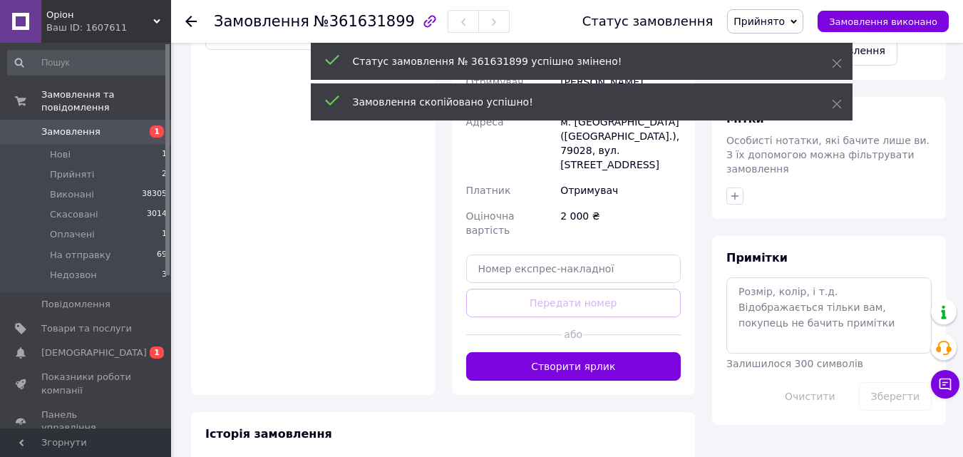
click at [612, 352] on button "Створити ярлик" at bounding box center [573, 366] width 215 height 28
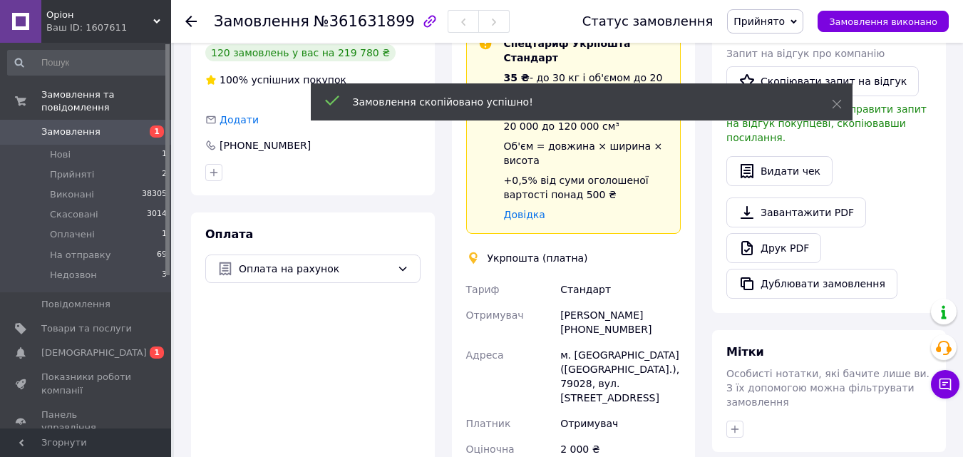
scroll to position [268, 0]
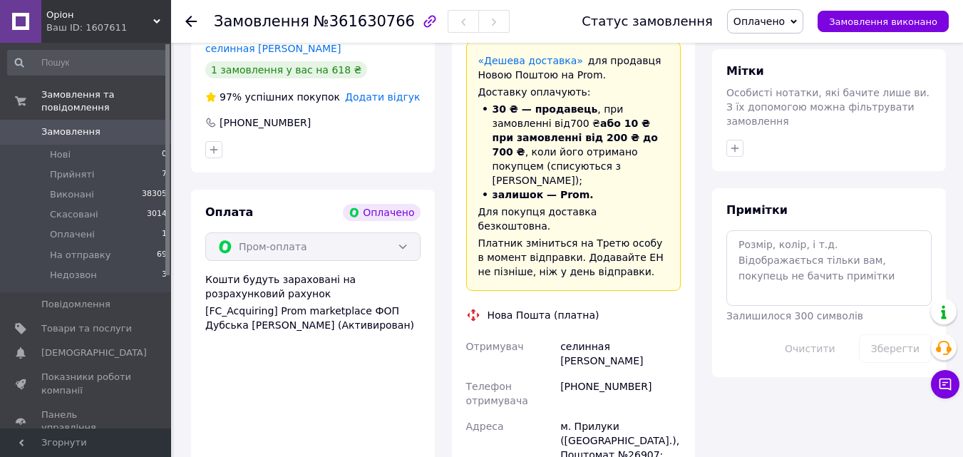
scroll to position [682, 0]
drag, startPoint x: 287, startPoint y: 276, endPoint x: 239, endPoint y: 140, distance: 143.5
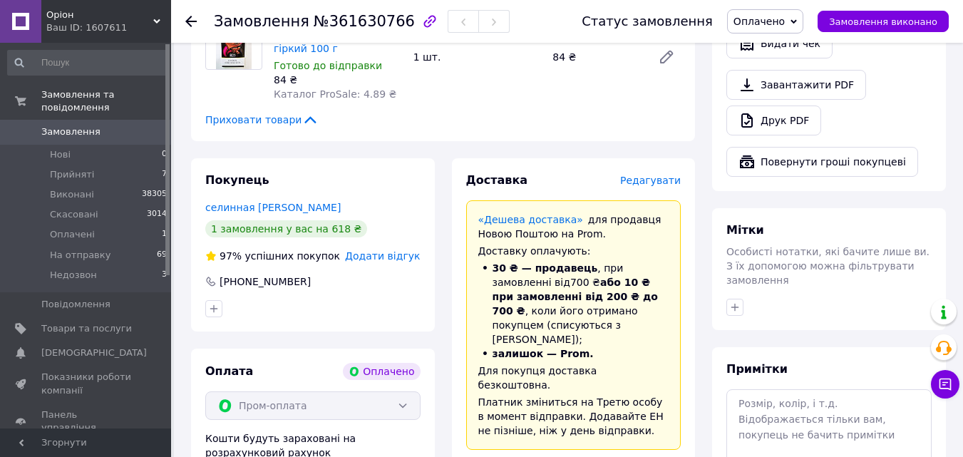
scroll to position [493, 0]
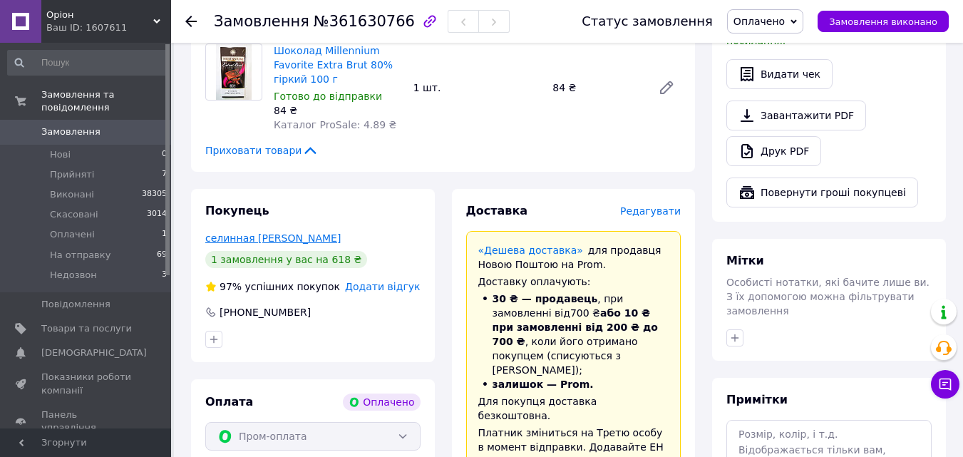
click at [232, 232] on link "селинная наталия" at bounding box center [272, 237] width 135 height 11
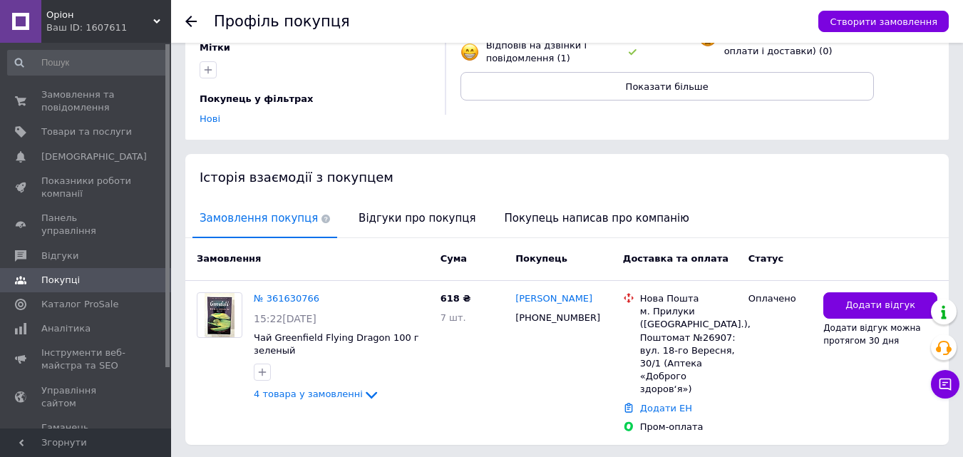
scroll to position [208, 0]
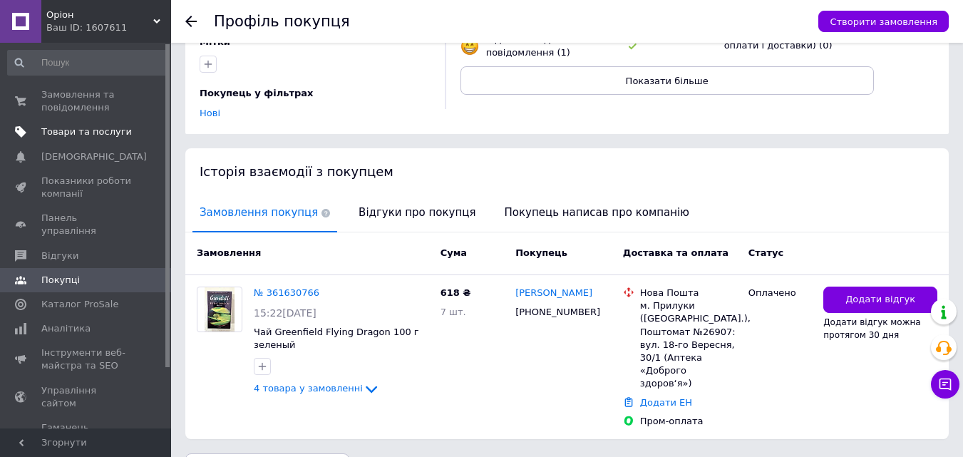
click at [77, 130] on span "Товари та послуги" at bounding box center [86, 131] width 90 height 13
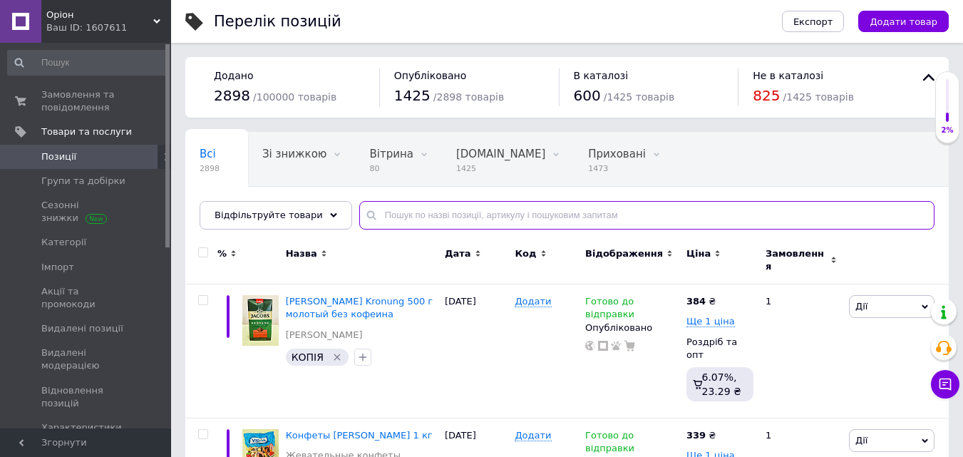
click at [447, 222] on input "text" at bounding box center [646, 215] width 575 height 28
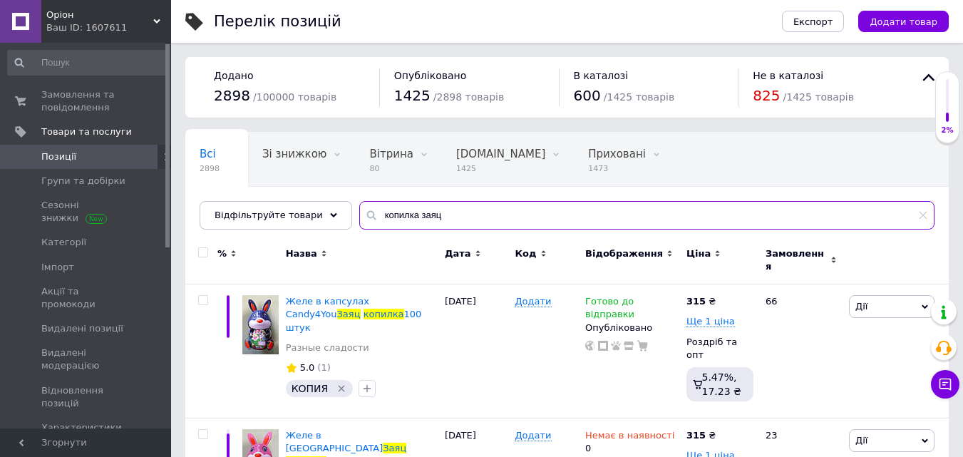
type input "копилка заяц"
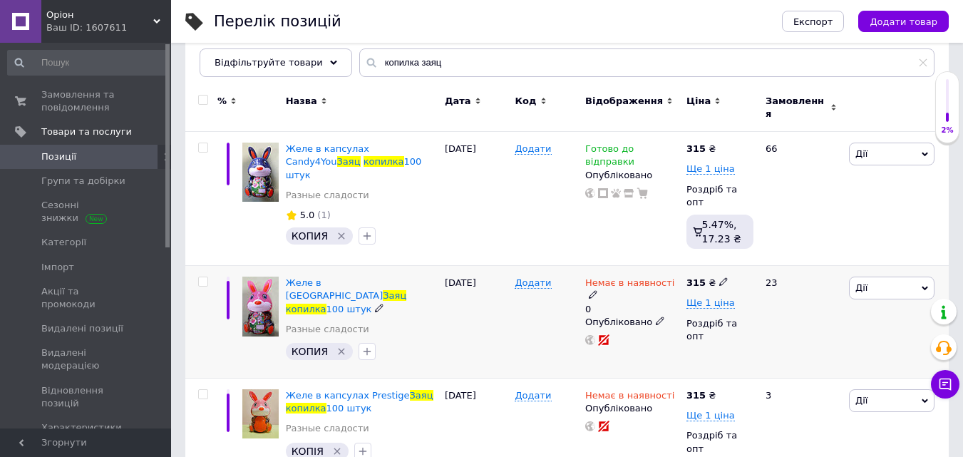
scroll to position [152, 0]
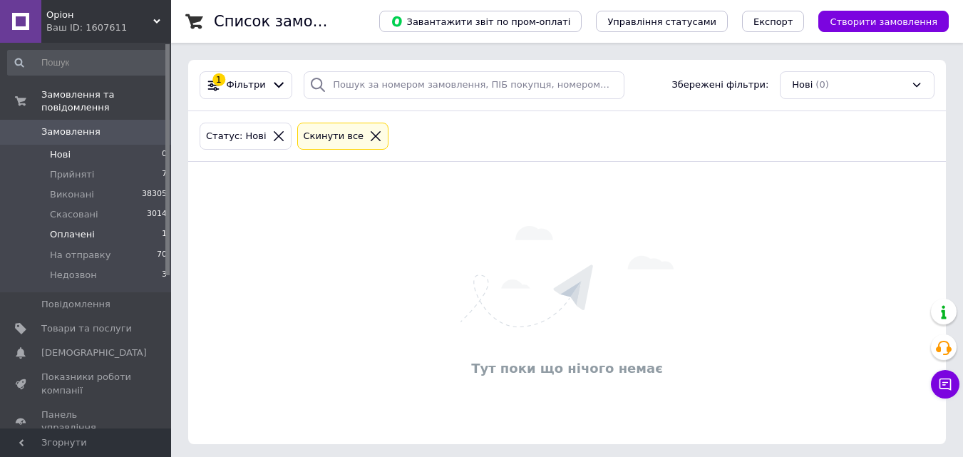
click at [76, 228] on span "Оплачені" at bounding box center [72, 234] width 45 height 13
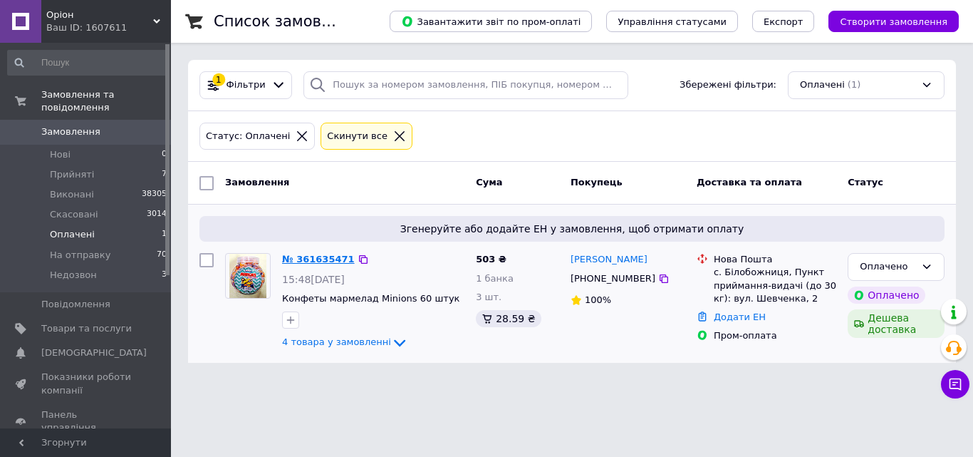
click at [302, 259] on link "№ 361635471" at bounding box center [318, 259] width 73 height 11
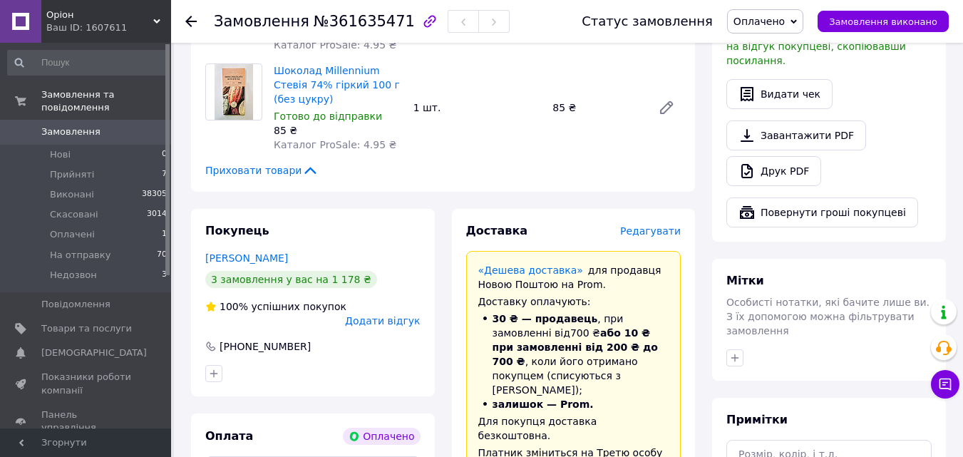
scroll to position [415, 0]
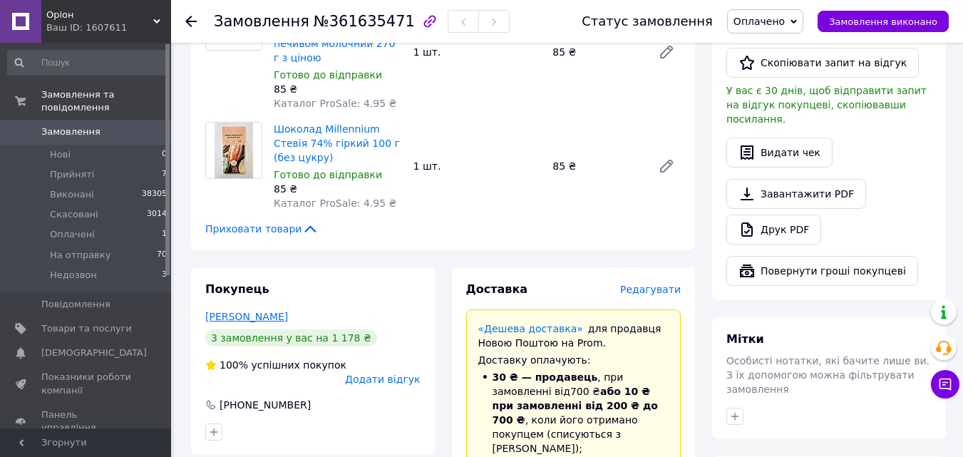
click at [266, 311] on link "[PERSON_NAME]" at bounding box center [246, 316] width 83 height 11
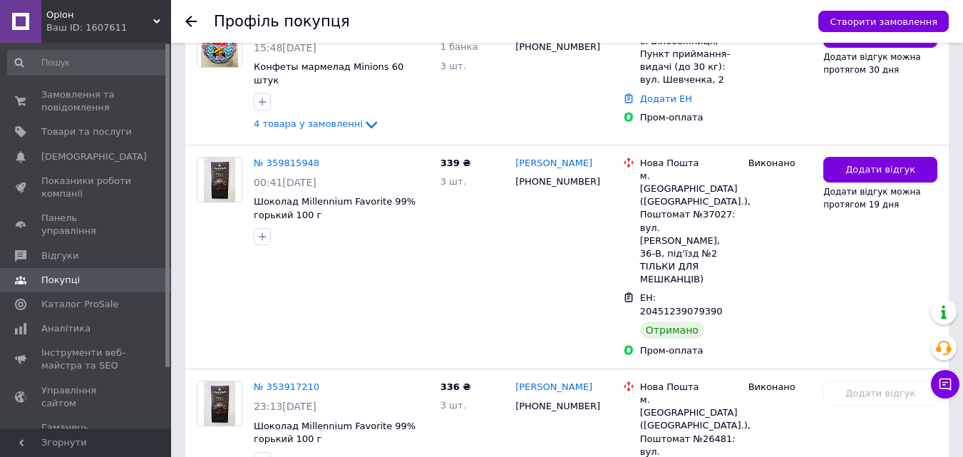
scroll to position [460, 0]
